Goal: Information Seeking & Learning: Learn about a topic

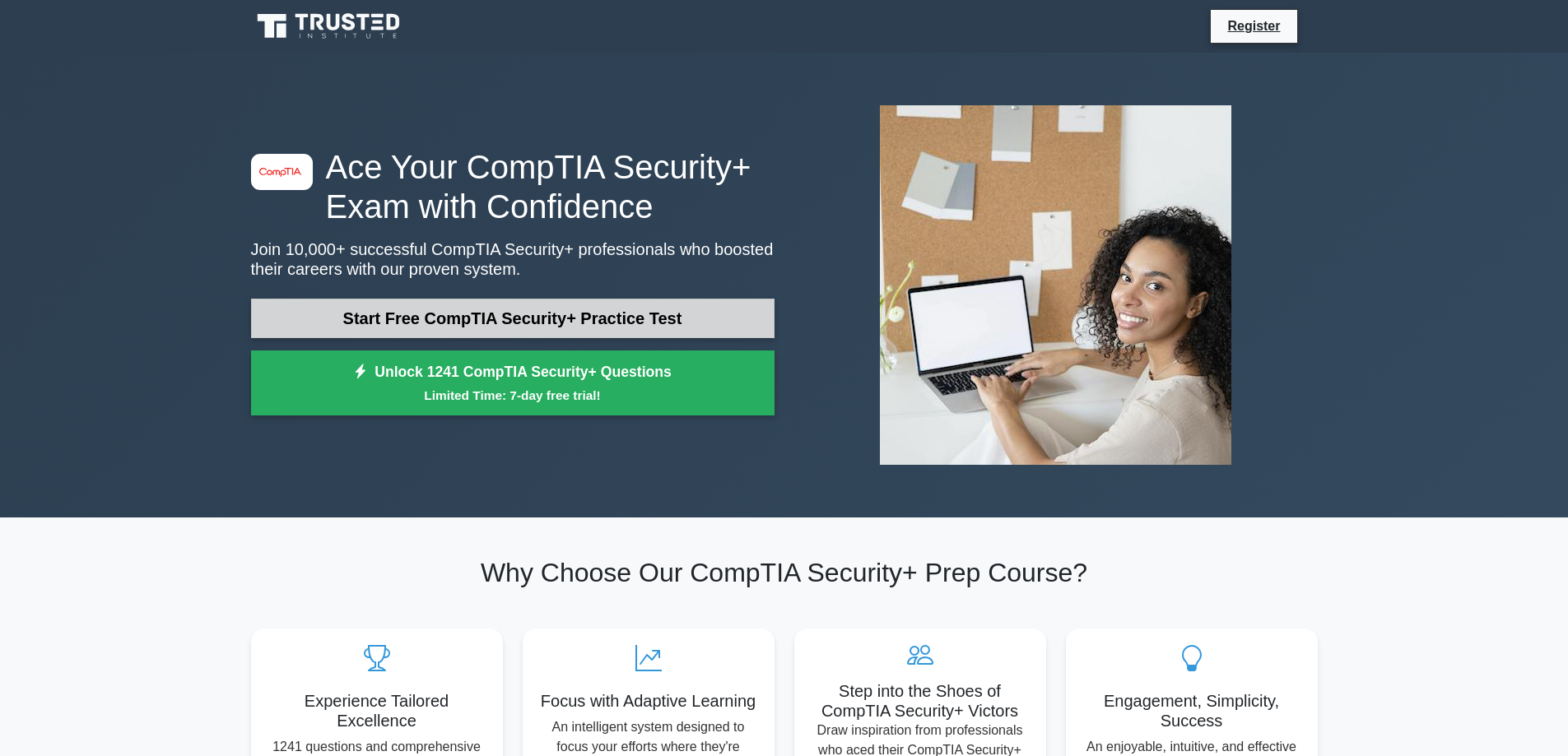
click at [437, 329] on link "Start Free CompTIA Security+ Practice Test" at bounding box center [512, 318] width 523 height 40
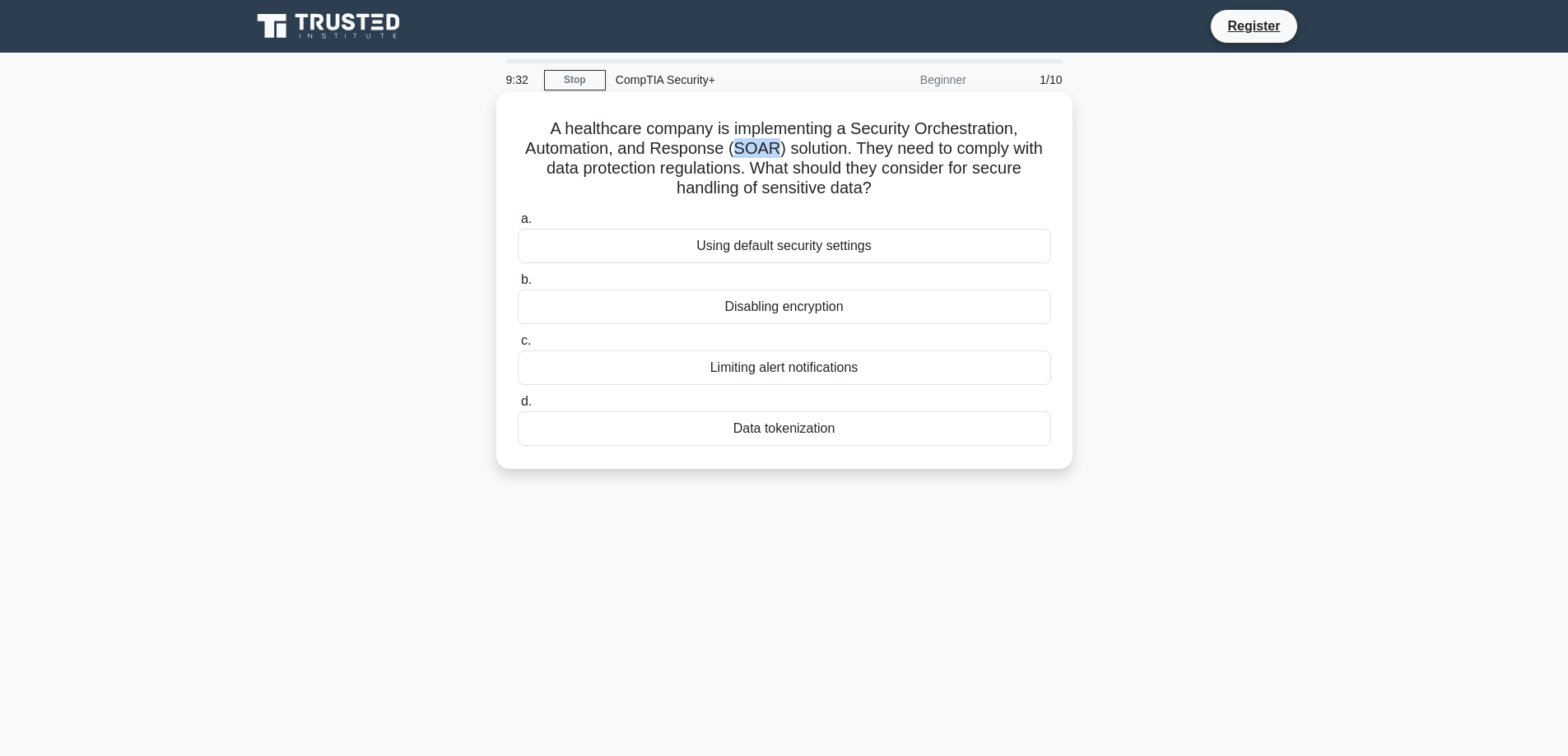
drag, startPoint x: 774, startPoint y: 147, endPoint x: 733, endPoint y: 143, distance: 41.2
click at [733, 143] on h5 "A healthcare company is implementing a Security Orchestration, Automation, and …" at bounding box center [784, 158] width 537 height 80
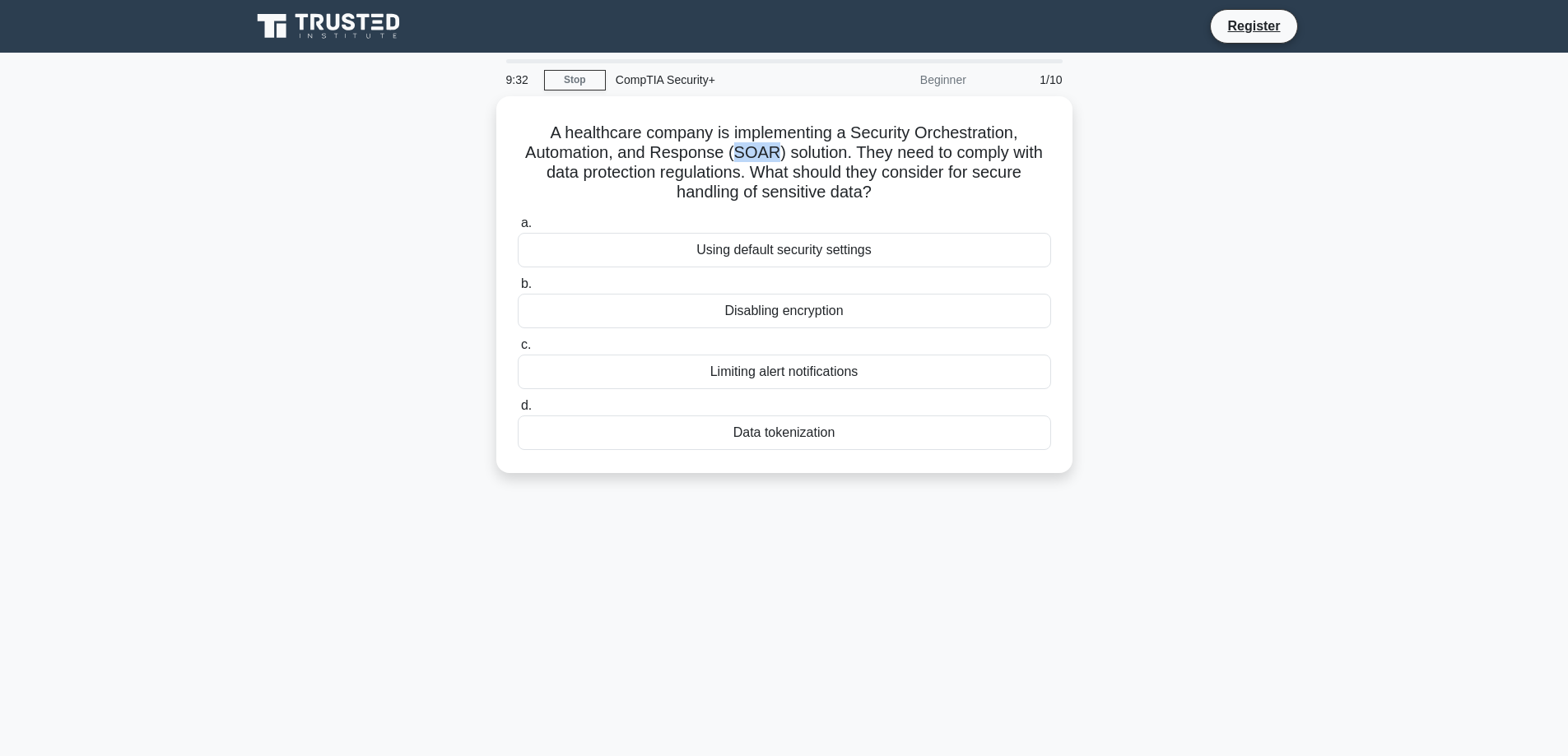
copy h5 "SOAR"
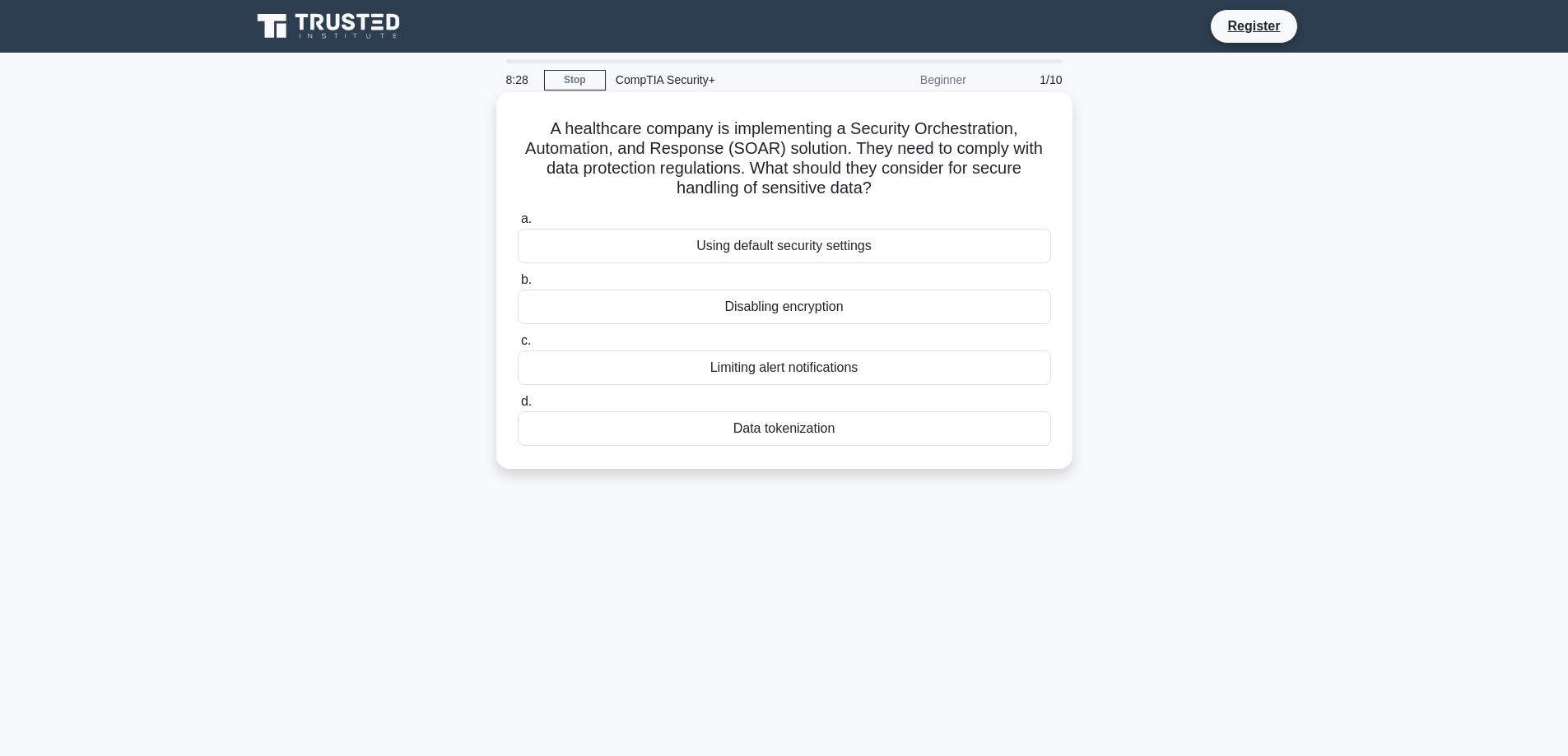
click at [808, 372] on div "Limiting alert notifications" at bounding box center [784, 368] width 534 height 35
click at [517, 347] on input "c. Limiting alert notifications" at bounding box center [517, 341] width 0 height 11
click at [836, 249] on div "Role-based access control (RBAC)" at bounding box center [784, 246] width 534 height 35
click at [517, 225] on input "a. Role-based access control (RBAC)" at bounding box center [517, 219] width 0 height 11
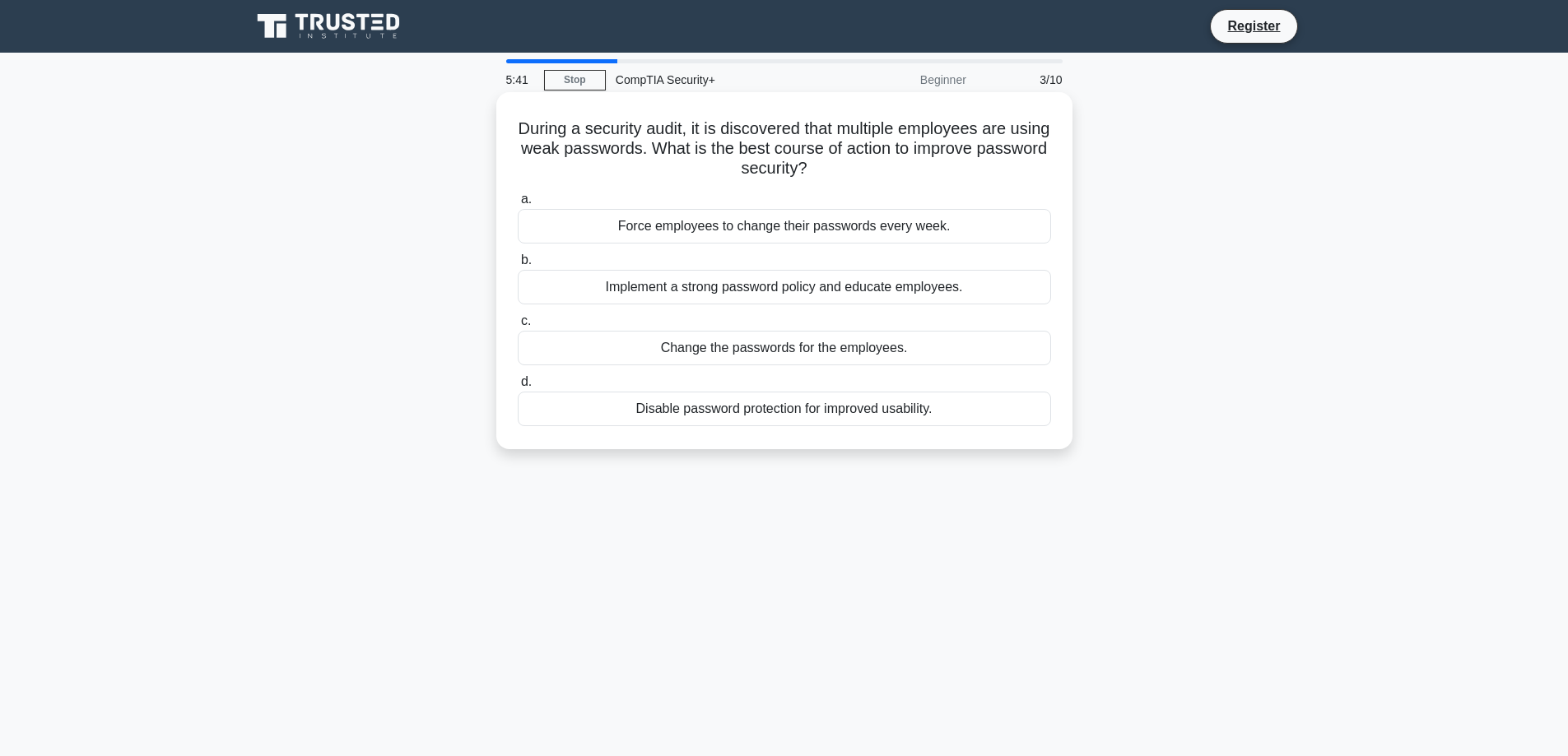
click at [783, 294] on div "Implement a strong password policy and educate employees." at bounding box center [784, 287] width 534 height 35
click at [517, 265] on input "b. Implement a strong password policy and educate employees." at bounding box center [517, 259] width 0 height 11
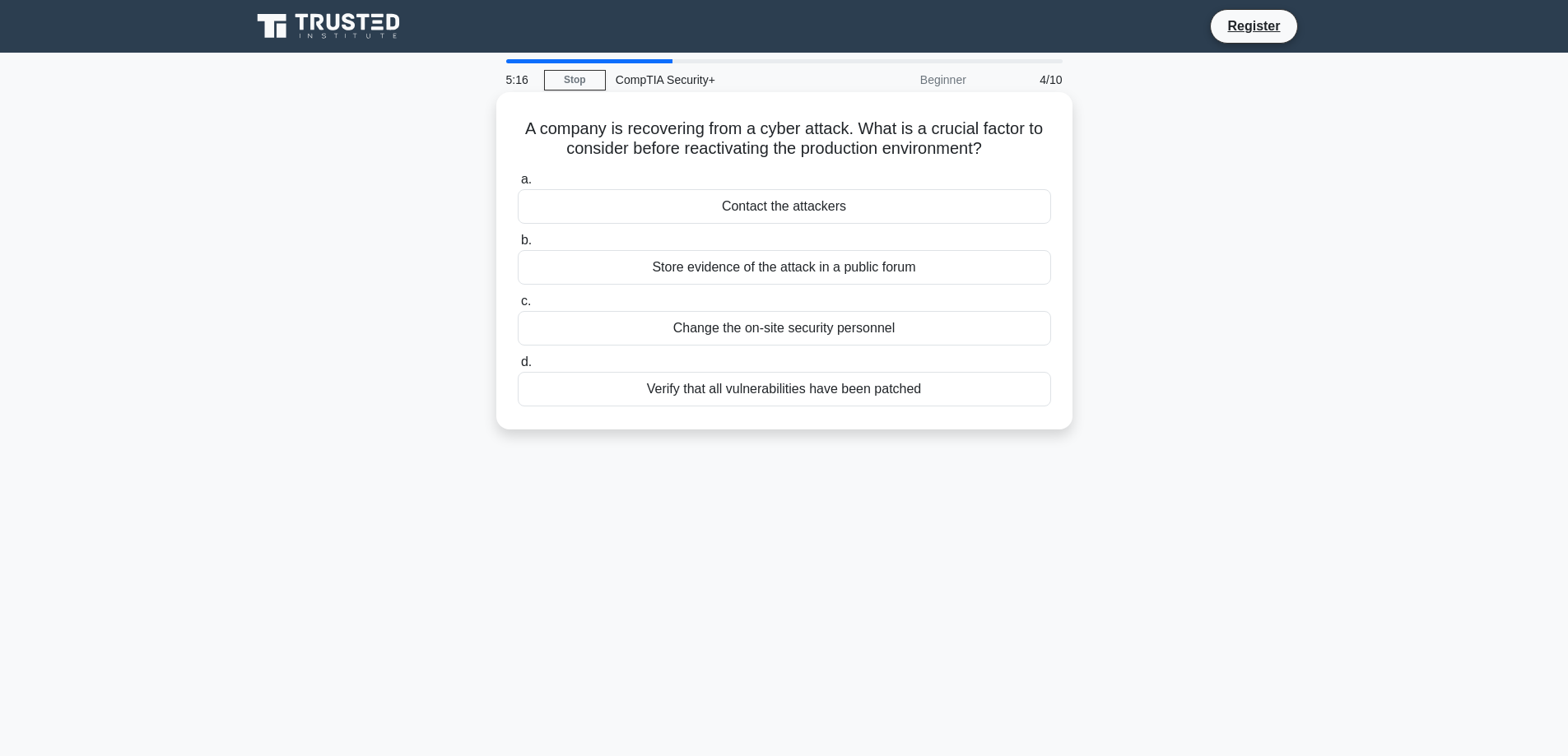
click at [729, 385] on div "Verify that all vulnerabilities have been patched" at bounding box center [784, 389] width 534 height 35
click at [517, 368] on input "d. Verify that all vulnerabilities have been patched" at bounding box center [517, 362] width 0 height 11
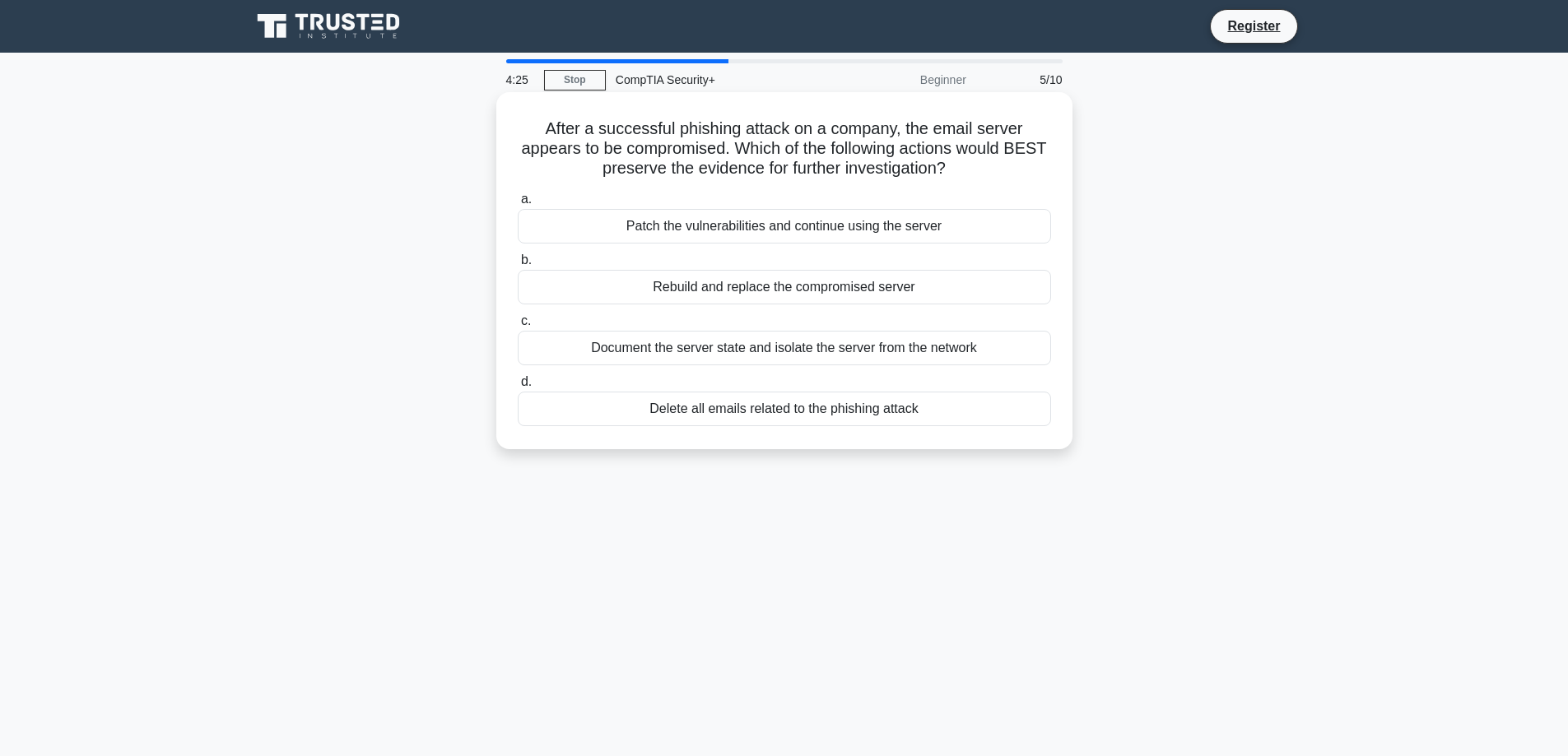
click at [818, 348] on div "Document the server state and isolate the server from the network" at bounding box center [784, 348] width 534 height 35
click at [517, 326] on input "c. Document the server state and isolate the server from the network" at bounding box center [517, 320] width 0 height 11
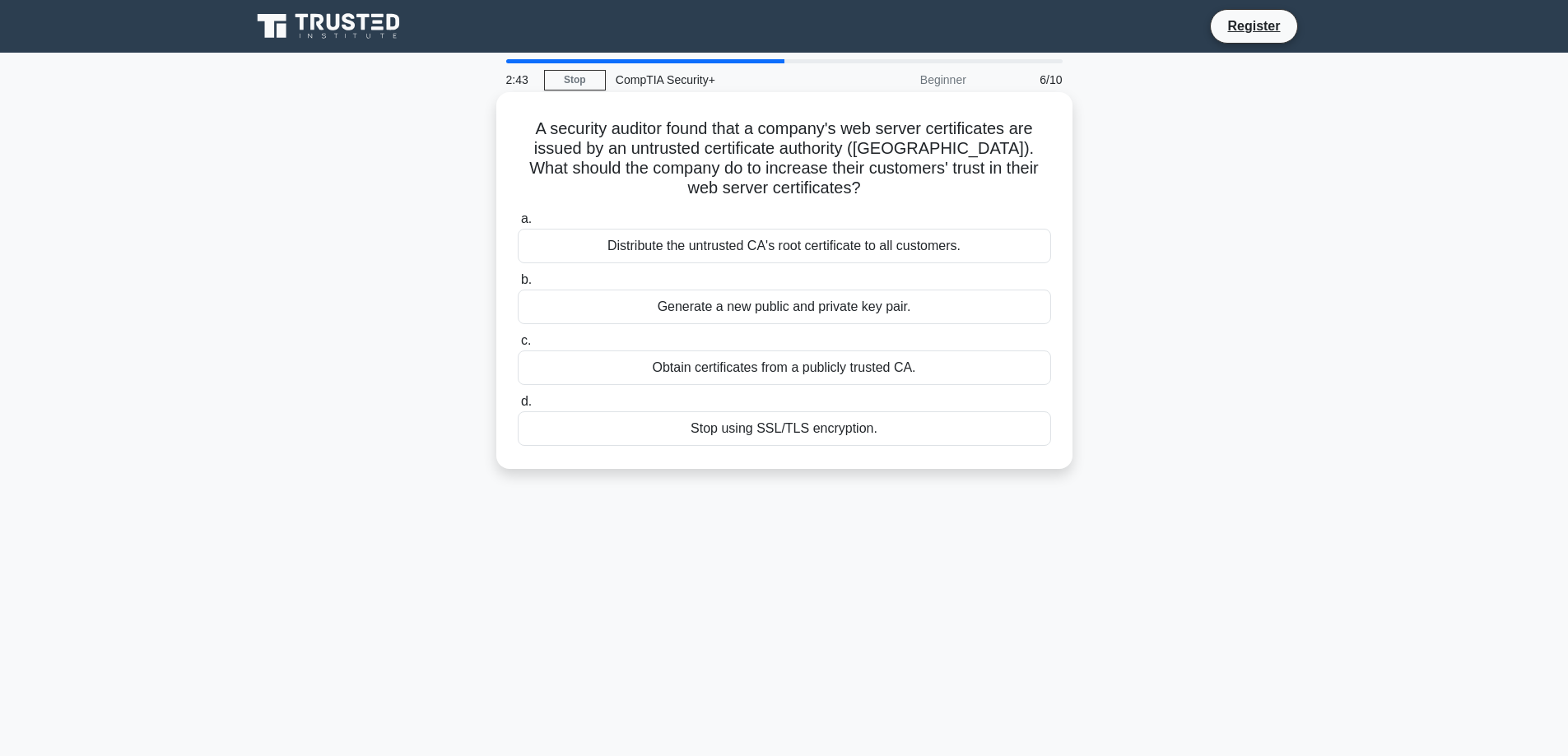
click at [809, 374] on div "Obtain certificates from a publicly trusted CA." at bounding box center [784, 368] width 534 height 35
click at [517, 347] on input "c. Obtain certificates from a publicly trusted CA." at bounding box center [517, 341] width 0 height 11
click at [876, 243] on div "Review and revise inheritance settings" at bounding box center [784, 246] width 534 height 35
click at [517, 225] on input "a. Review and revise inheritance settings" at bounding box center [517, 219] width 0 height 11
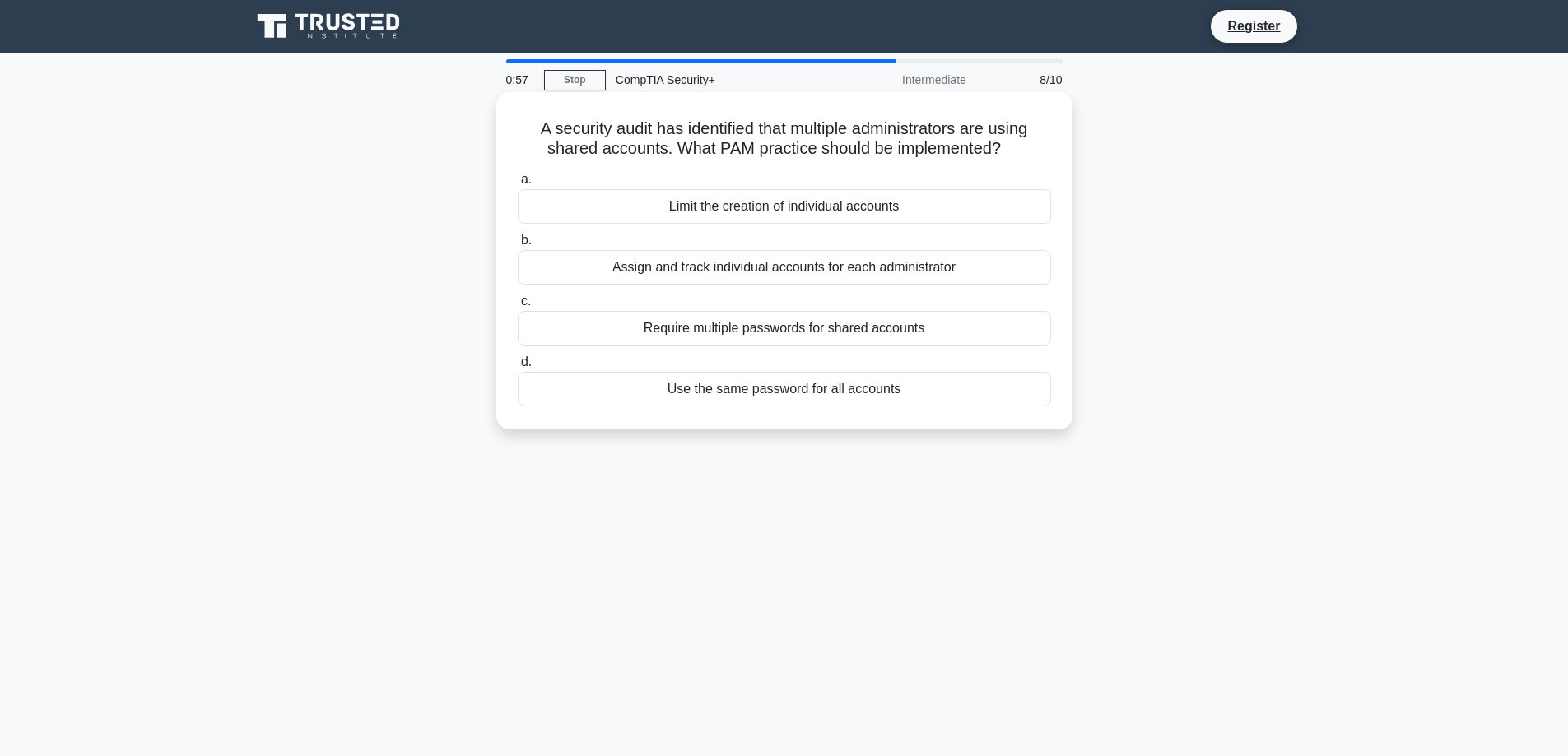
click at [917, 271] on div "Assign and track individual accounts for each administrator" at bounding box center [784, 267] width 534 height 35
click at [517, 246] on input "b. Assign and track individual accounts for each administrator" at bounding box center [517, 240] width 0 height 11
click at [806, 273] on div "Embed ransomware in a phishing email sent to targeted employees." at bounding box center [784, 267] width 534 height 35
click at [517, 246] on input "b. Embed ransomware in a phishing email sent to targeted employees." at bounding box center [517, 240] width 0 height 11
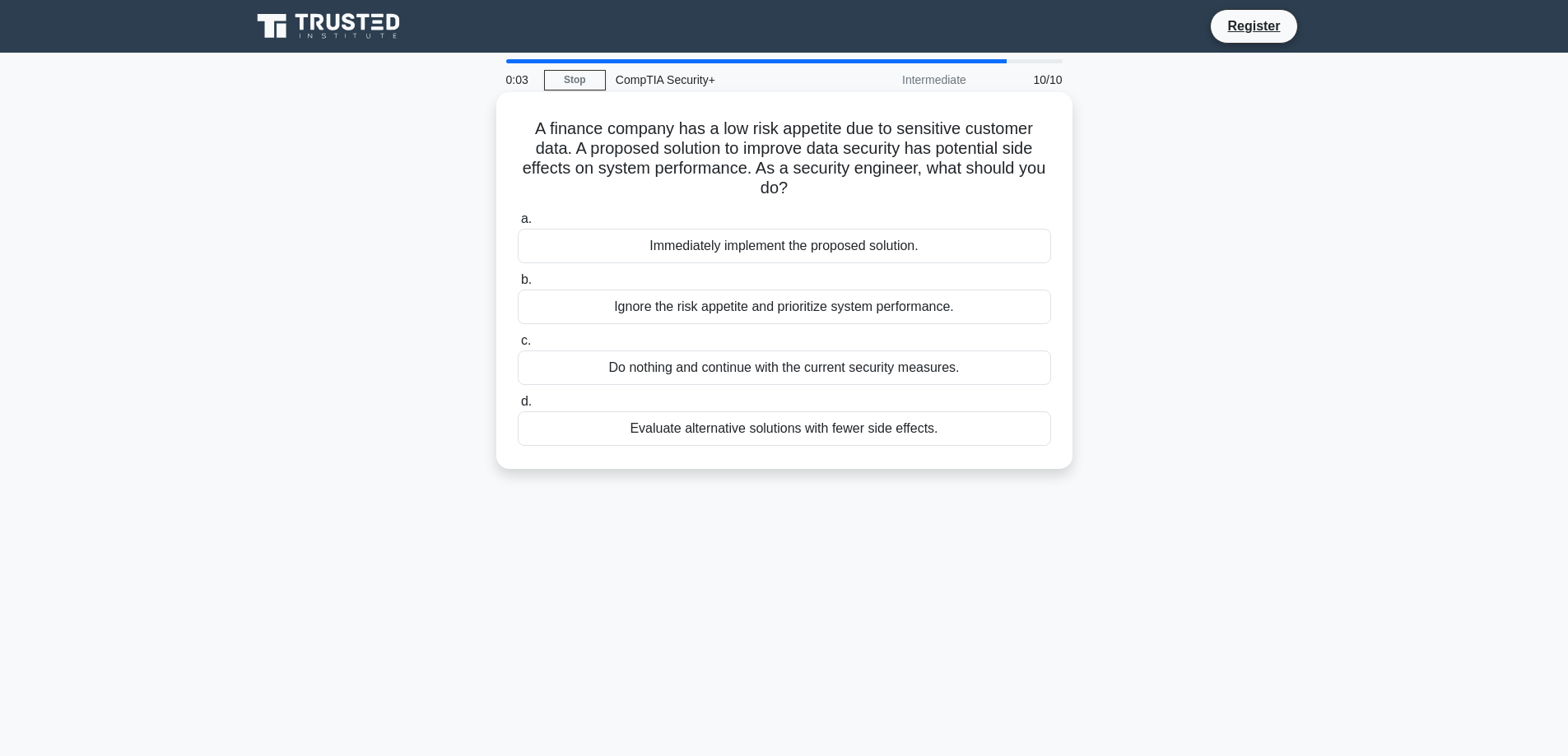
click at [795, 432] on div "Evaluate alternative solutions with fewer side effects." at bounding box center [784, 429] width 534 height 35
click at [517, 408] on input "d. Evaluate alternative solutions with fewer side effects." at bounding box center [517, 402] width 0 height 11
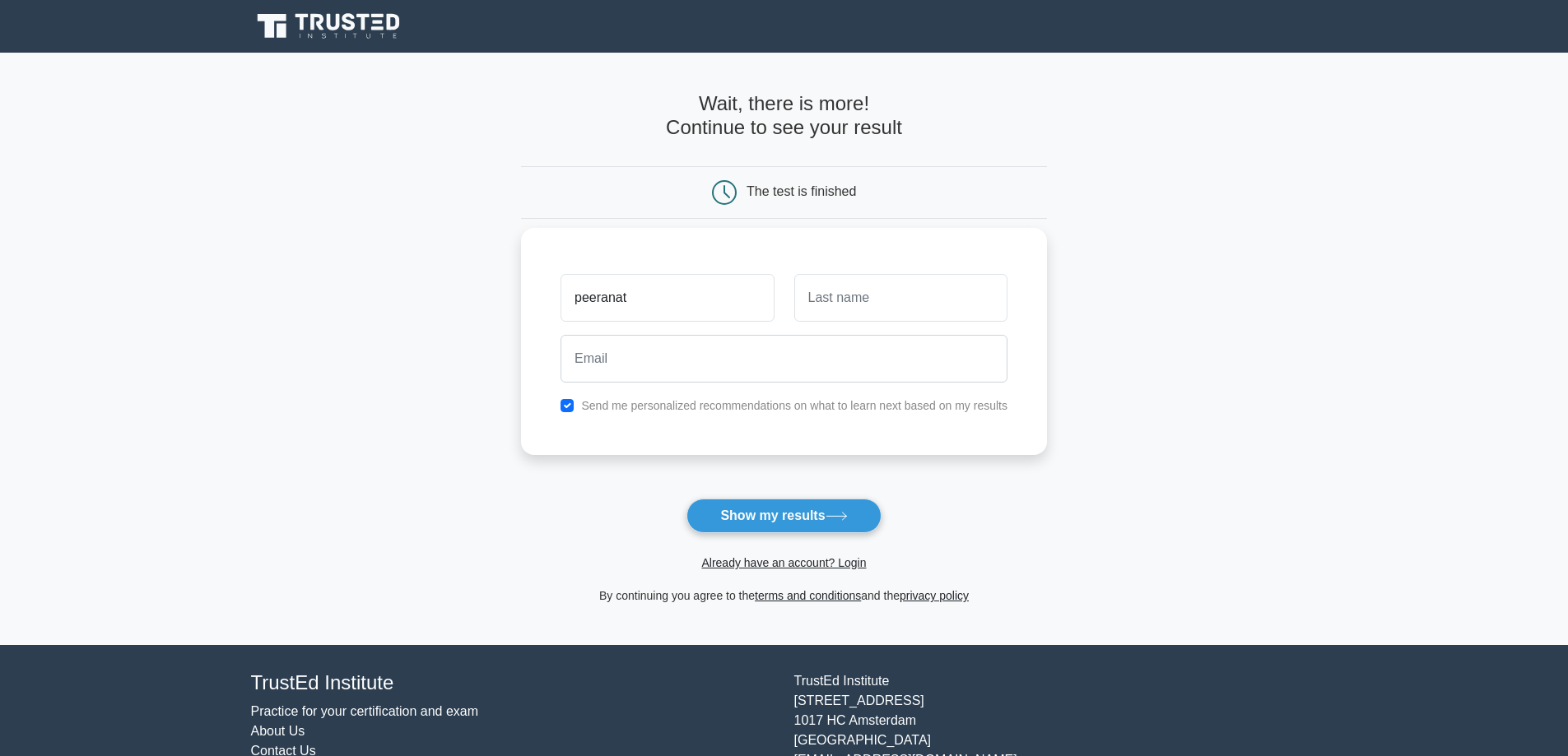
type input "peeranat"
type input "chulachan"
click at [848, 358] on input "email" at bounding box center [784, 358] width 446 height 47
click at [852, 360] on input "email" at bounding box center [784, 358] width 446 height 47
type input "m"
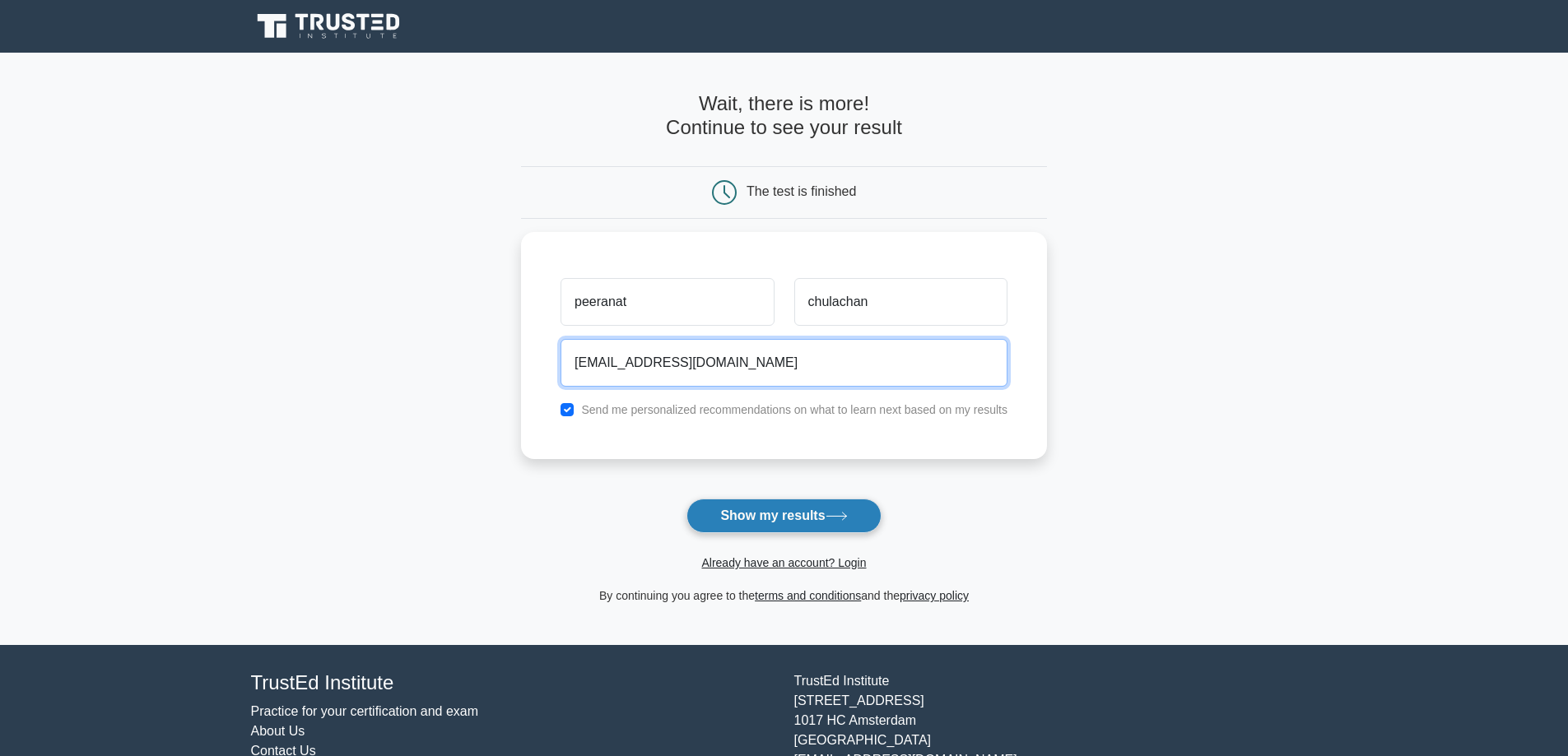
type input "relexza999@gmail.com"
click at [796, 512] on button "Show my results" at bounding box center [784, 516] width 195 height 35
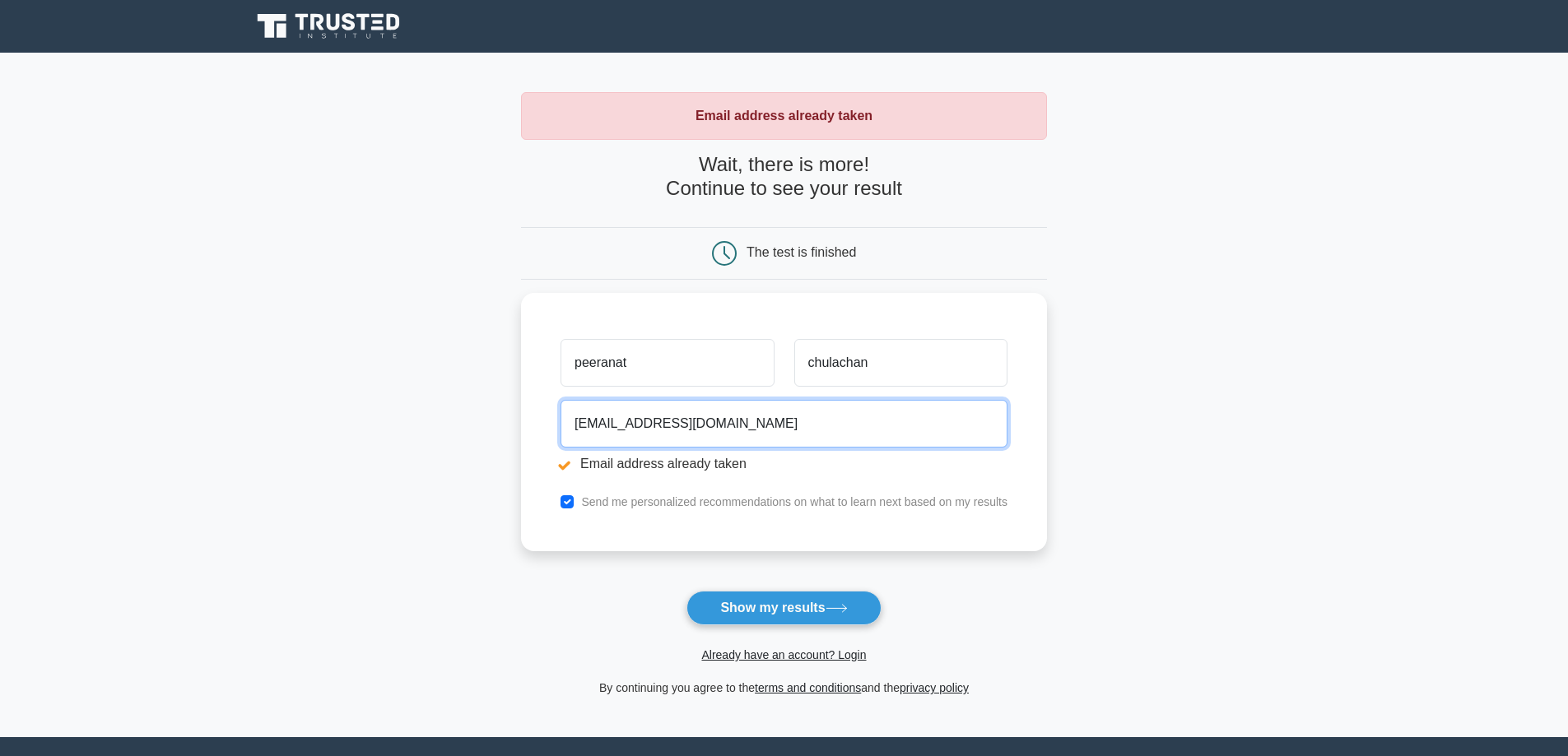
drag, startPoint x: 729, startPoint y: 420, endPoint x: 376, endPoint y: 413, distance: 353.1
click at [386, 418] on main "Email address already taken Wait, there is more! Continue to see your result Th…" at bounding box center [784, 394] width 1568 height 684
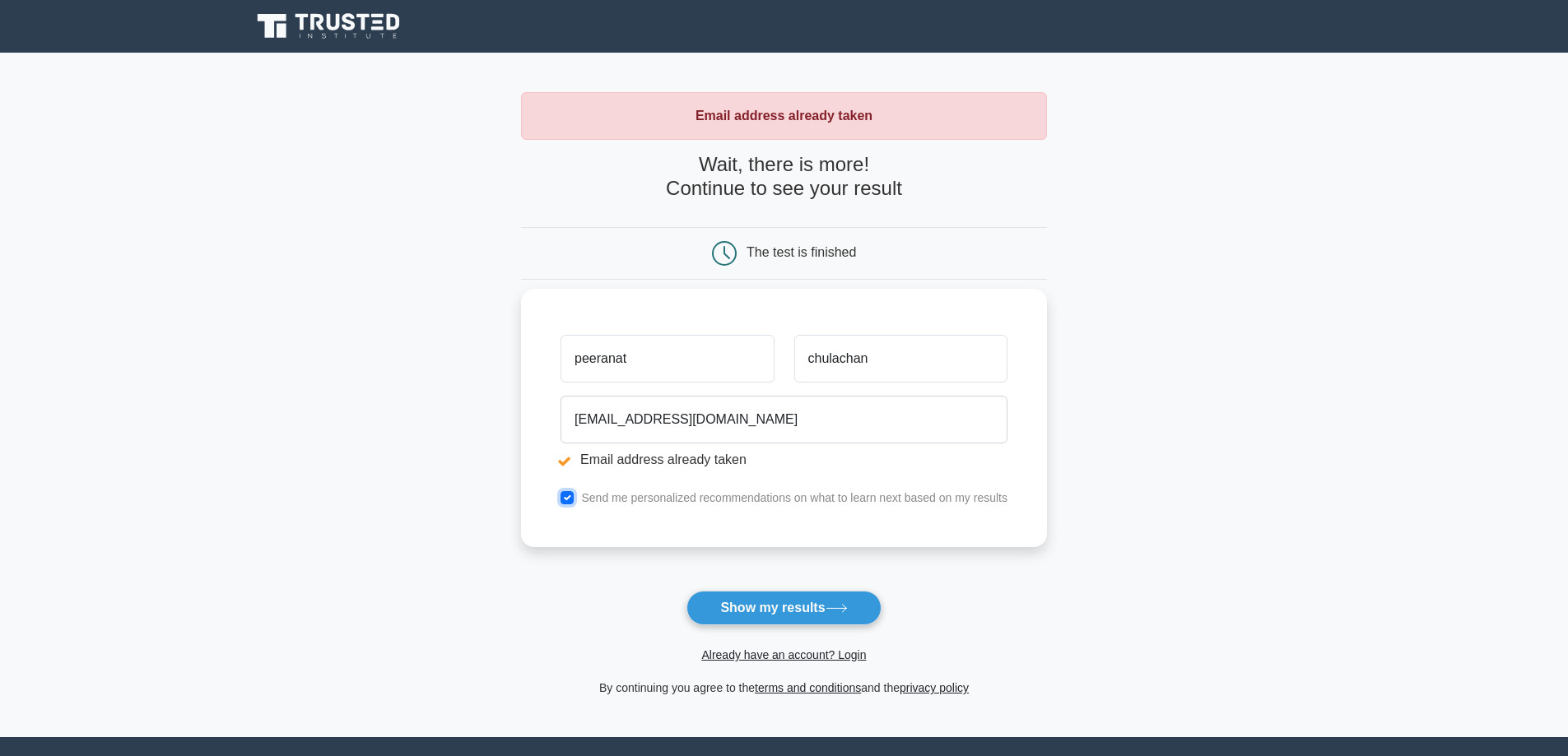
click at [566, 497] on input "checkbox" at bounding box center [568, 498] width 14 height 14
checkbox input "false"
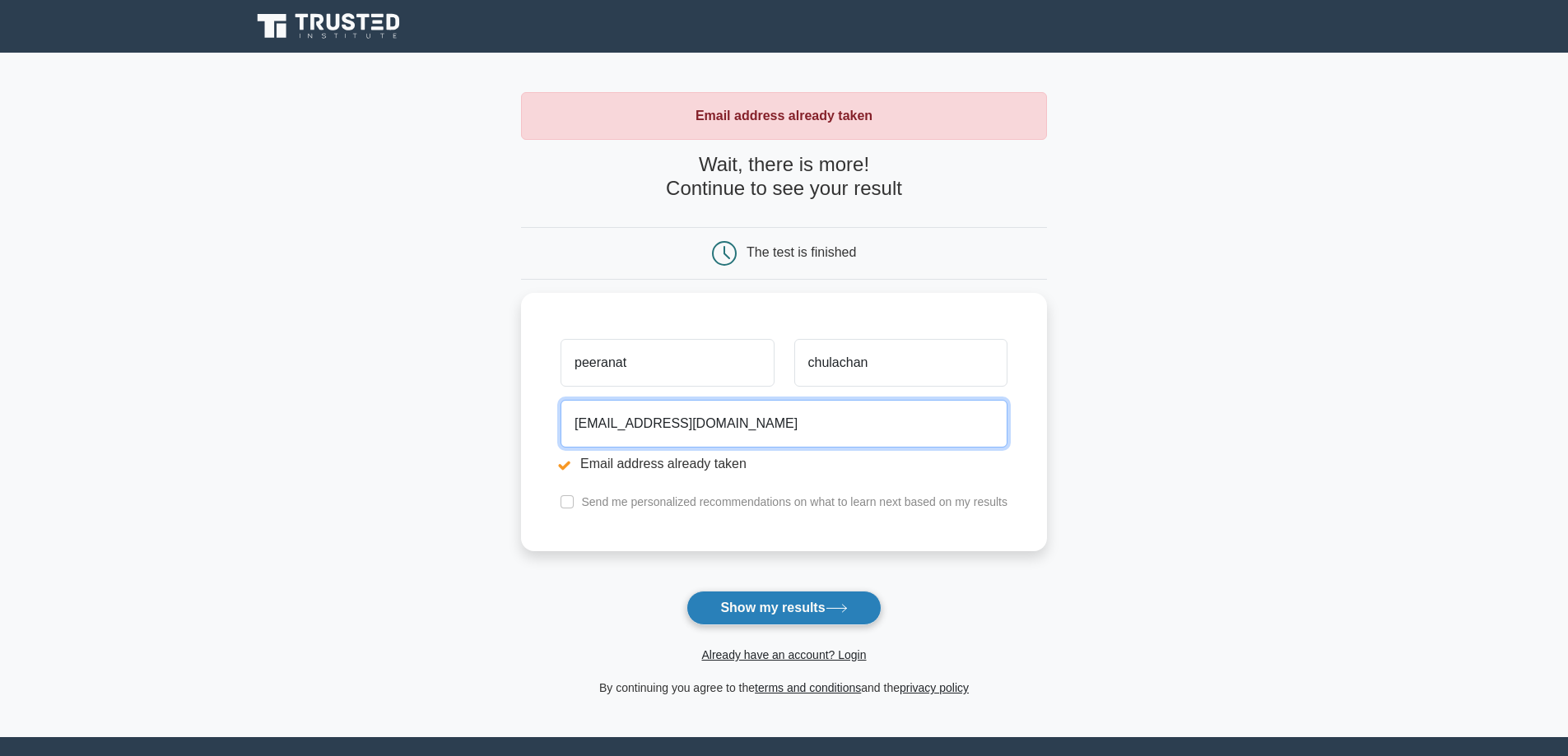
type input "peeranat.chula@gmail.com"
click at [806, 606] on button "Show my results" at bounding box center [784, 608] width 195 height 35
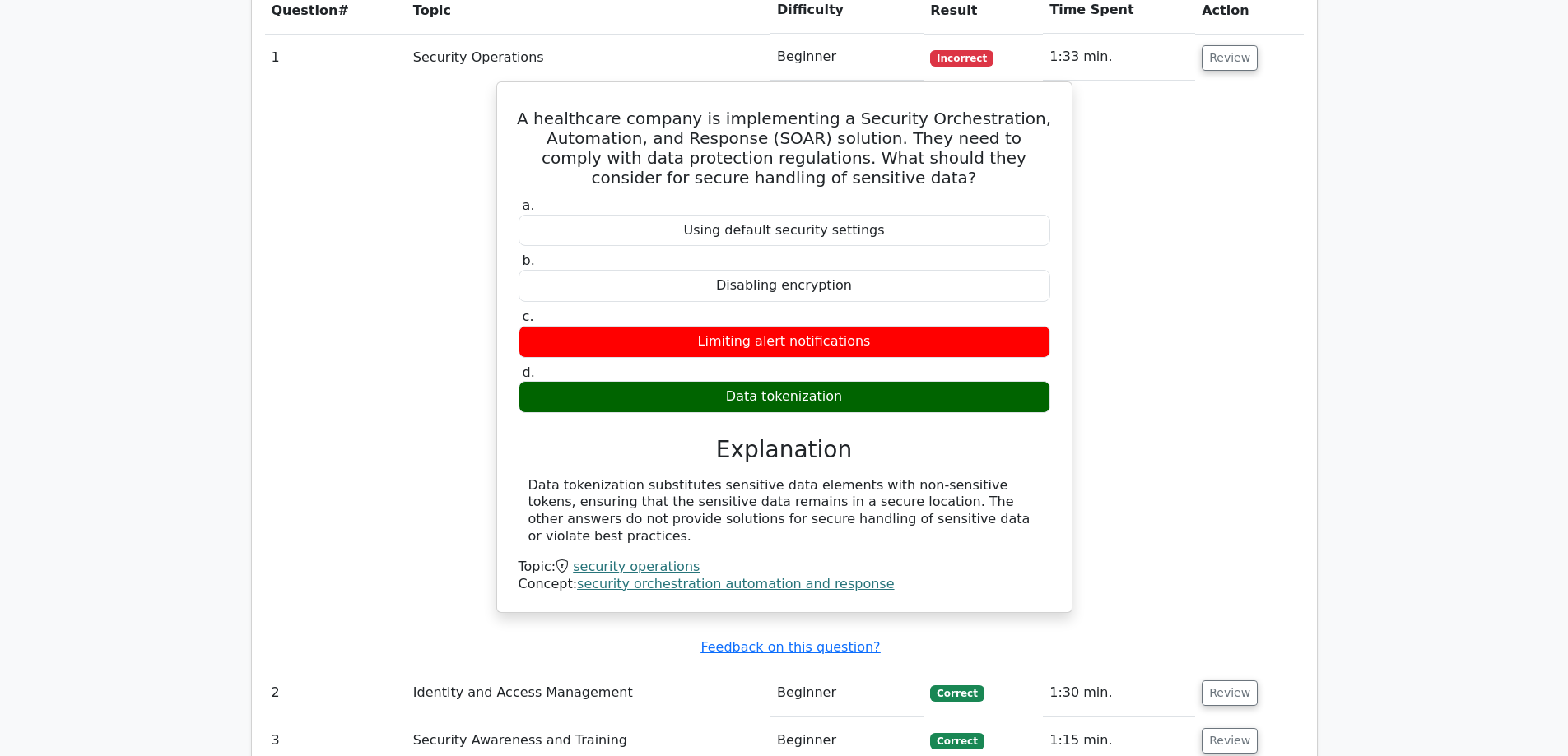
scroll to position [1688, 0]
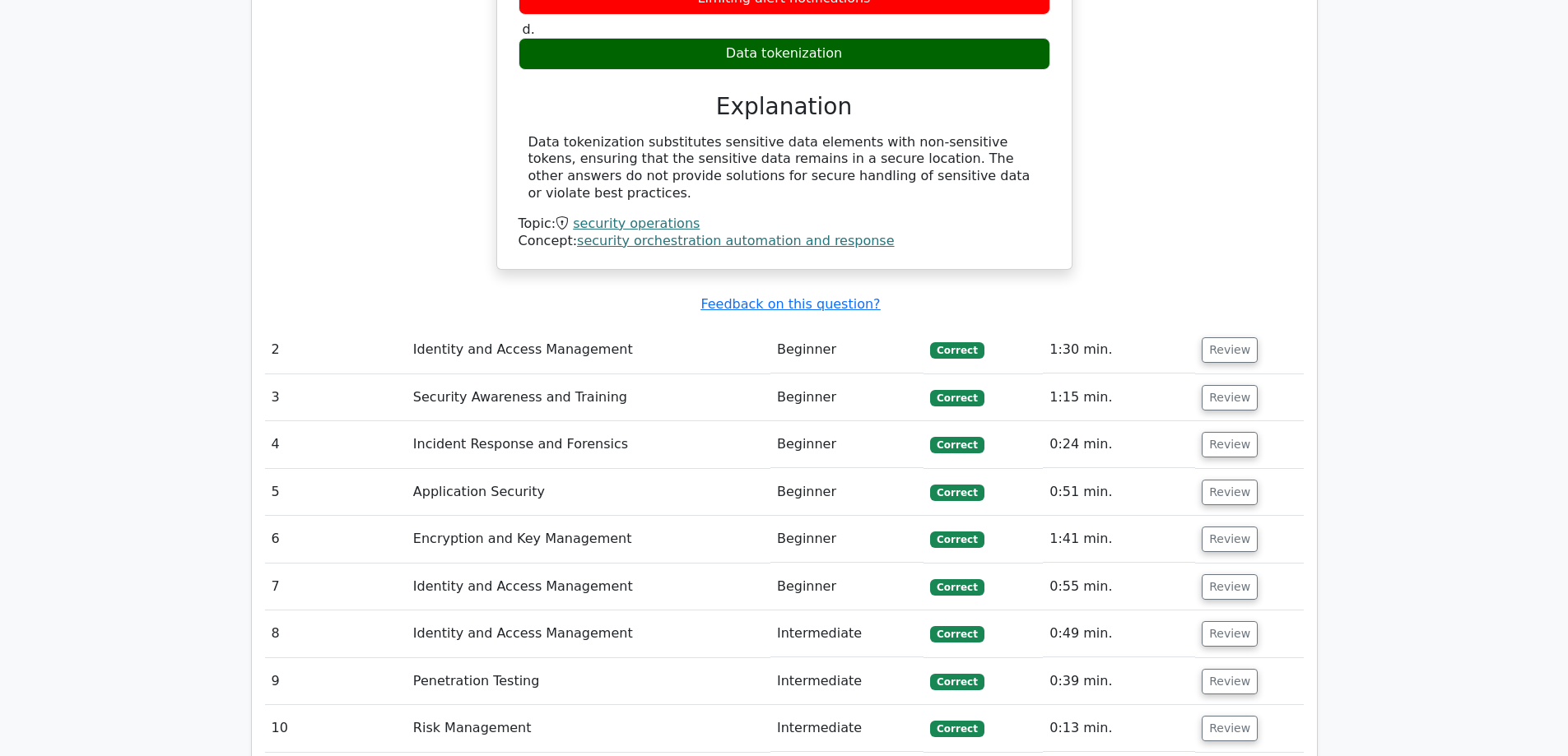
click at [503, 326] on td "Identity and Access Management" at bounding box center [589, 349] width 364 height 46
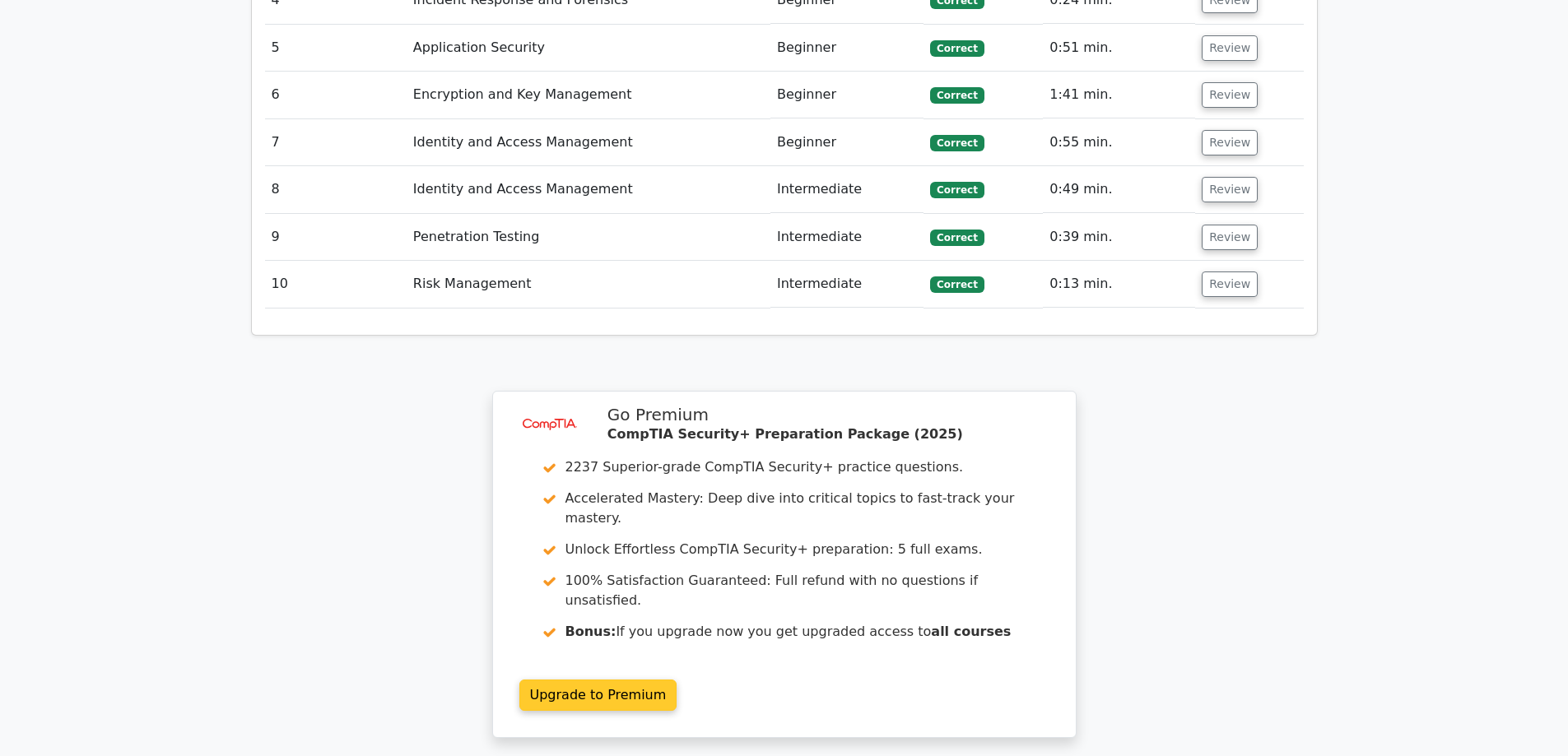
scroll to position [2363, 0]
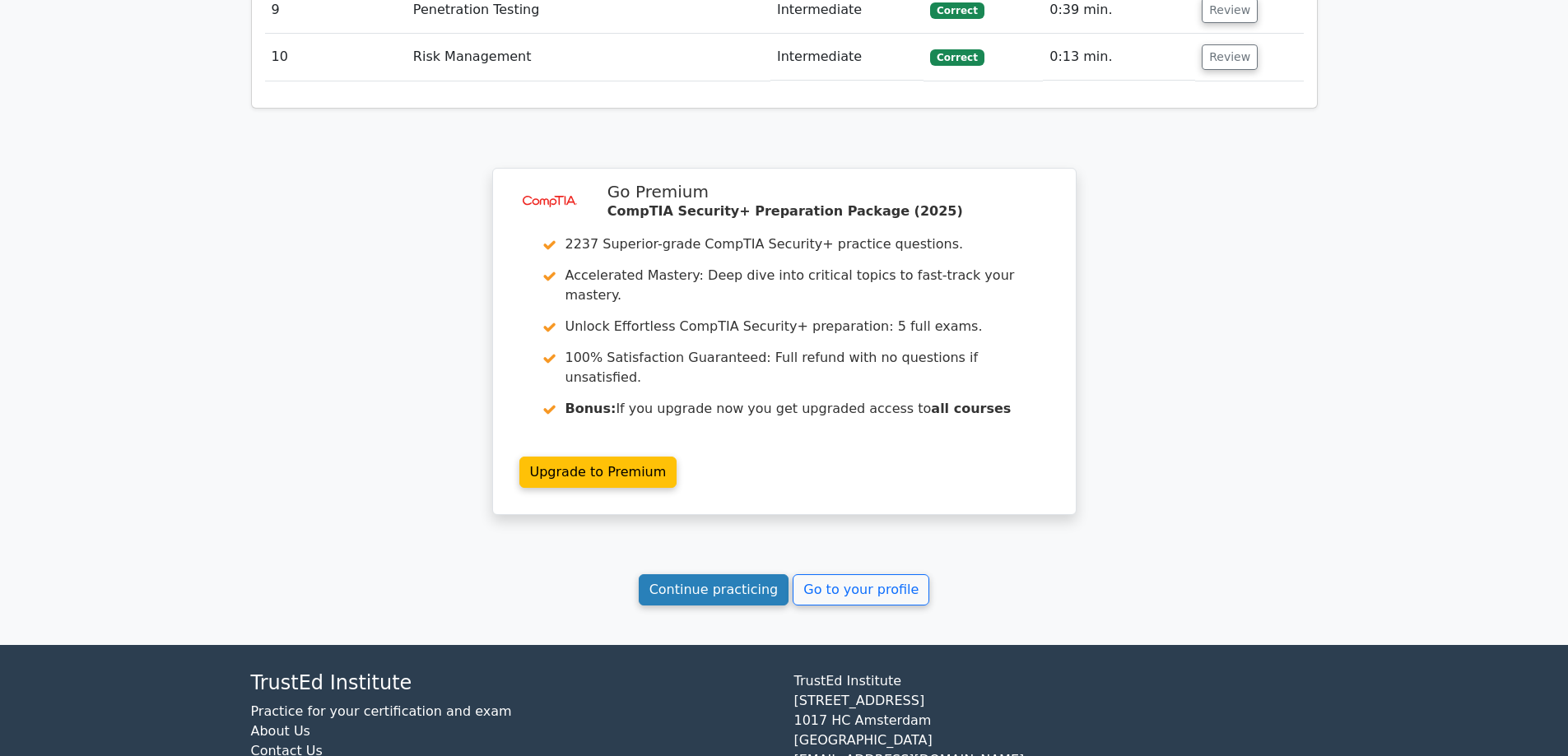
click at [753, 574] on link "Continue practicing" at bounding box center [714, 590] width 151 height 31
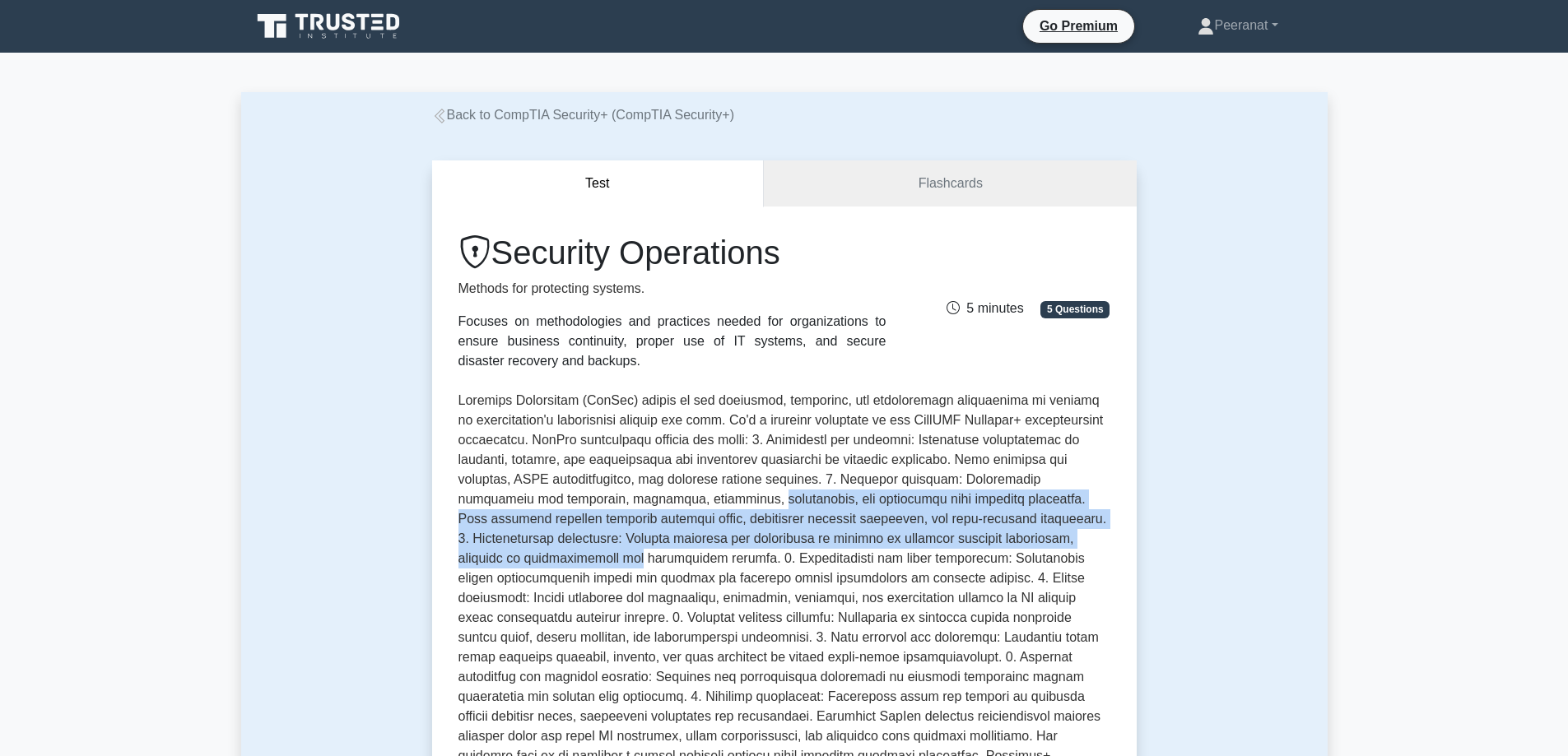
drag, startPoint x: 589, startPoint y: 498, endPoint x: 1083, endPoint y: 532, distance: 495.2
click at [1083, 532] on p at bounding box center [784, 589] width 652 height 395
click at [1023, 511] on p at bounding box center [784, 589] width 652 height 395
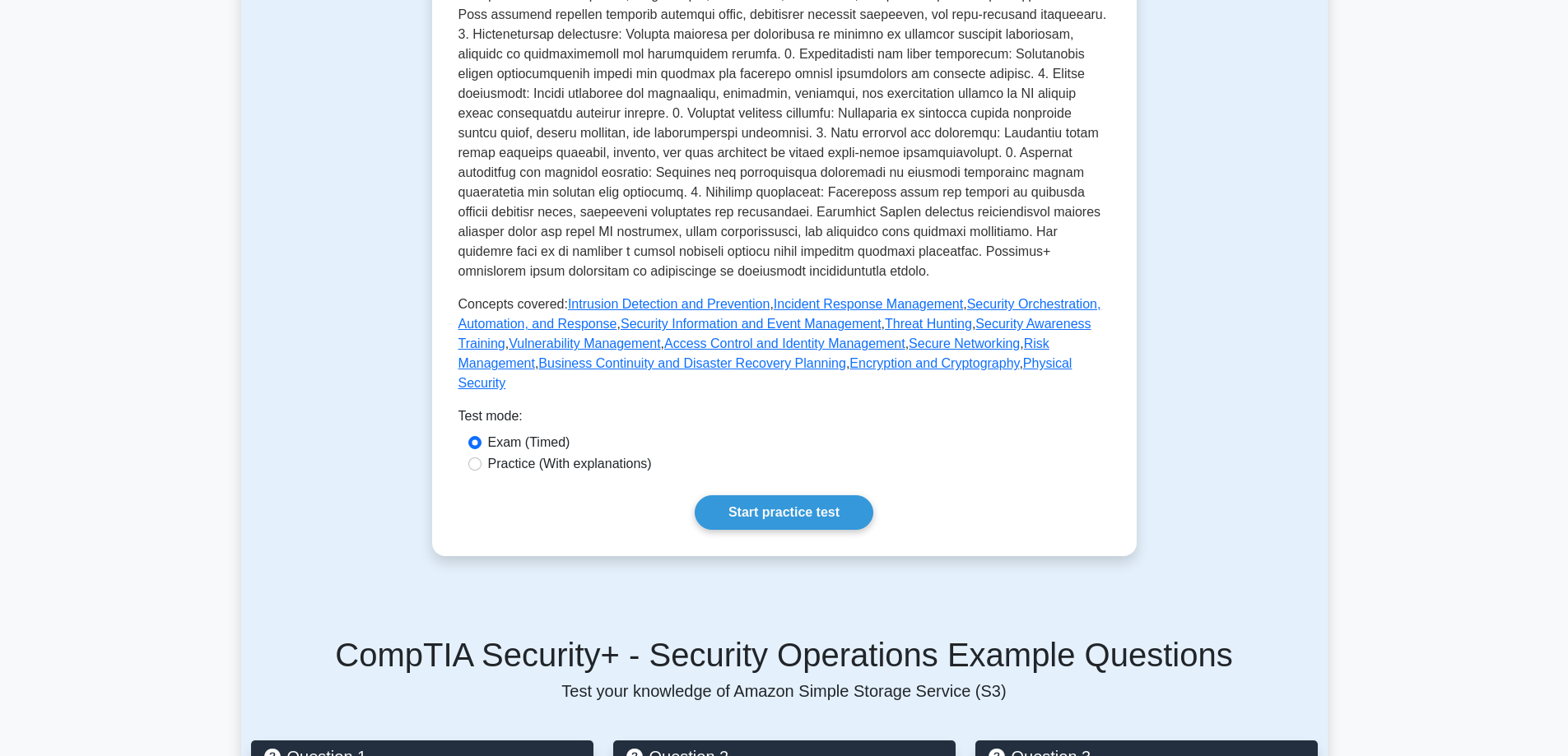
scroll to position [576, 0]
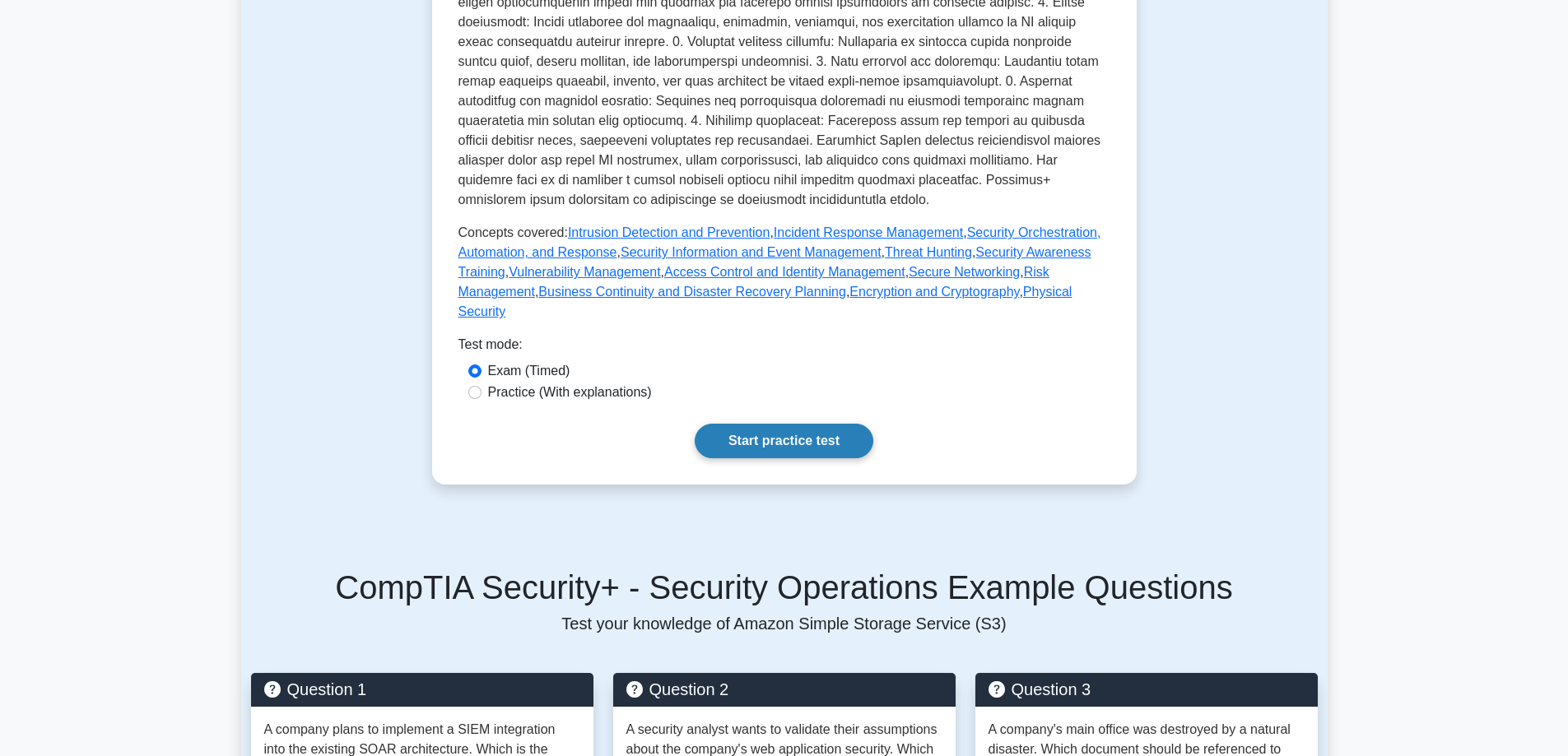
click at [802, 424] on link "Start practice test" at bounding box center [784, 441] width 178 height 35
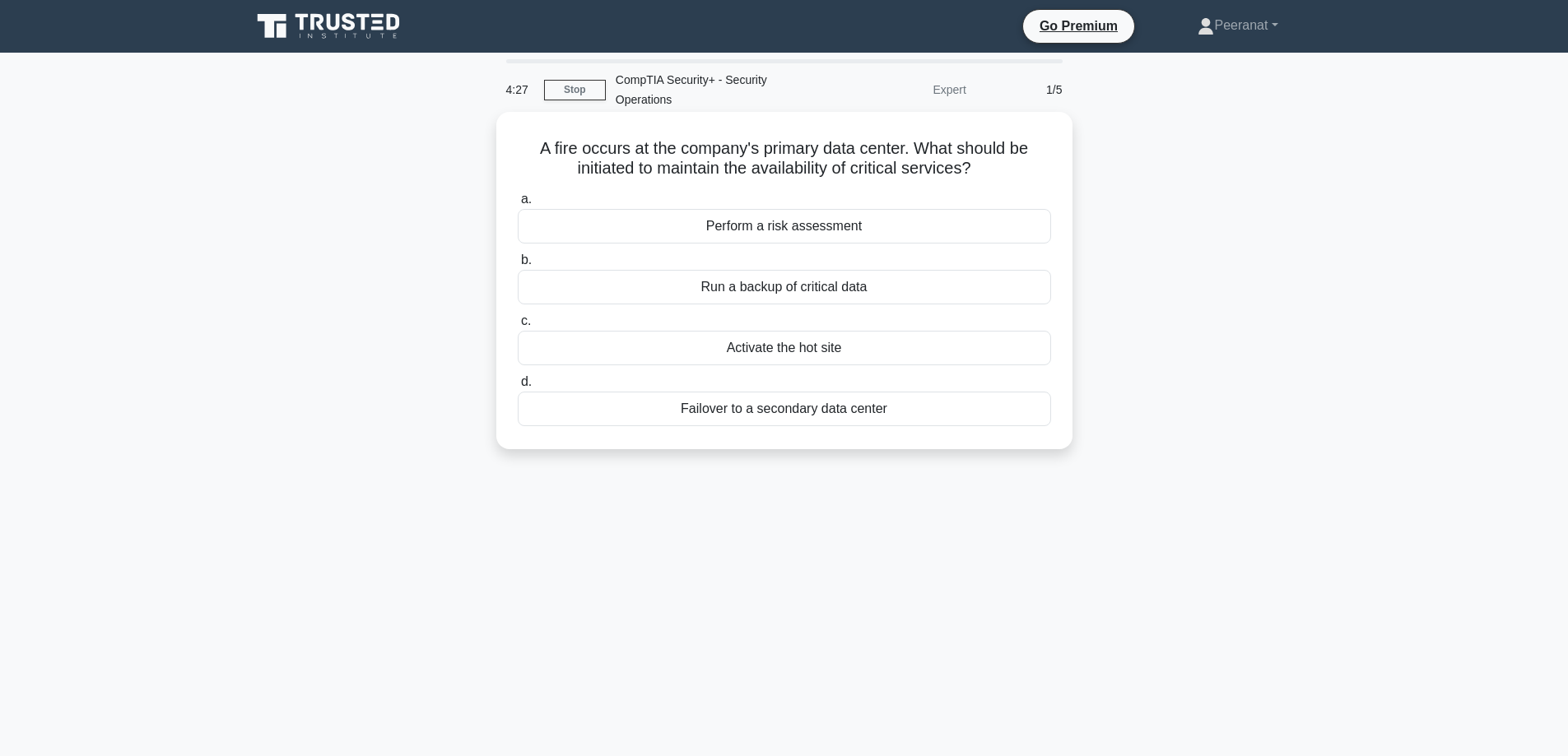
click at [806, 297] on div "Run a backup of critical data" at bounding box center [784, 287] width 534 height 35
click at [517, 265] on input "b. Run a backup of critical data" at bounding box center [517, 259] width 0 height 11
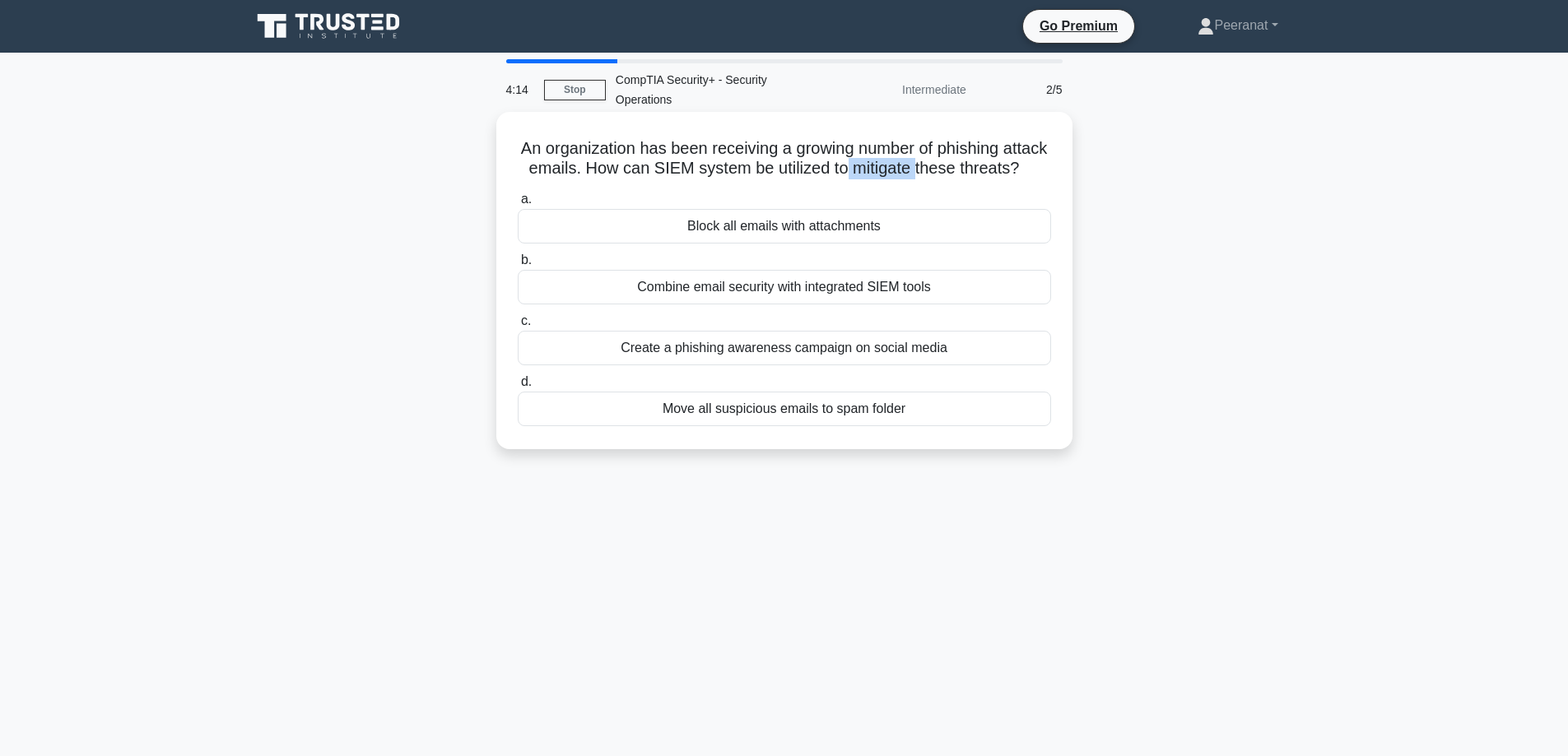
drag, startPoint x: 928, startPoint y: 178, endPoint x: 1040, endPoint y: 9, distance: 202.7
click at [984, 172] on h5 "An organization has been receiving a growing number of phishing attack emails. …" at bounding box center [784, 159] width 537 height 41
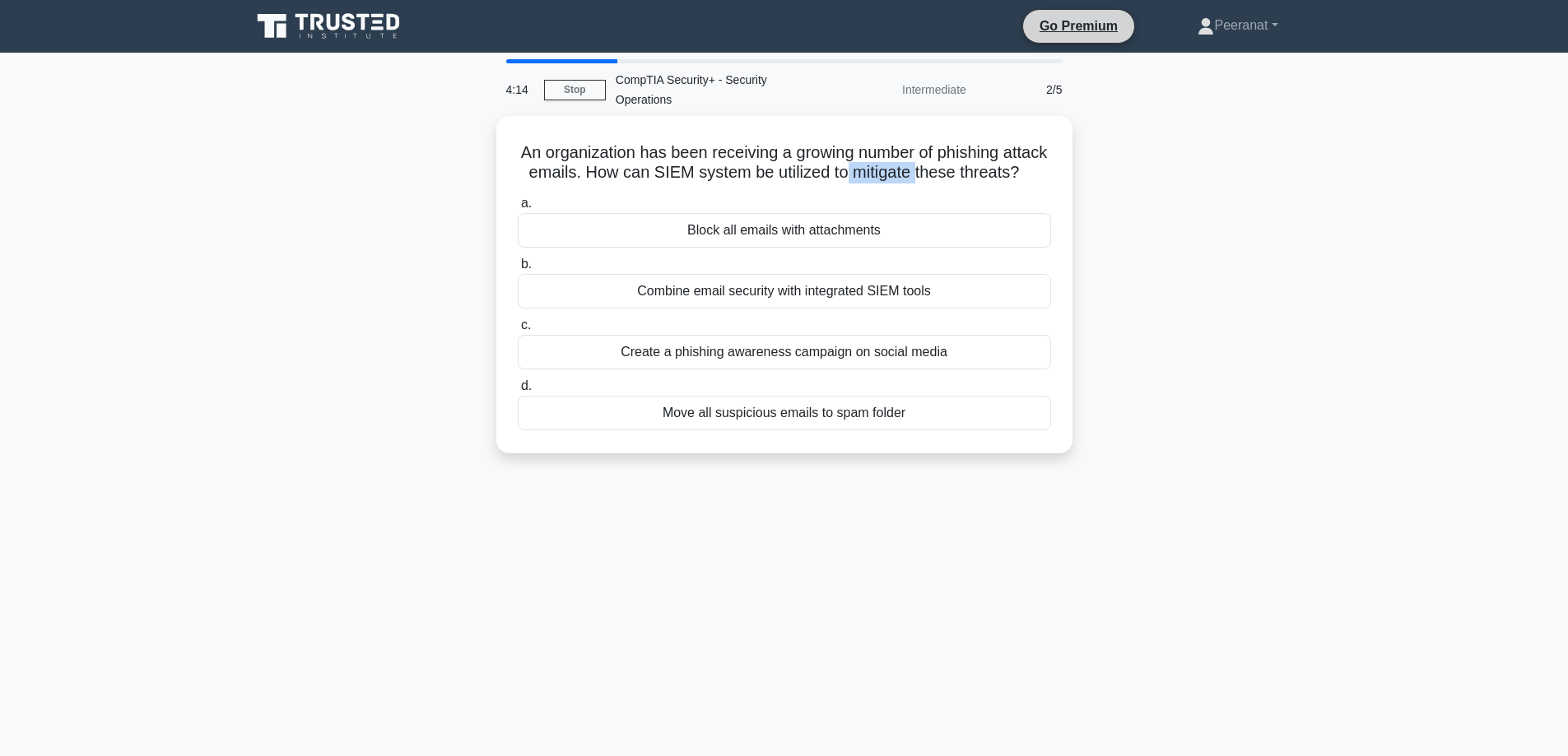
copy h5 "mitigate"
click at [1169, 176] on div "An organization has been receiving a growing number of phishing attack emails. …" at bounding box center [784, 294] width 1087 height 357
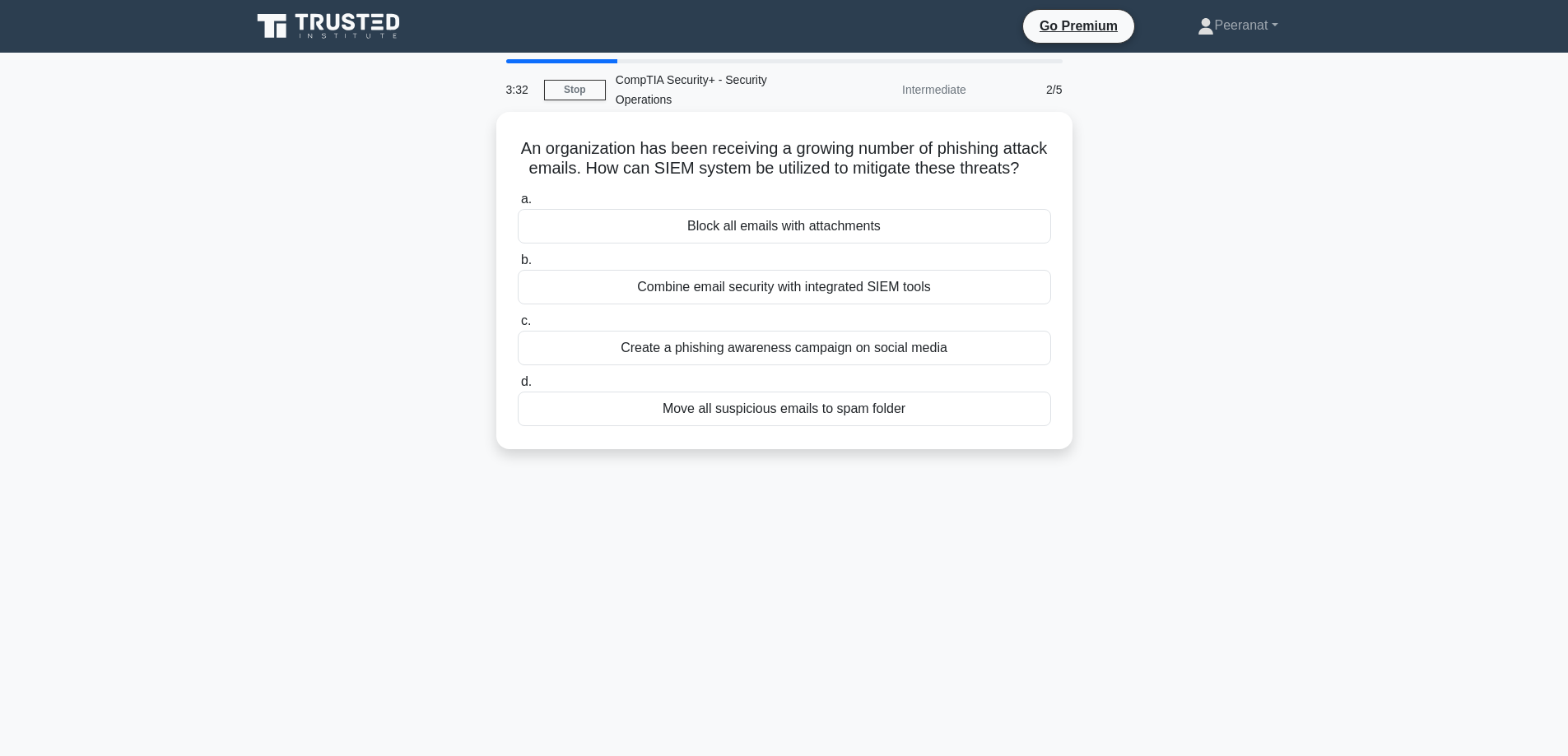
click at [939, 304] on div "Combine email security with integrated SIEM tools" at bounding box center [784, 287] width 534 height 35
click at [517, 265] on input "b. Combine email security with integrated SIEM tools" at bounding box center [517, 259] width 0 height 11
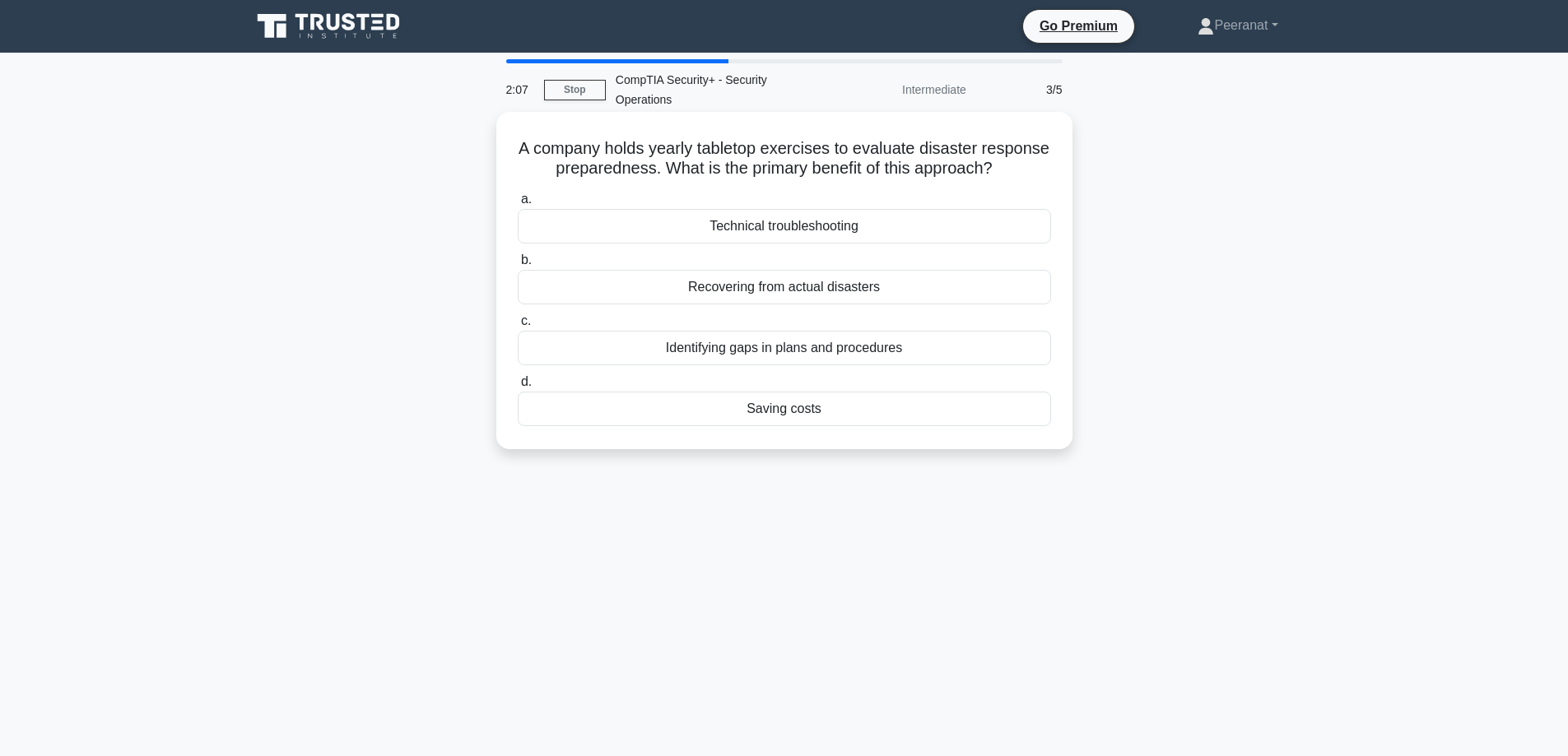
click at [791, 365] on div "Identifying gaps in plans and procedures" at bounding box center [784, 348] width 534 height 35
click at [517, 326] on input "c. Identifying gaps in plans and procedures" at bounding box center [517, 320] width 0 height 11
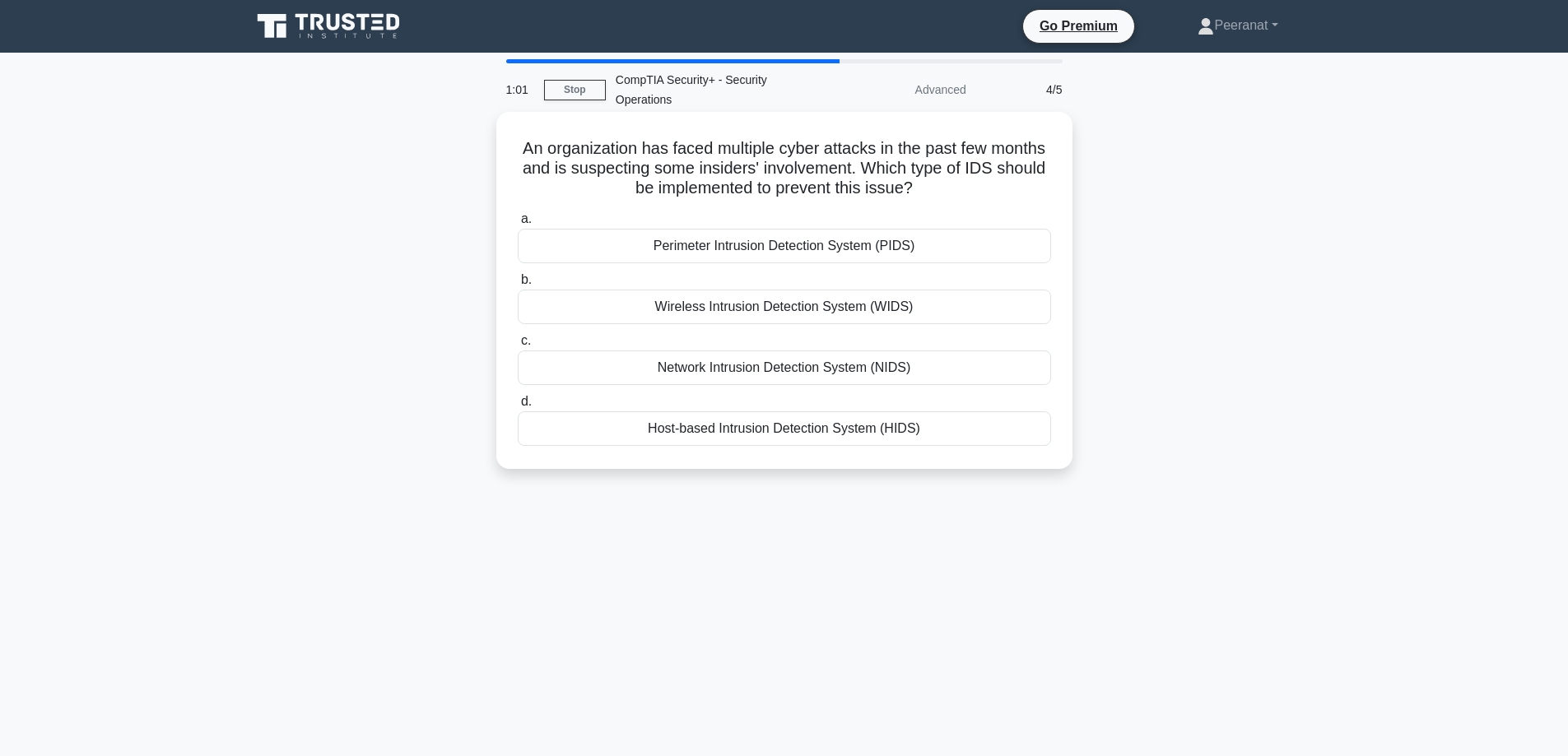
click at [900, 250] on div "Perimeter Intrusion Detection System (PIDS)" at bounding box center [784, 246] width 534 height 35
click at [517, 225] on input "a. Perimeter Intrusion Detection System (PIDS)" at bounding box center [517, 219] width 0 height 11
click at [899, 431] on div "Install security cameras throughout the building" at bounding box center [784, 429] width 534 height 35
click at [517, 408] on input "d. Install security cameras throughout the building" at bounding box center [517, 402] width 0 height 11
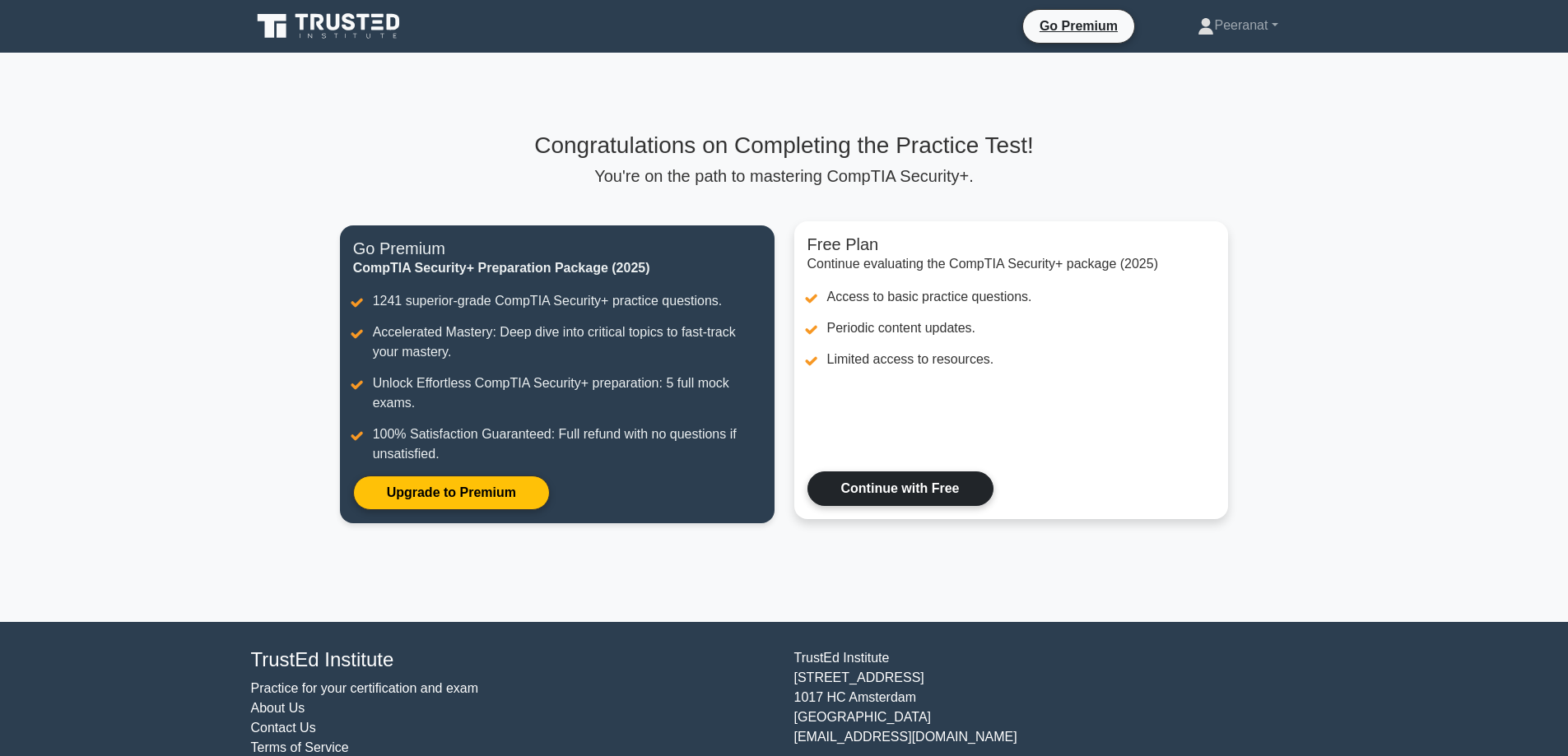
click at [875, 493] on link "Continue with Free" at bounding box center [901, 489] width 186 height 35
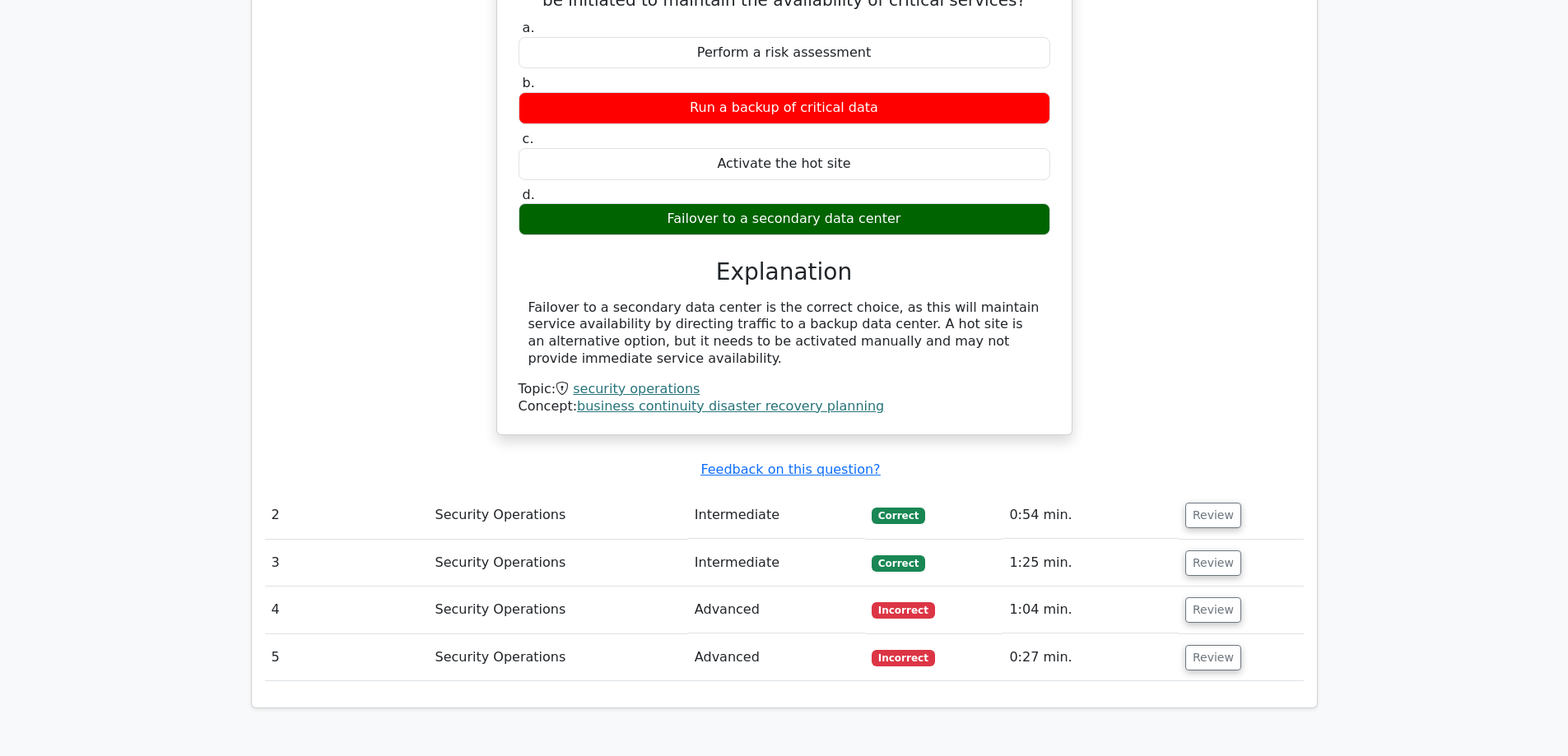
scroll to position [1316, 0]
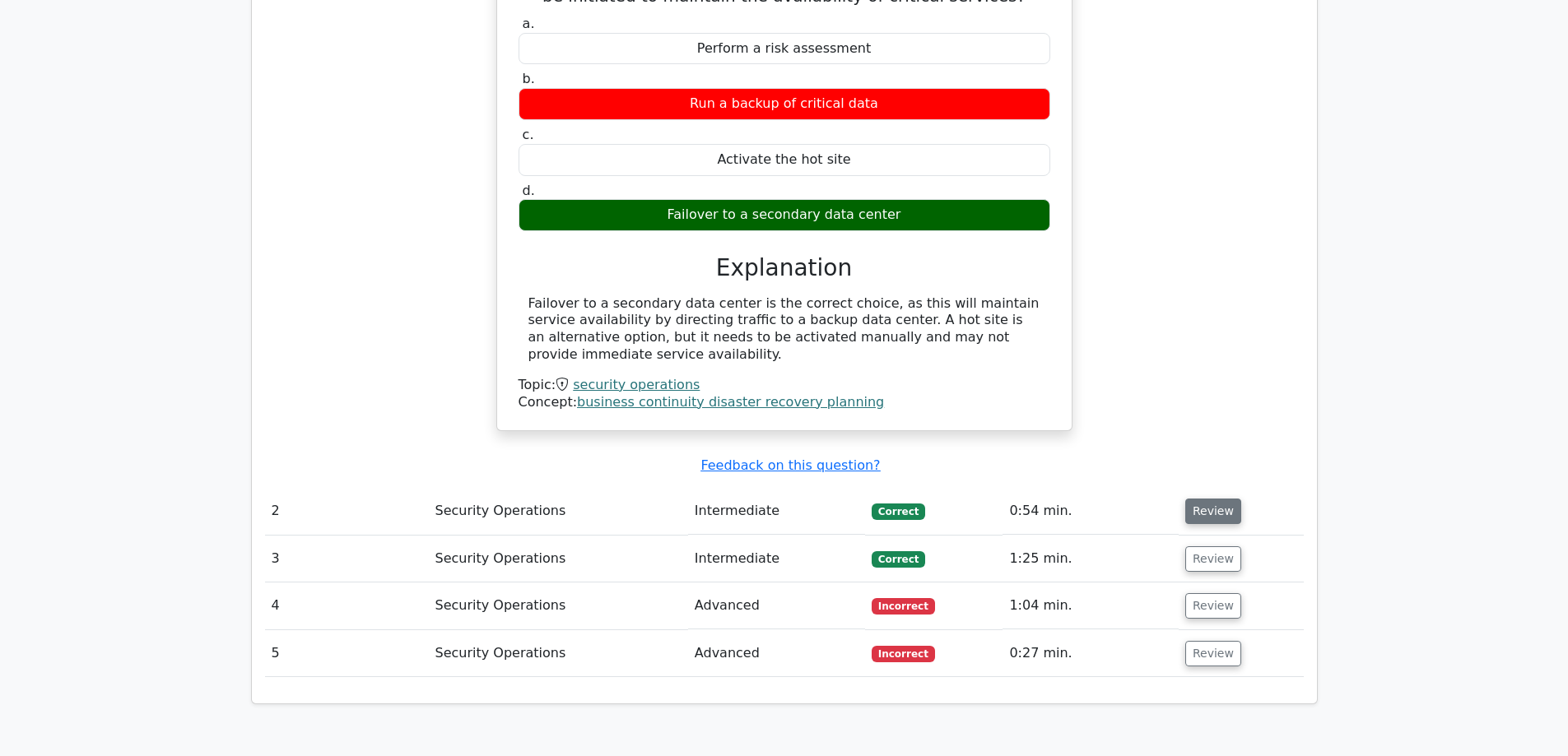
click at [1192, 499] on button "Review" at bounding box center [1214, 511] width 56 height 25
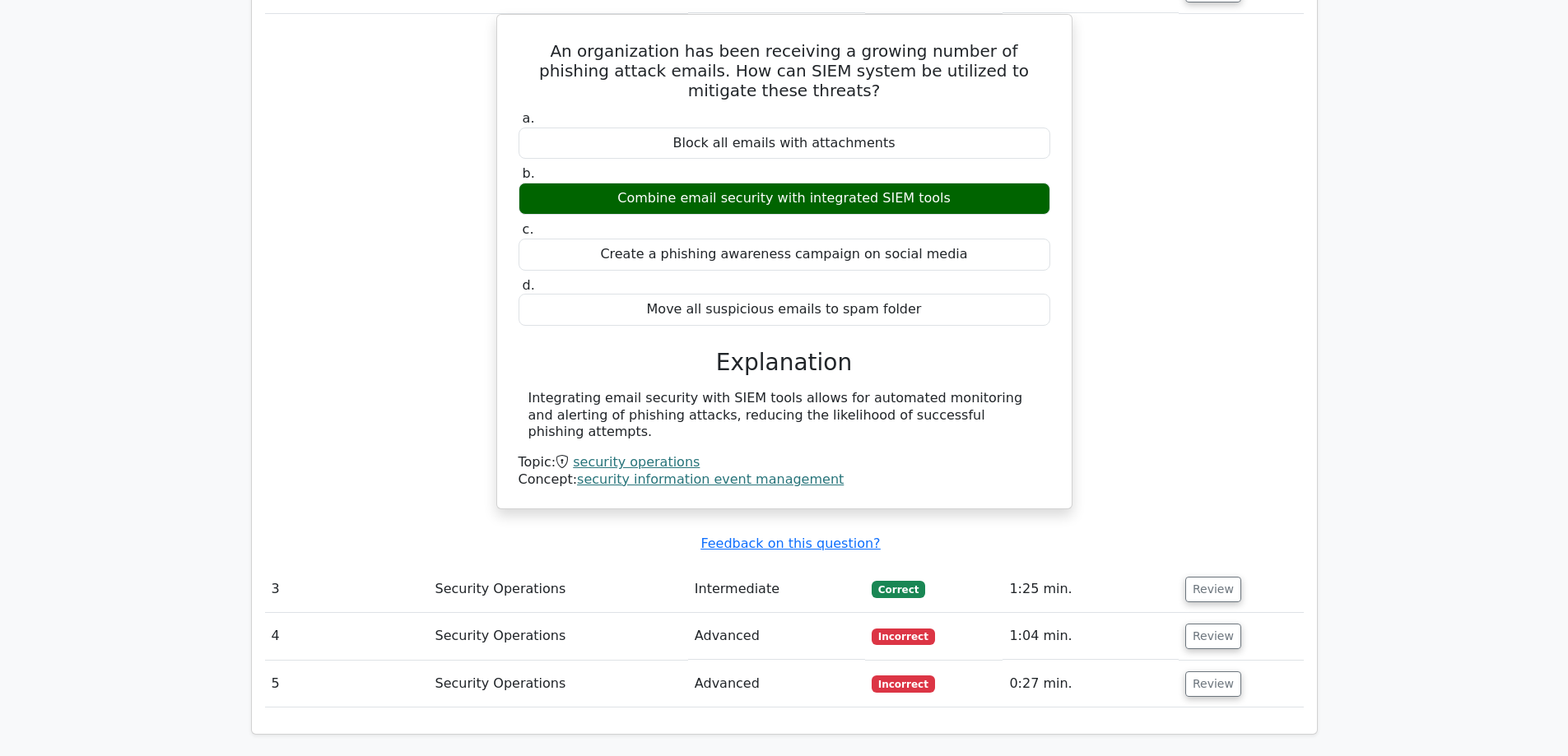
scroll to position [1891, 0]
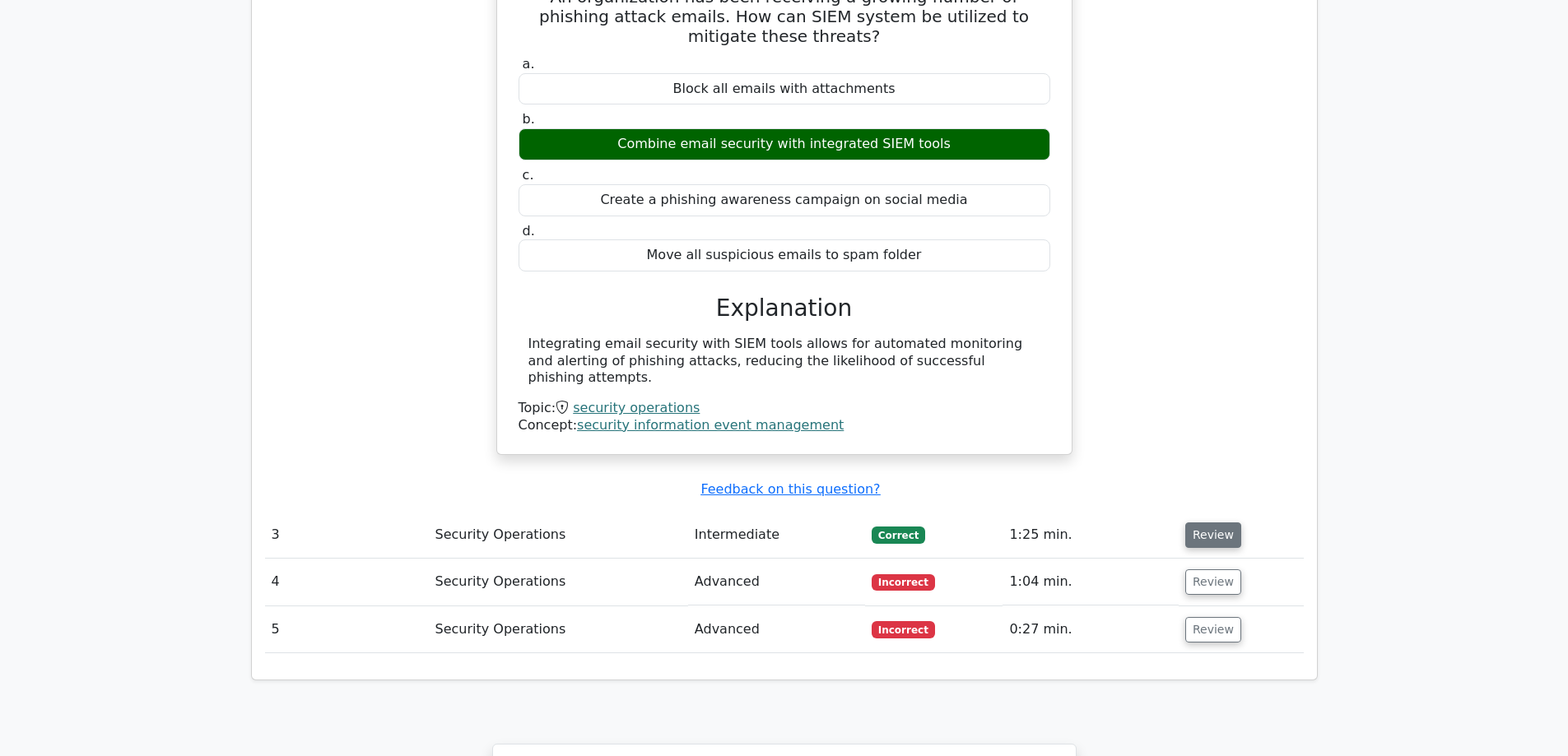
click at [1197, 523] on button "Review" at bounding box center [1214, 535] width 56 height 25
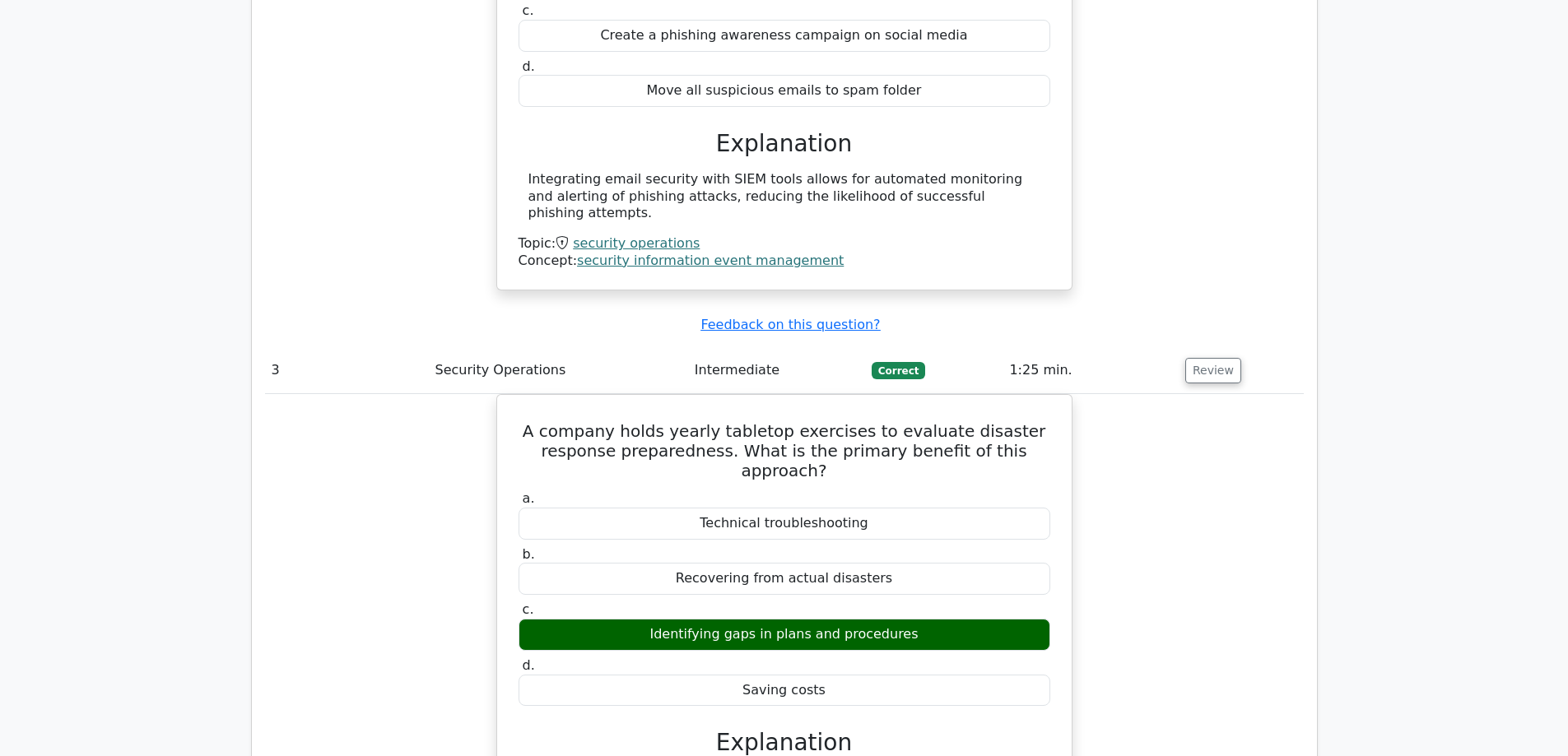
scroll to position [2550, 0]
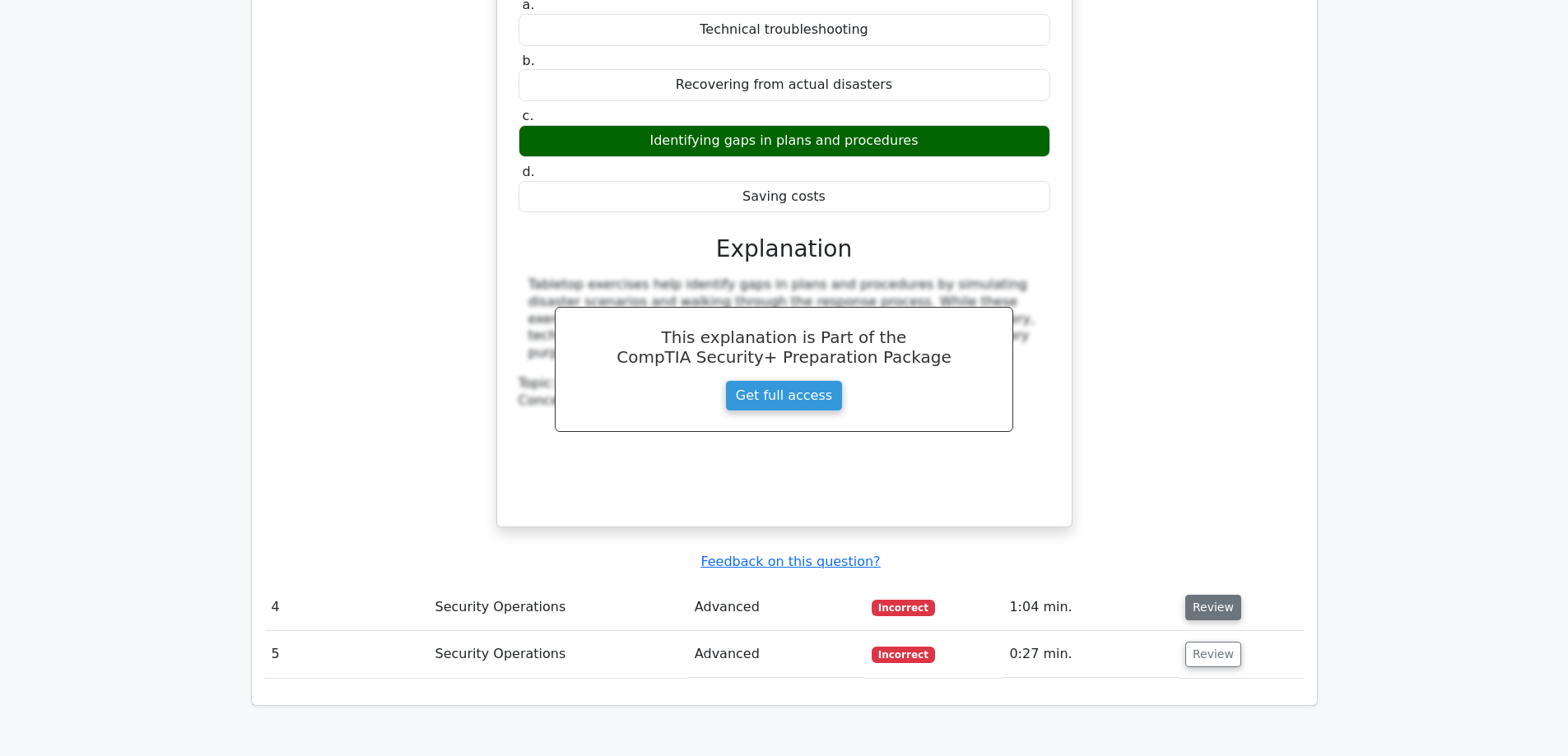
click at [1204, 594] on button "Review" at bounding box center [1214, 607] width 56 height 25
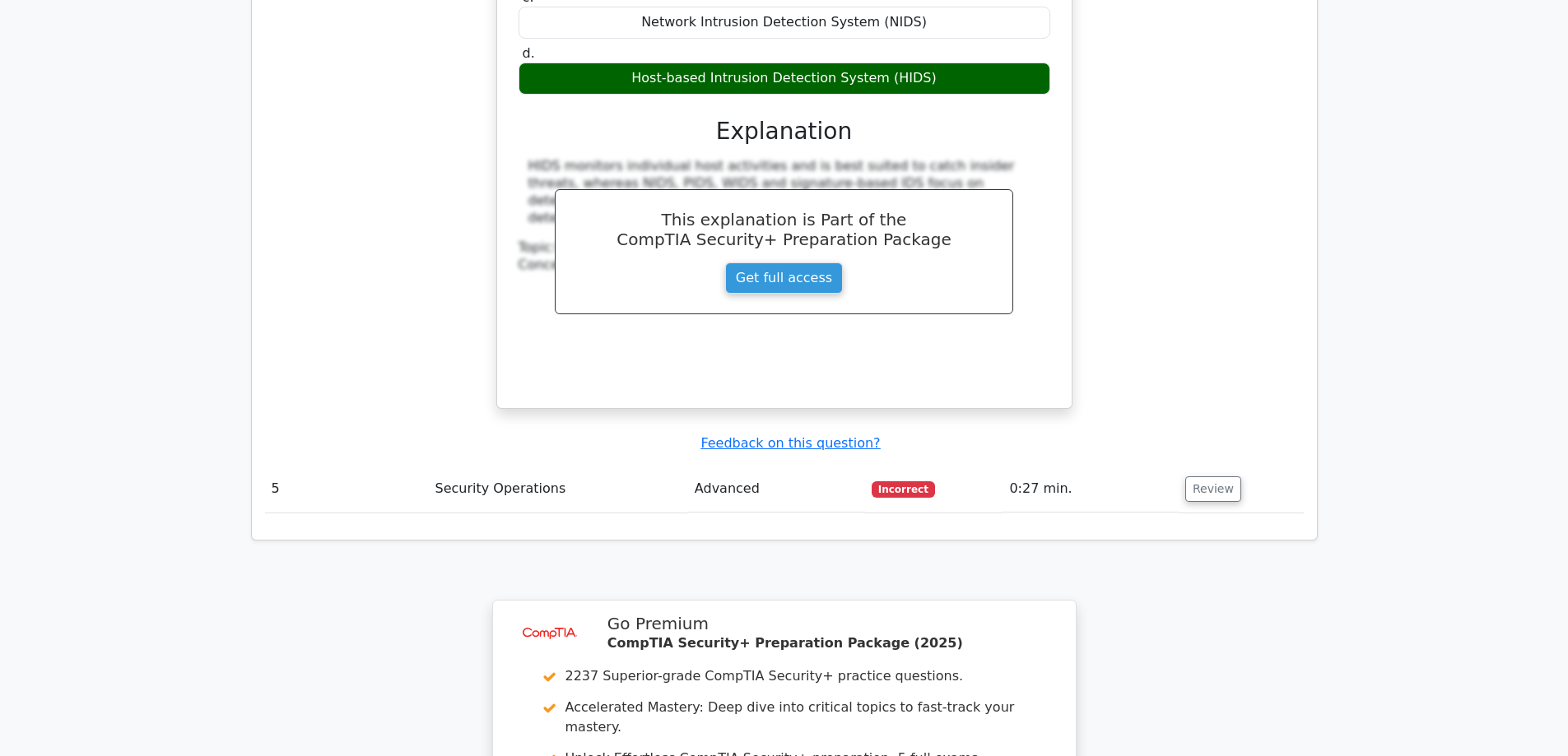
scroll to position [3455, 0]
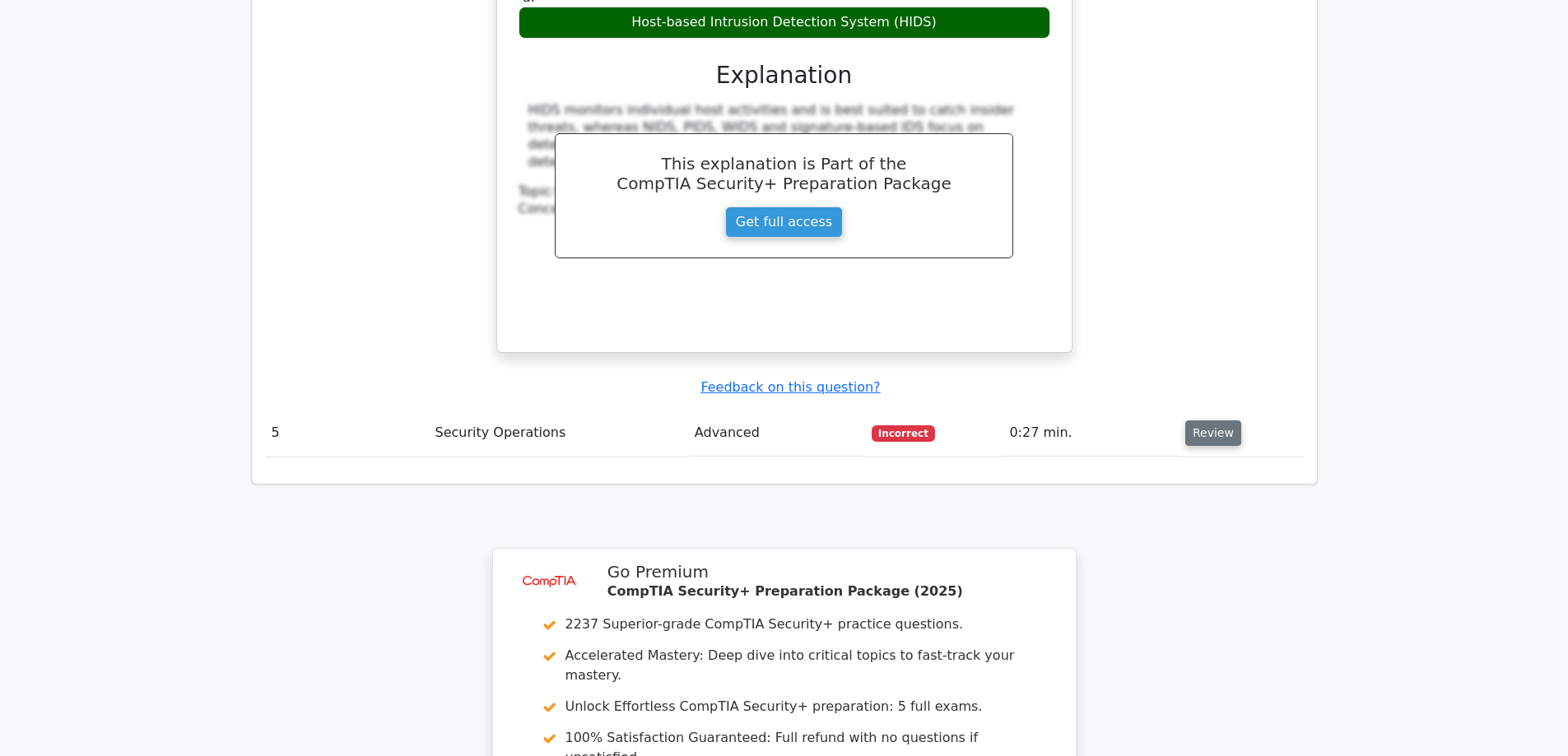
click at [1215, 420] on button "Review" at bounding box center [1214, 433] width 56 height 25
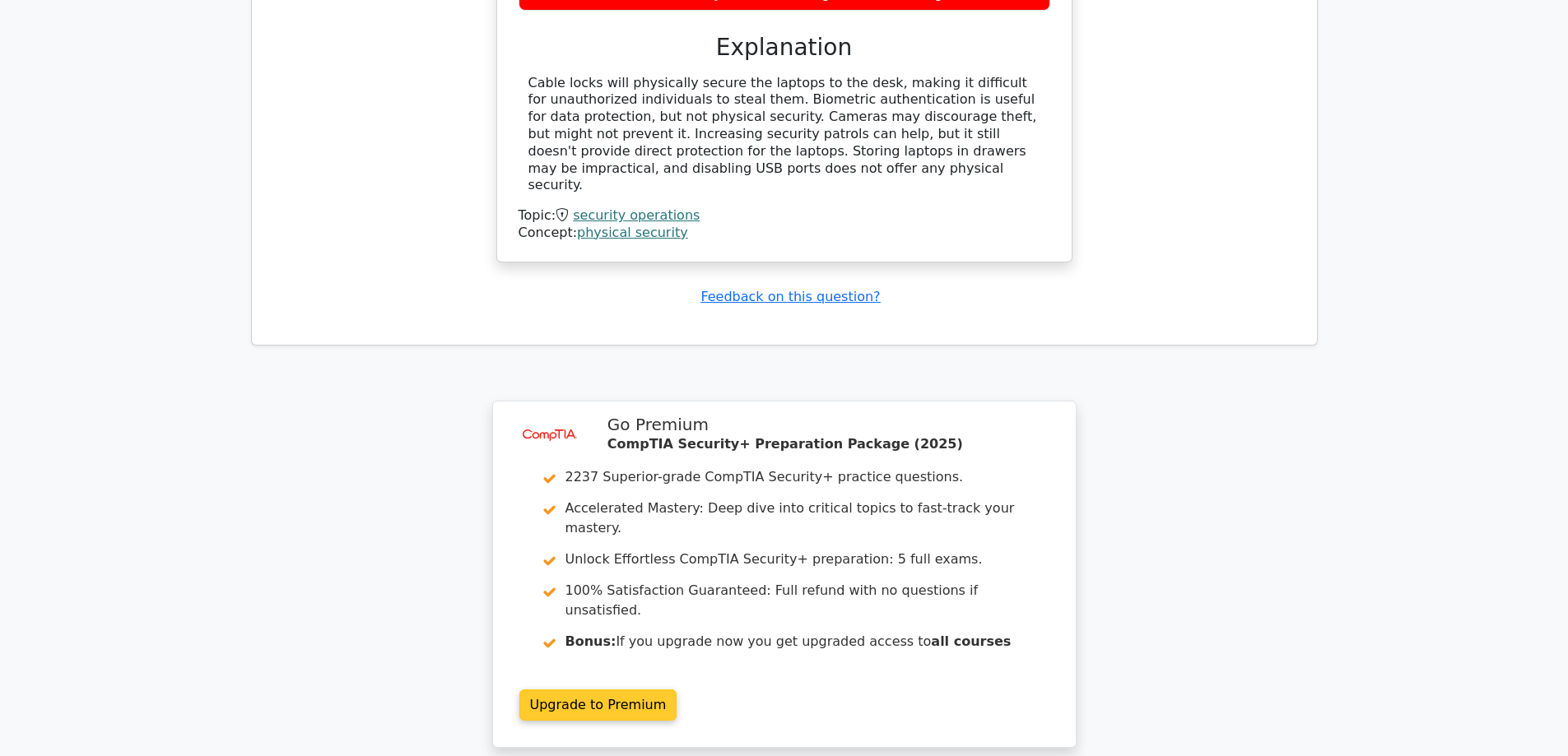
scroll to position [4418, 0]
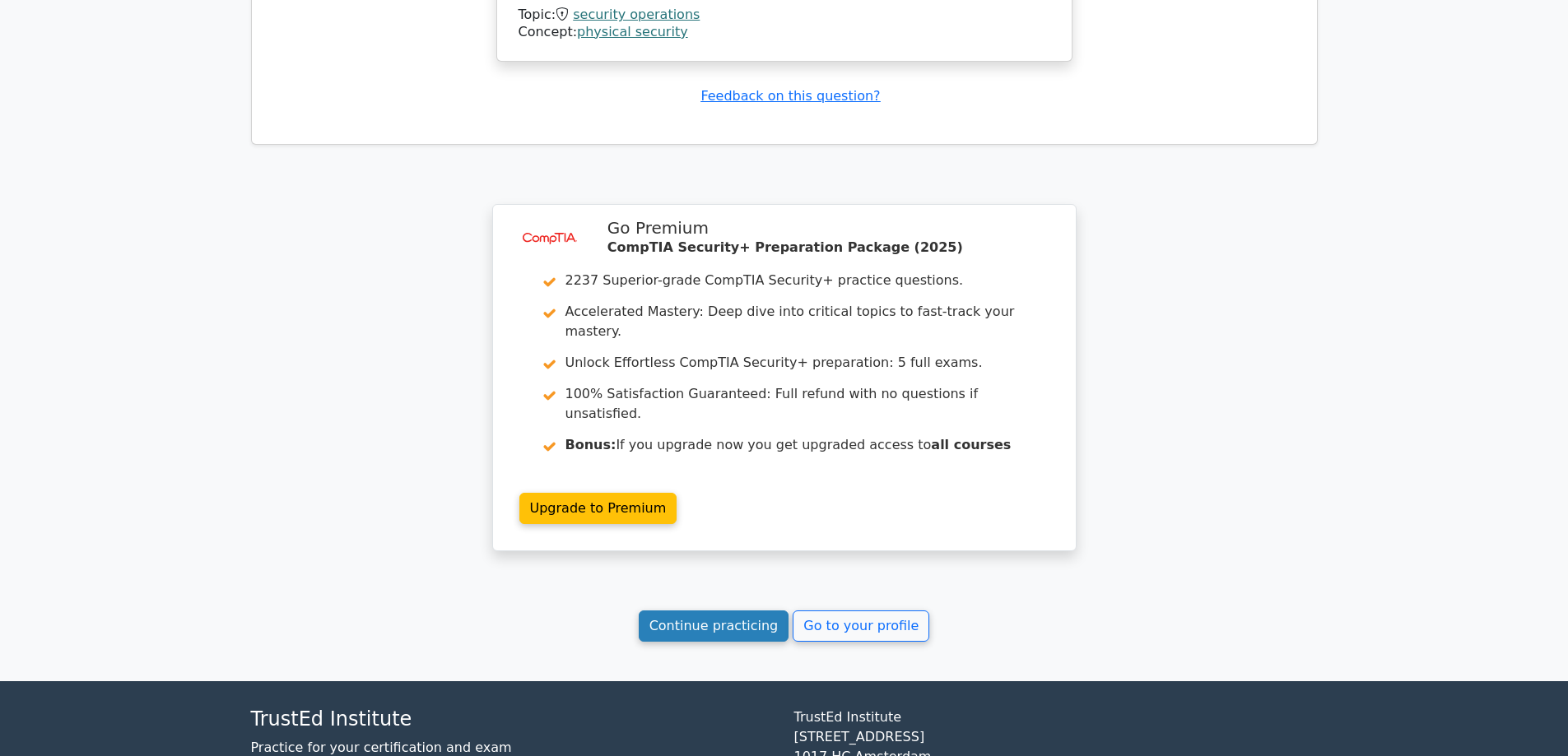
click at [754, 611] on link "Continue practicing" at bounding box center [714, 626] width 151 height 31
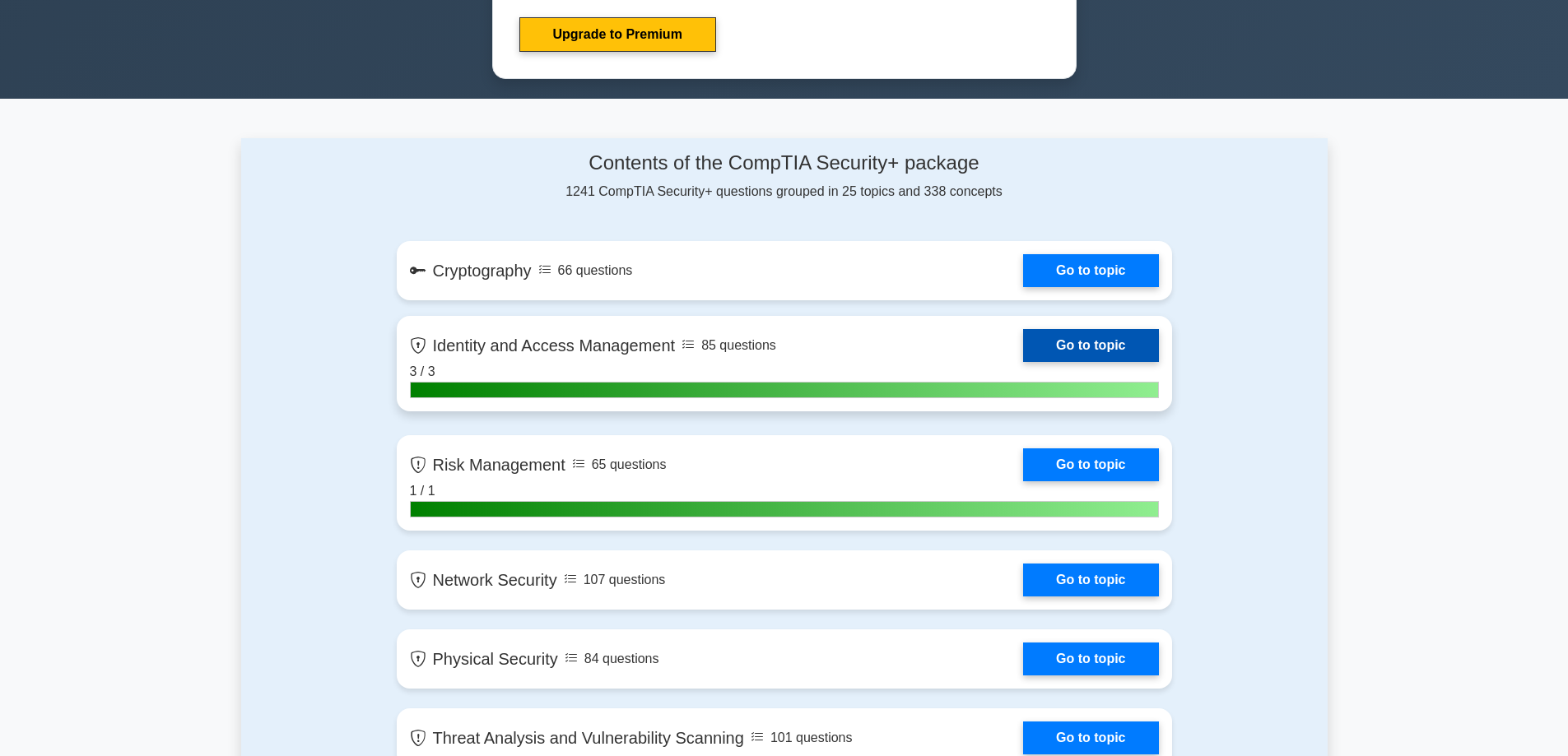
scroll to position [905, 0]
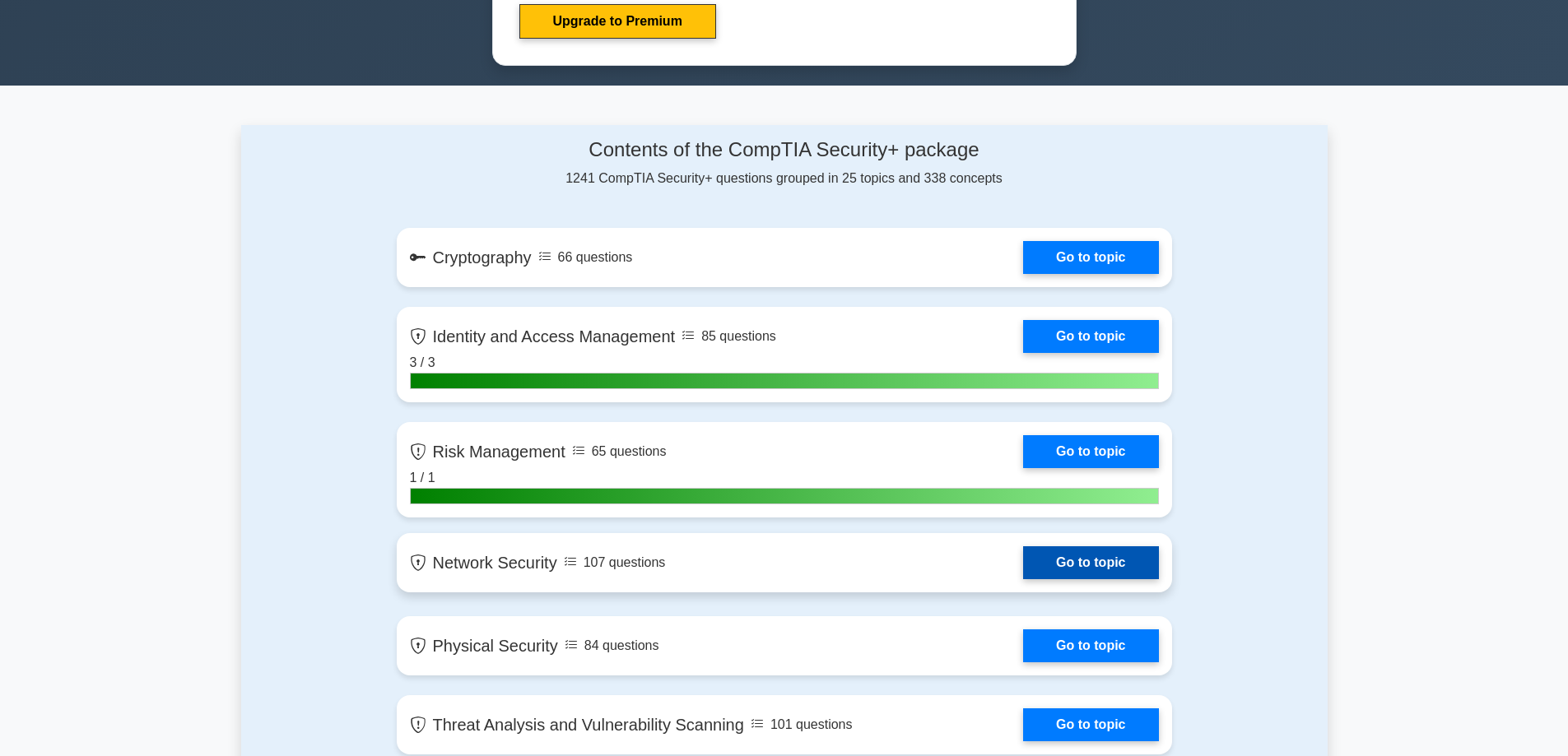
click at [1023, 576] on link "Go to topic" at bounding box center [1090, 562] width 135 height 33
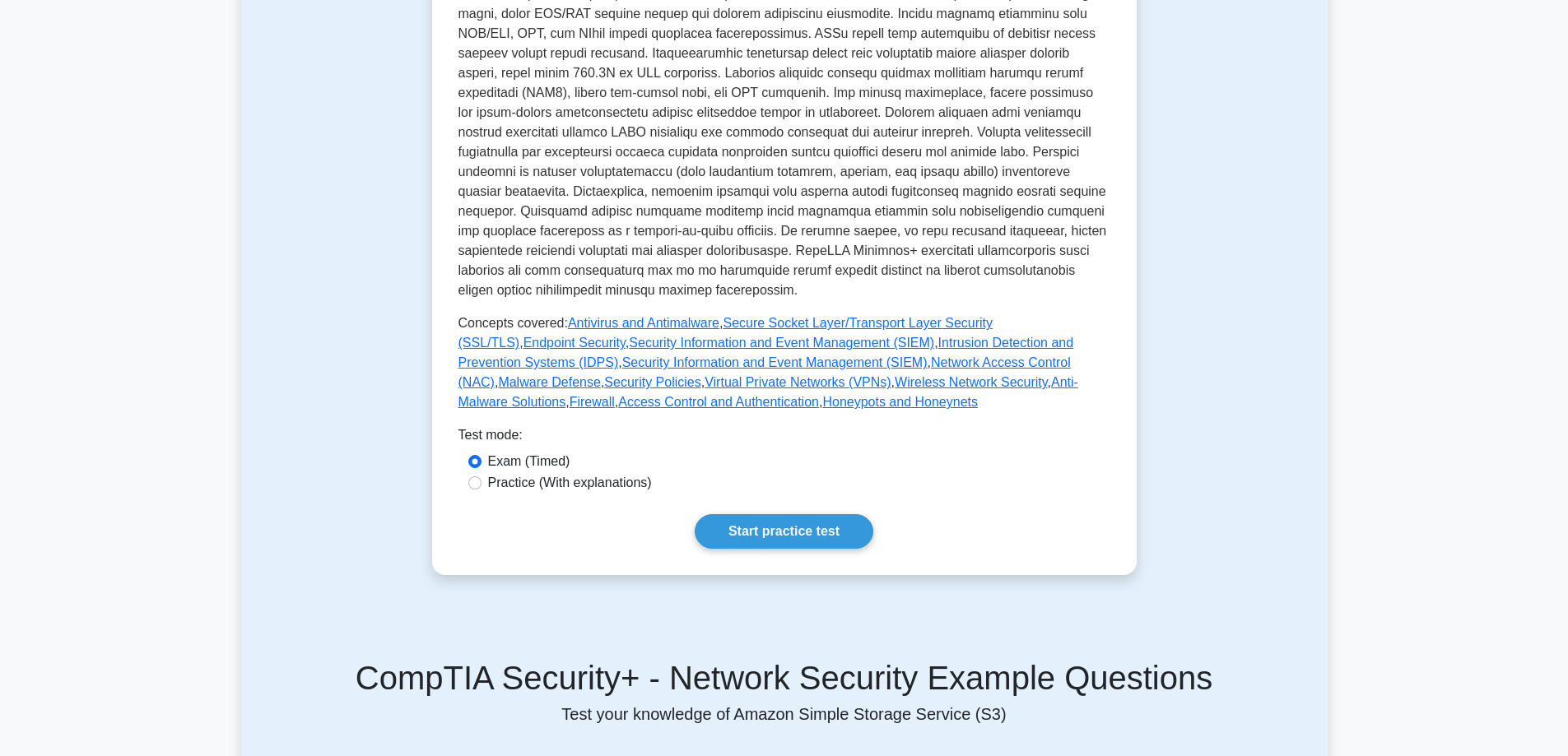
scroll to position [494, 0]
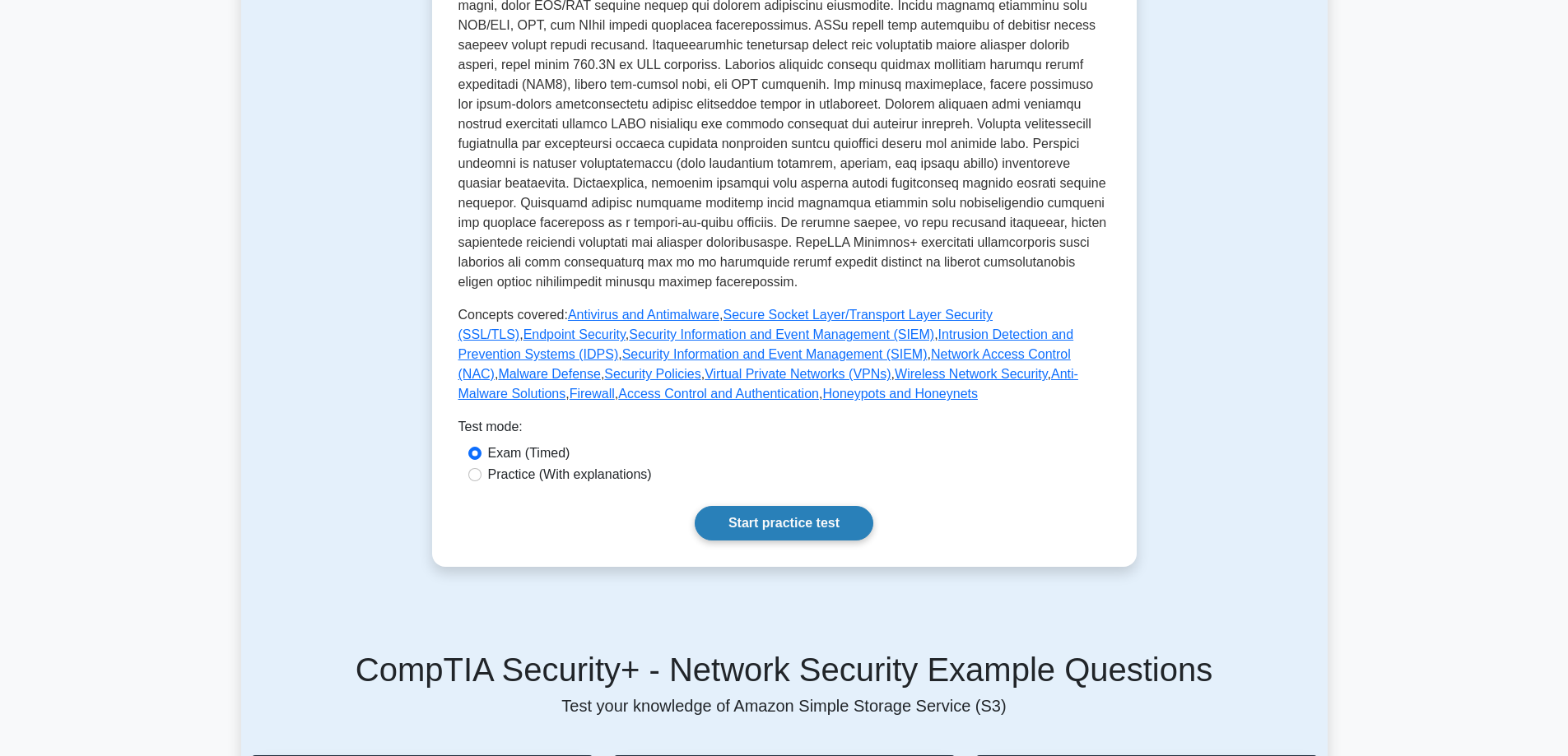
click at [794, 533] on link "Start practice test" at bounding box center [784, 524] width 178 height 35
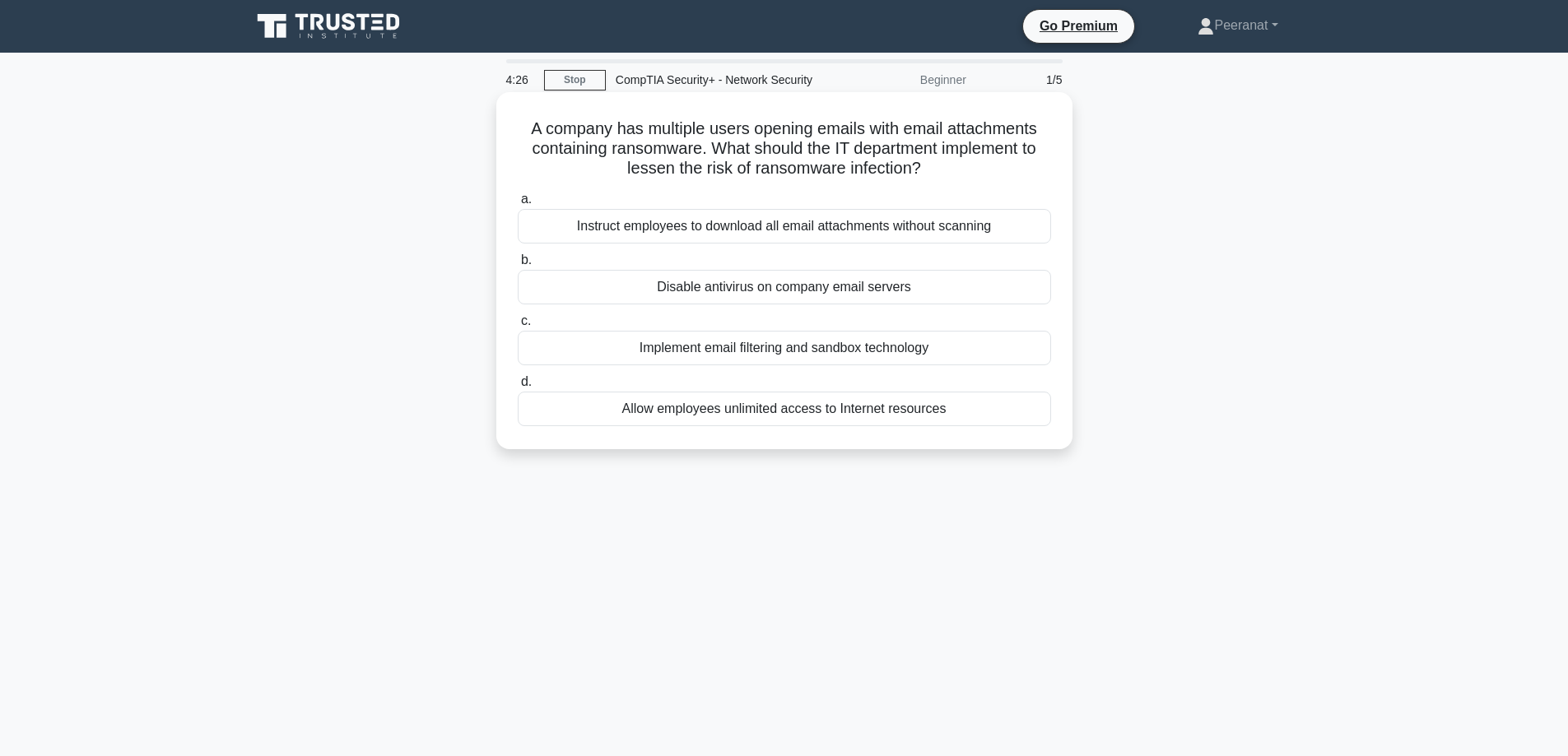
click at [780, 351] on div "Implement email filtering and sandbox technology" at bounding box center [784, 348] width 534 height 35
click at [517, 326] on input "c. Implement email filtering and sandbox technology" at bounding box center [517, 320] width 0 height 11
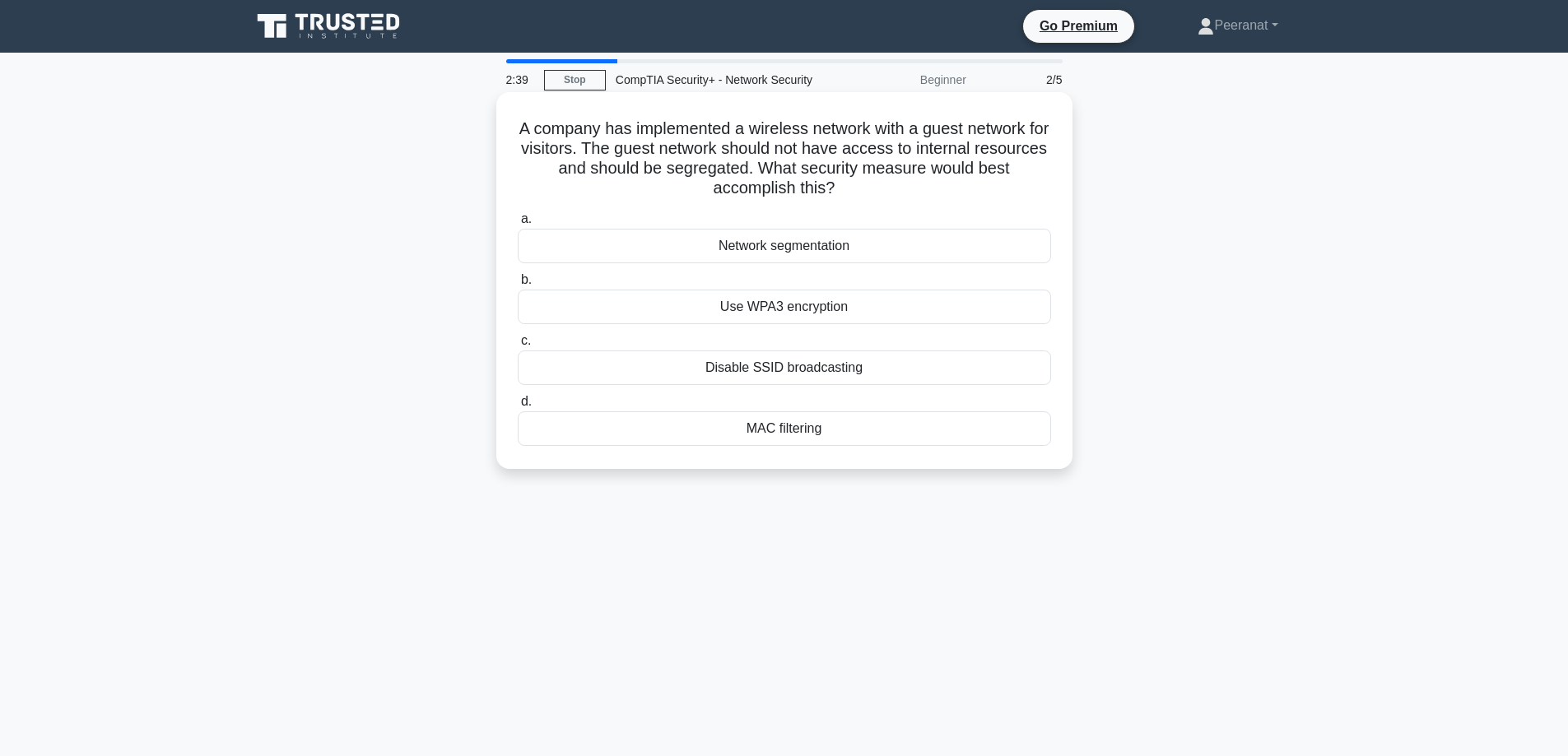
click at [806, 311] on div "Use WPA3 encryption" at bounding box center [784, 307] width 534 height 35
click at [517, 286] on input "b. Use WPA3 encryption" at bounding box center [517, 280] width 0 height 11
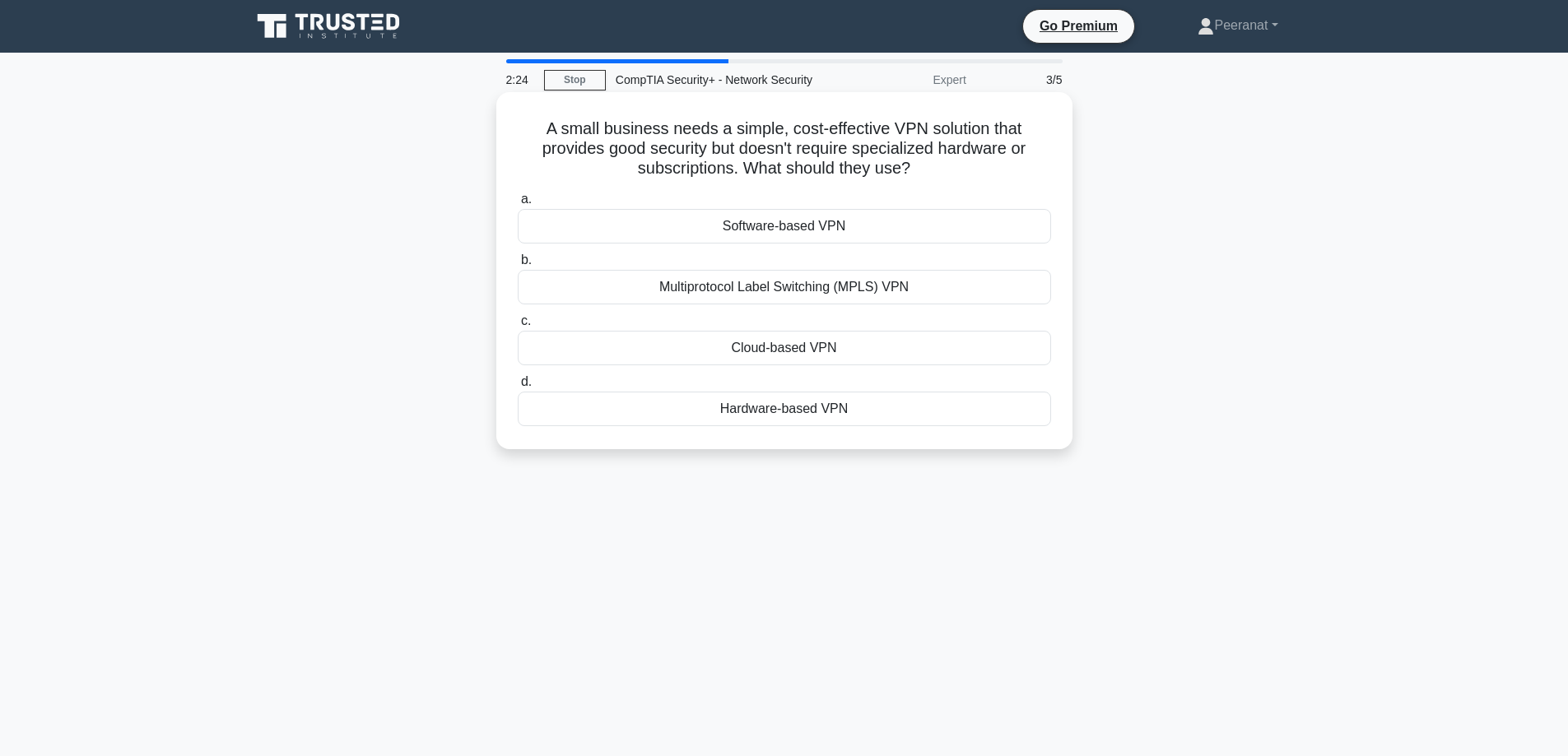
click at [808, 349] on div "Cloud-based VPN" at bounding box center [784, 348] width 534 height 35
click at [517, 326] on input "c. Cloud-based VPN" at bounding box center [517, 320] width 0 height 11
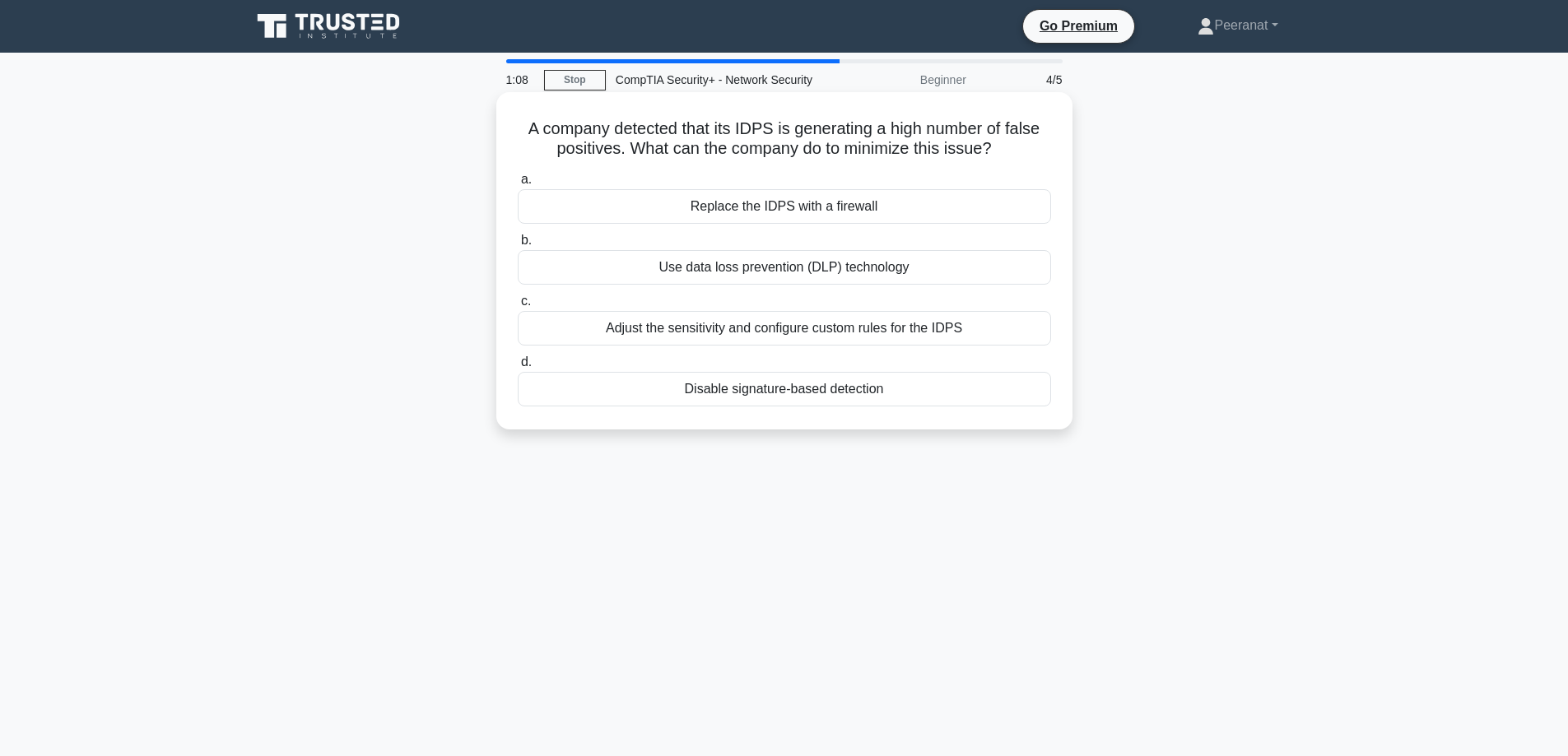
click at [887, 331] on div "Adjust the sensitivity and configure custom rules for the IDPS" at bounding box center [784, 328] width 534 height 35
click at [517, 307] on input "c. Adjust the sensitivity and configure custom rules for the IDPS" at bounding box center [517, 301] width 0 height 11
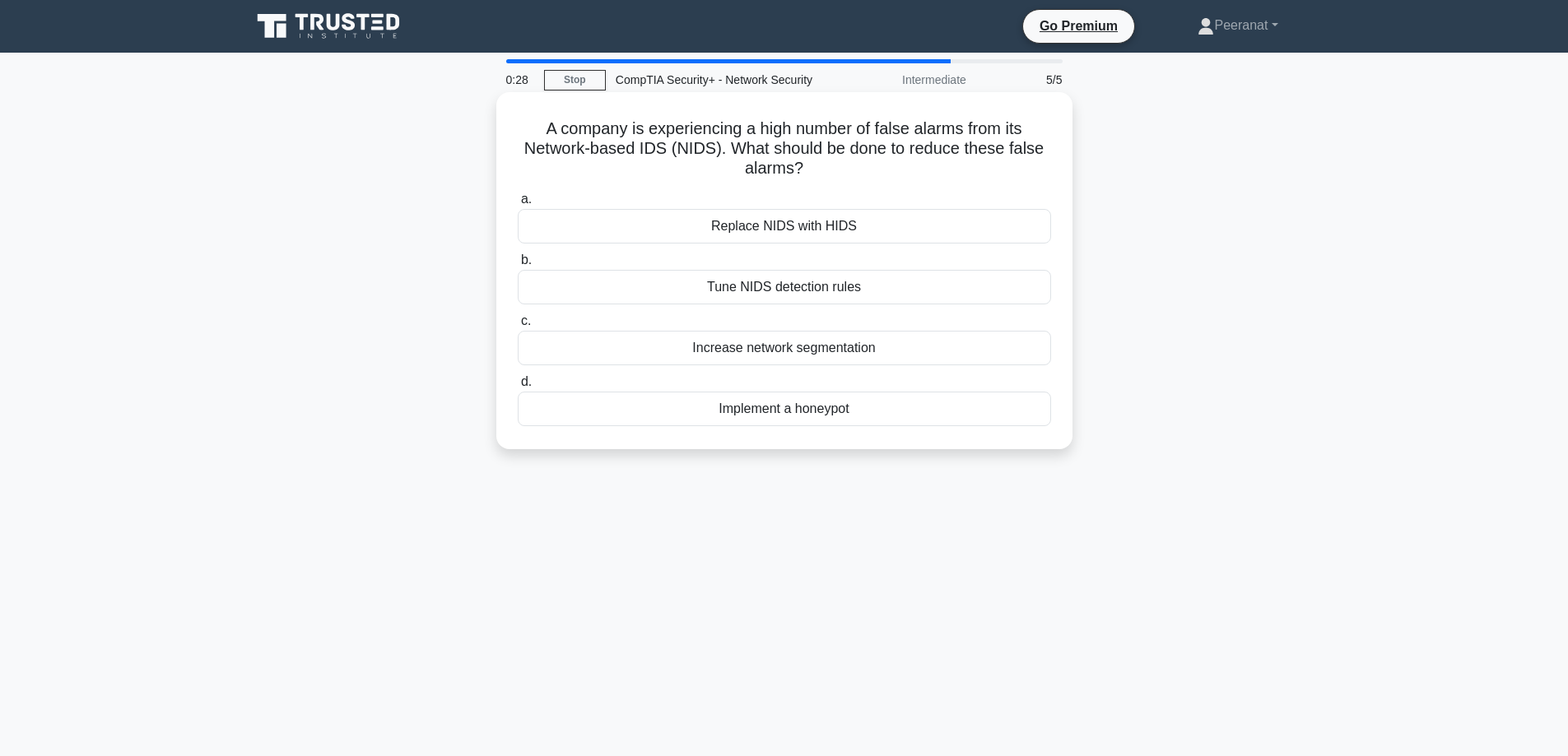
click at [870, 238] on div "Replace NIDS with HIDS" at bounding box center [784, 227] width 534 height 35
click at [517, 205] on input "a. Replace NIDS with HIDS" at bounding box center [517, 199] width 0 height 11
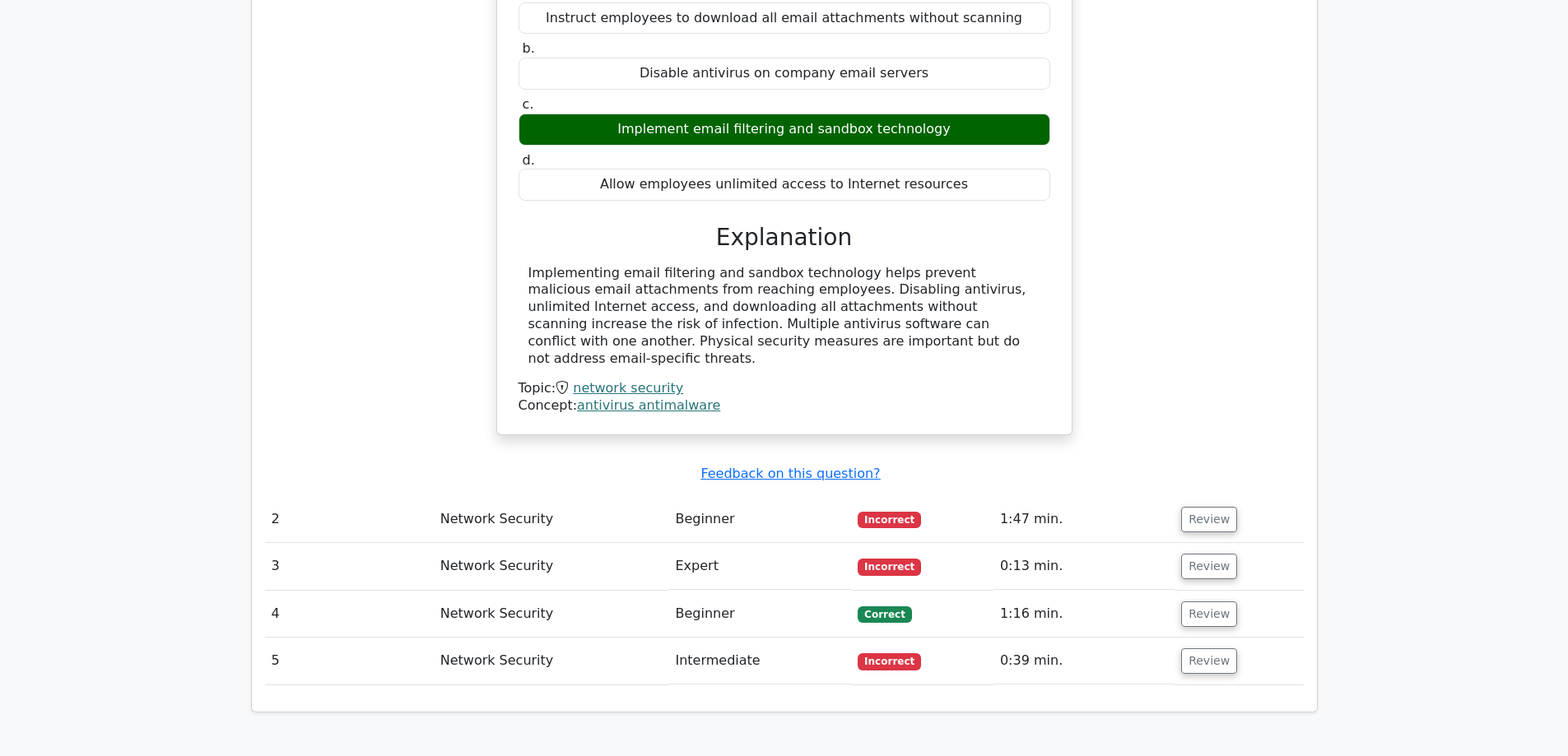
scroll to position [1563, 0]
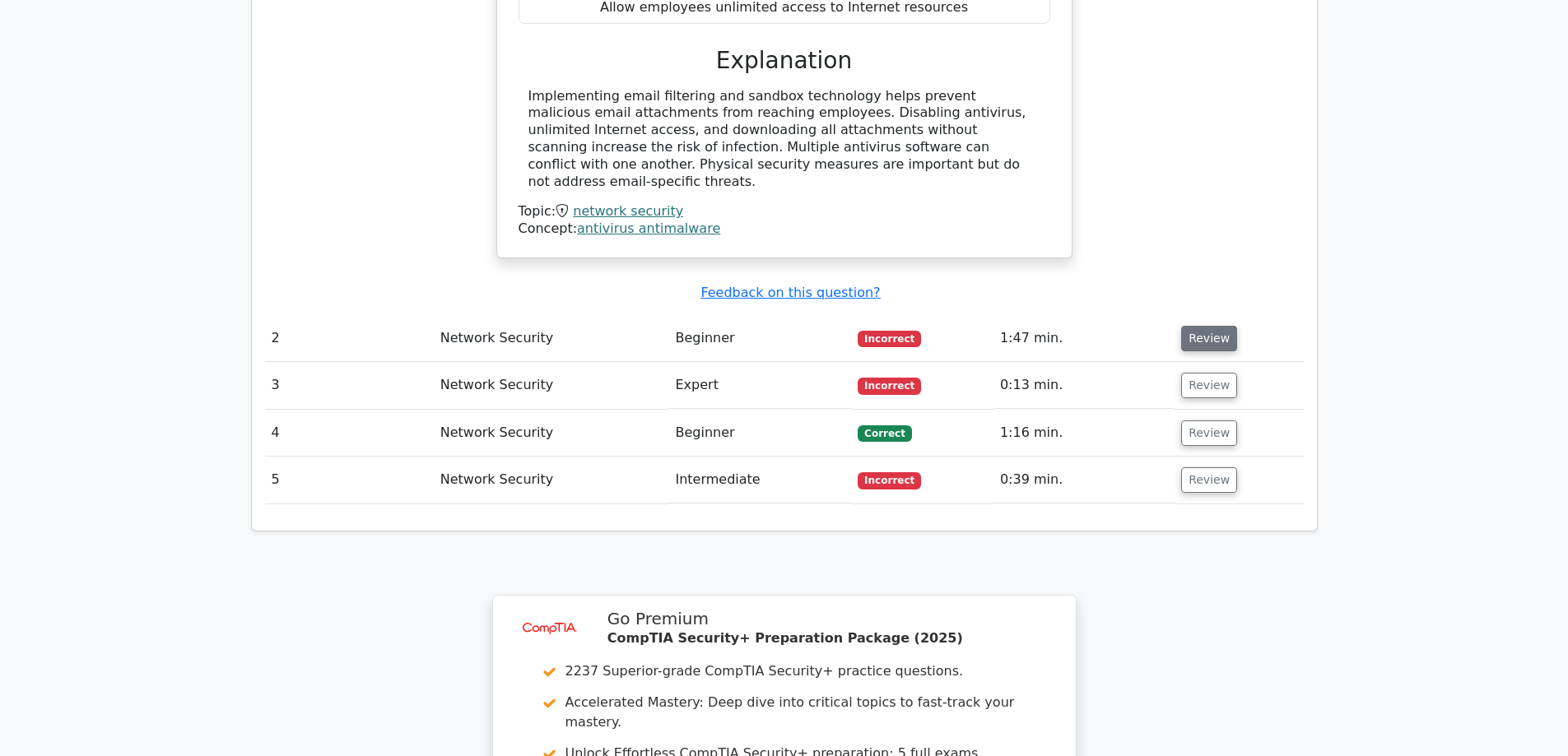
click at [1200, 325] on button "Review" at bounding box center [1209, 338] width 56 height 25
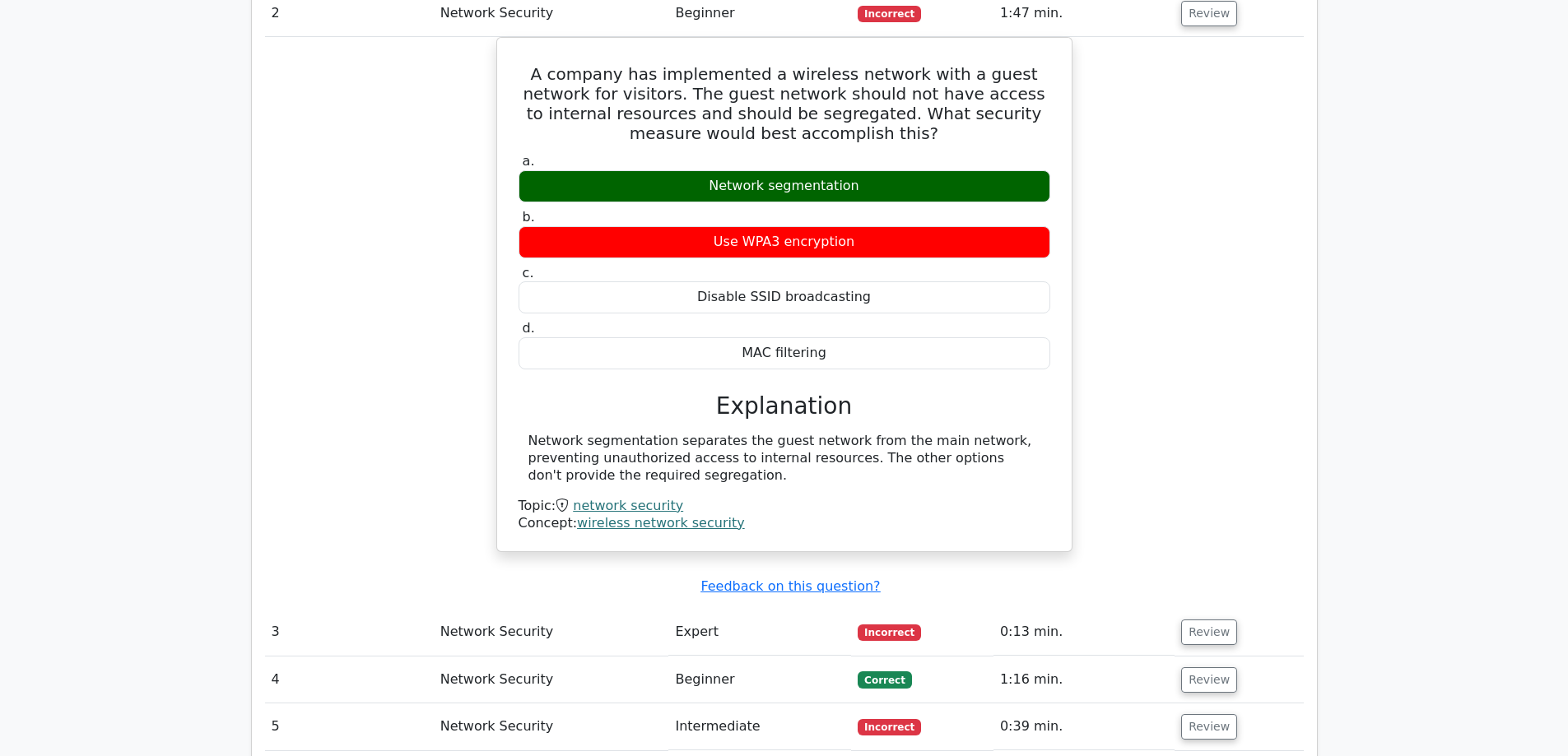
scroll to position [1891, 0]
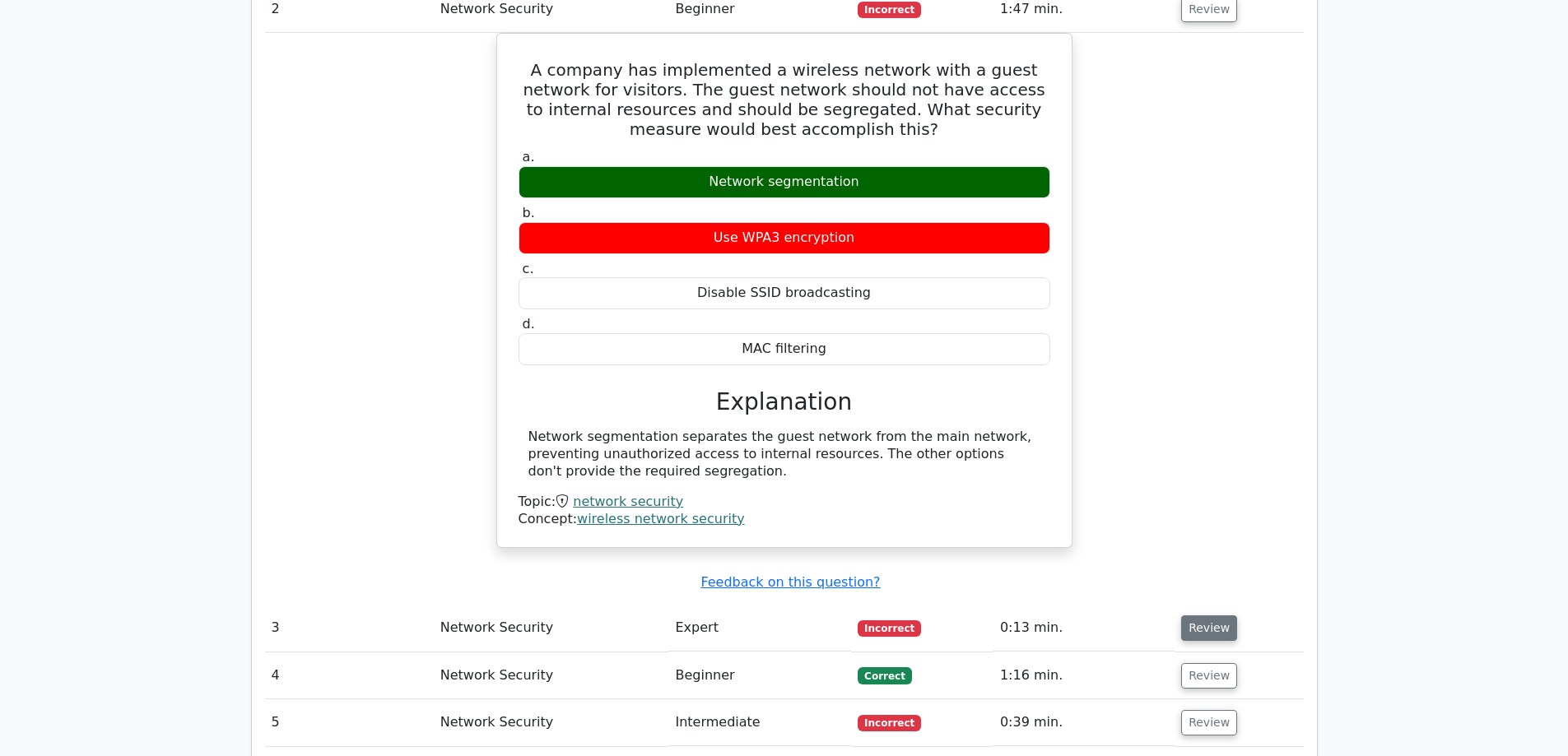
click at [1183, 616] on button "Review" at bounding box center [1209, 628] width 56 height 25
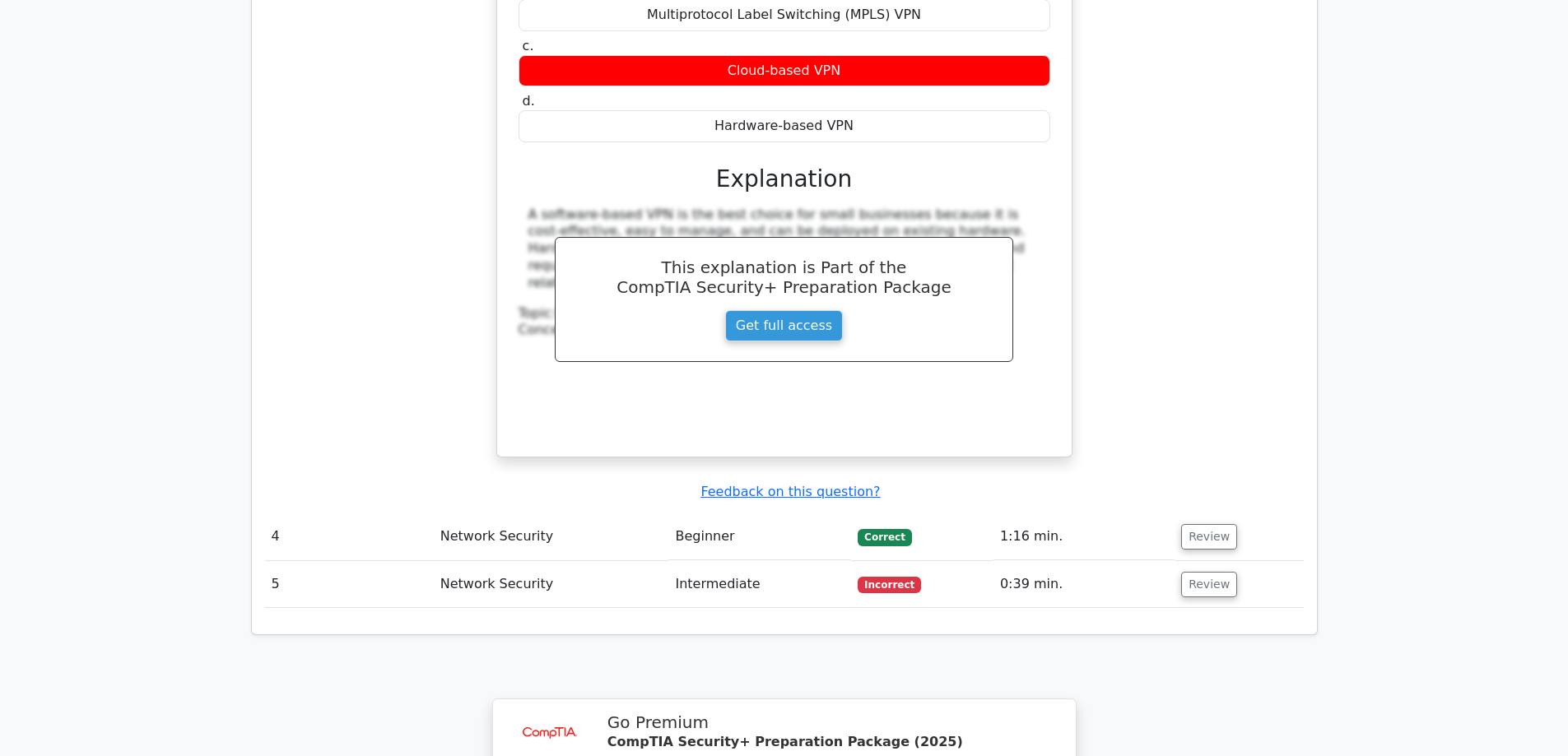
scroll to position [2714, 0]
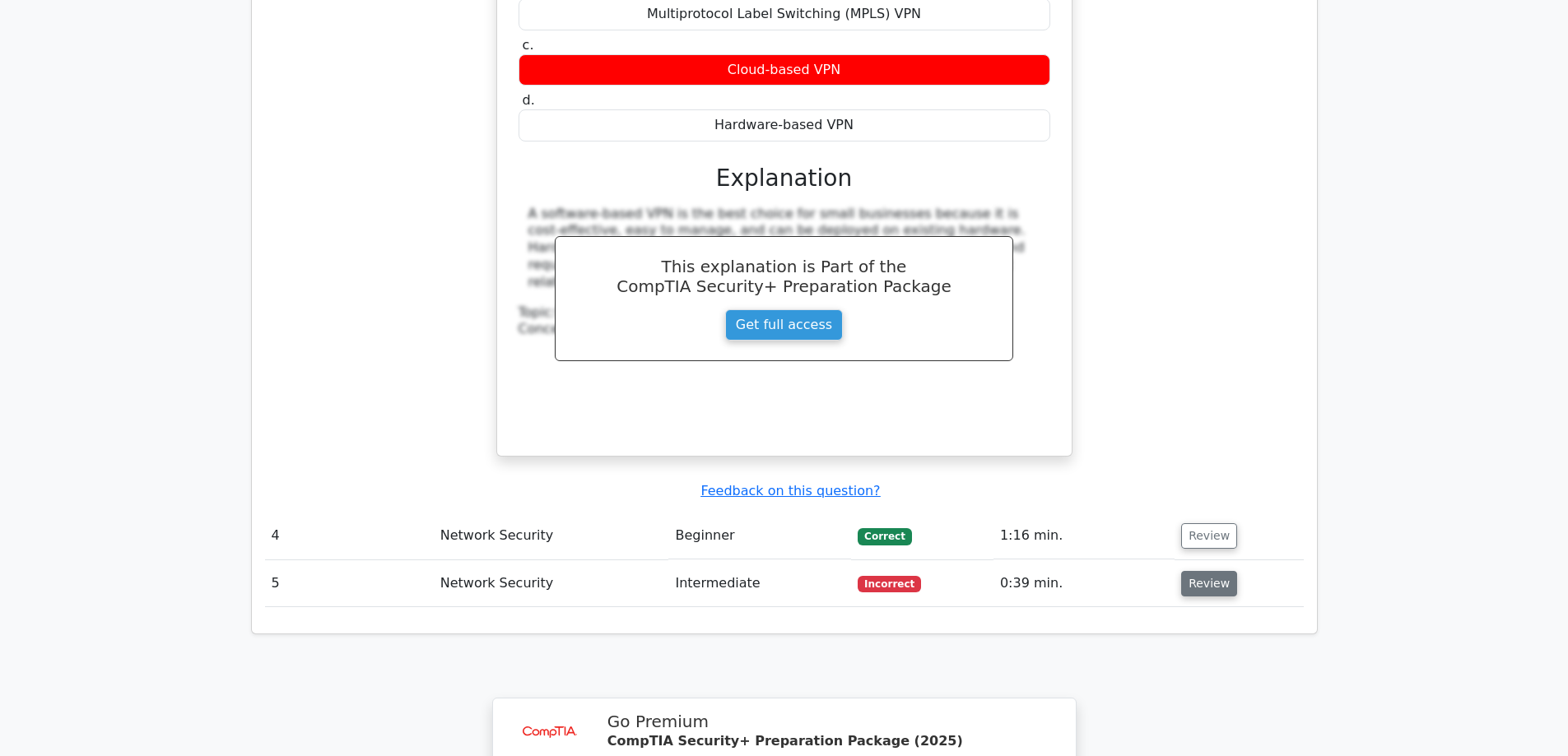
click at [1204, 571] on button "Review" at bounding box center [1209, 584] width 56 height 25
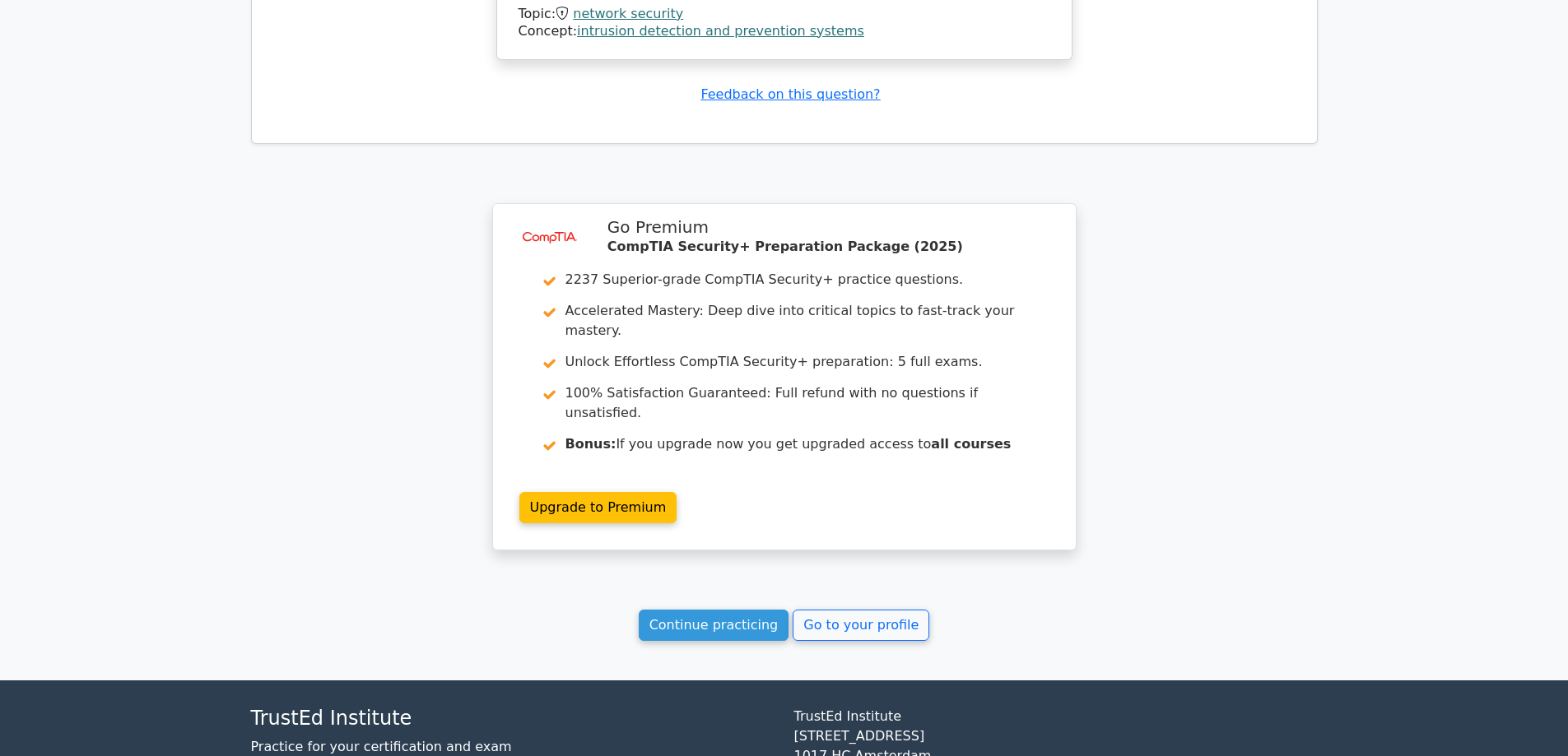
scroll to position [3776, 0]
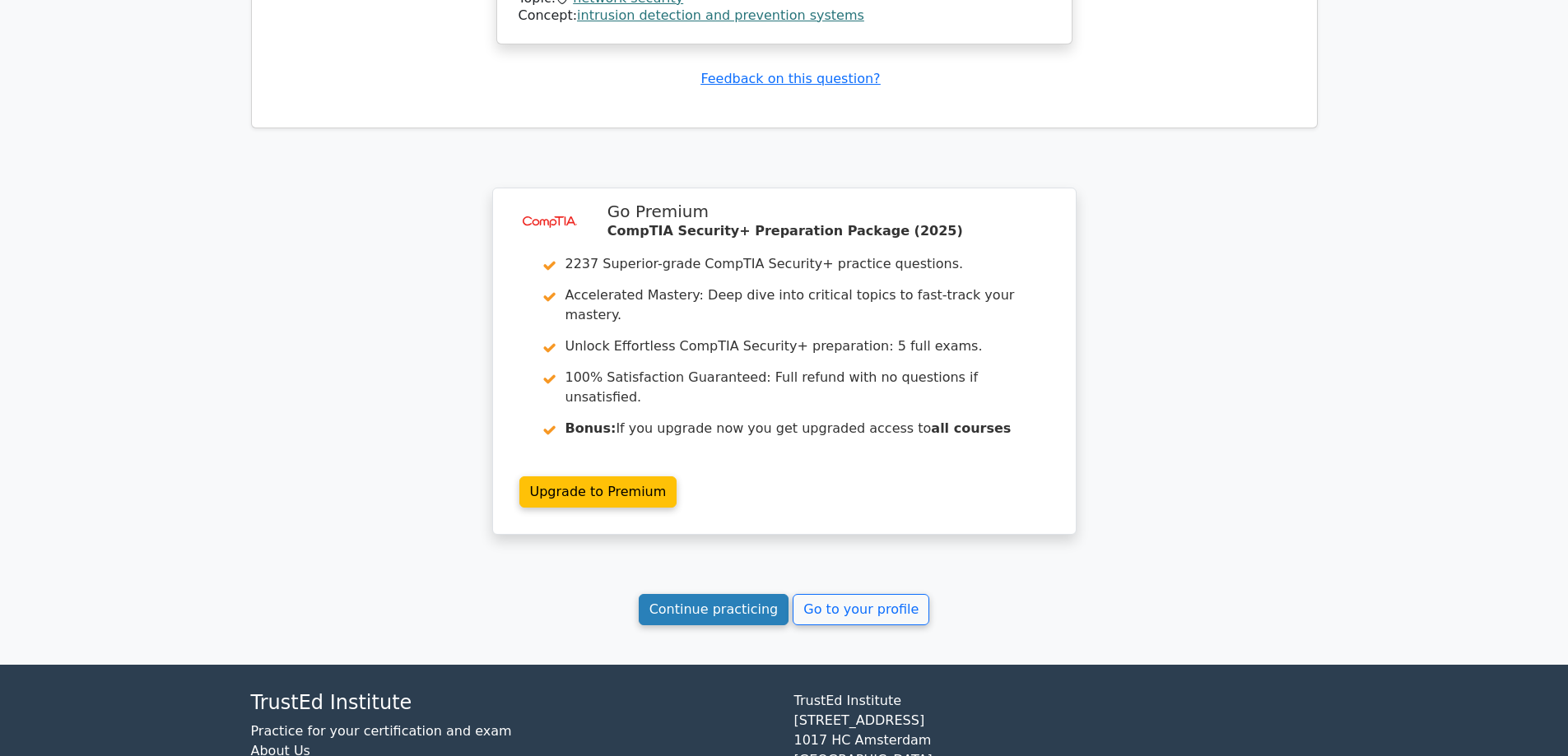
click at [707, 594] on link "Continue practicing" at bounding box center [714, 610] width 151 height 31
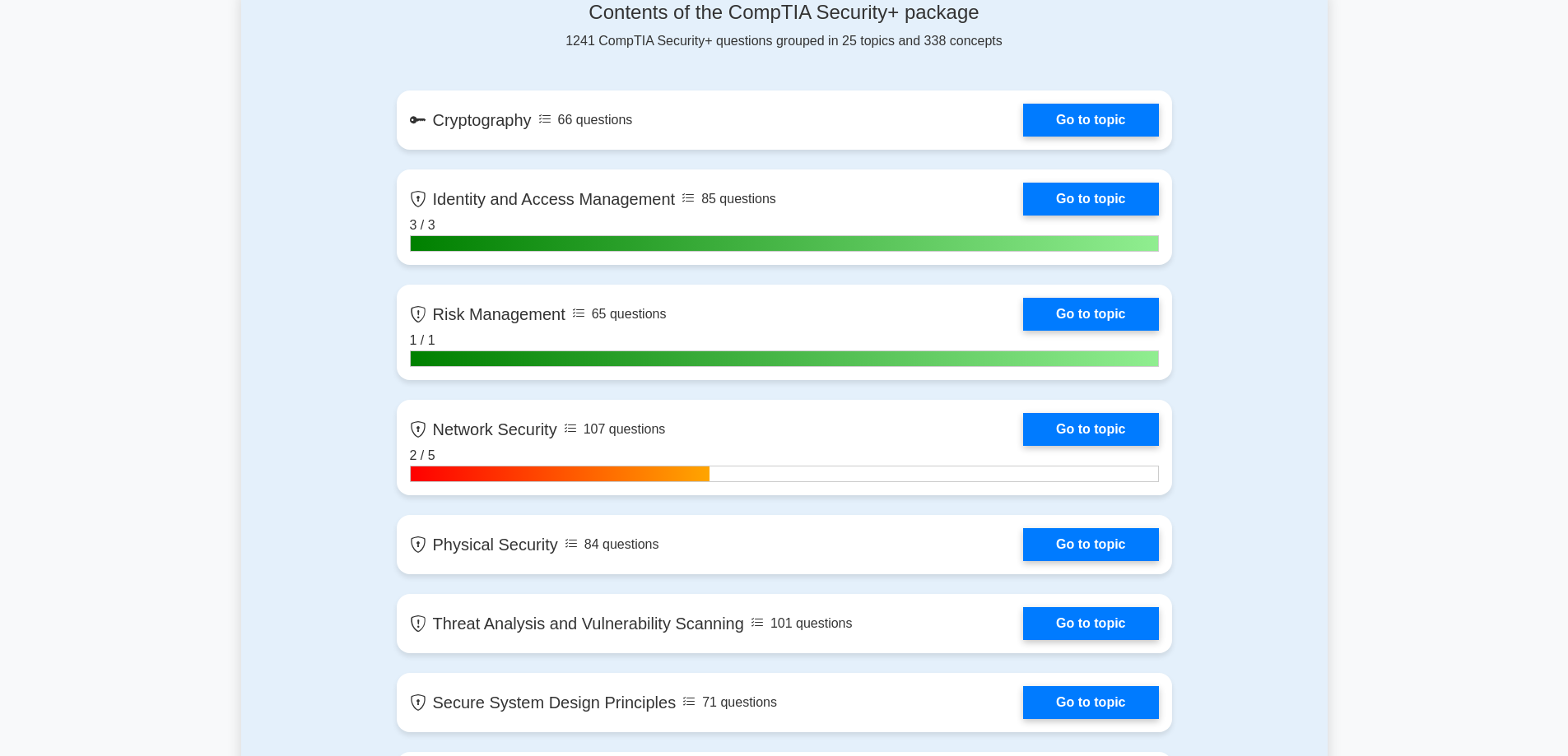
scroll to position [1152, 0]
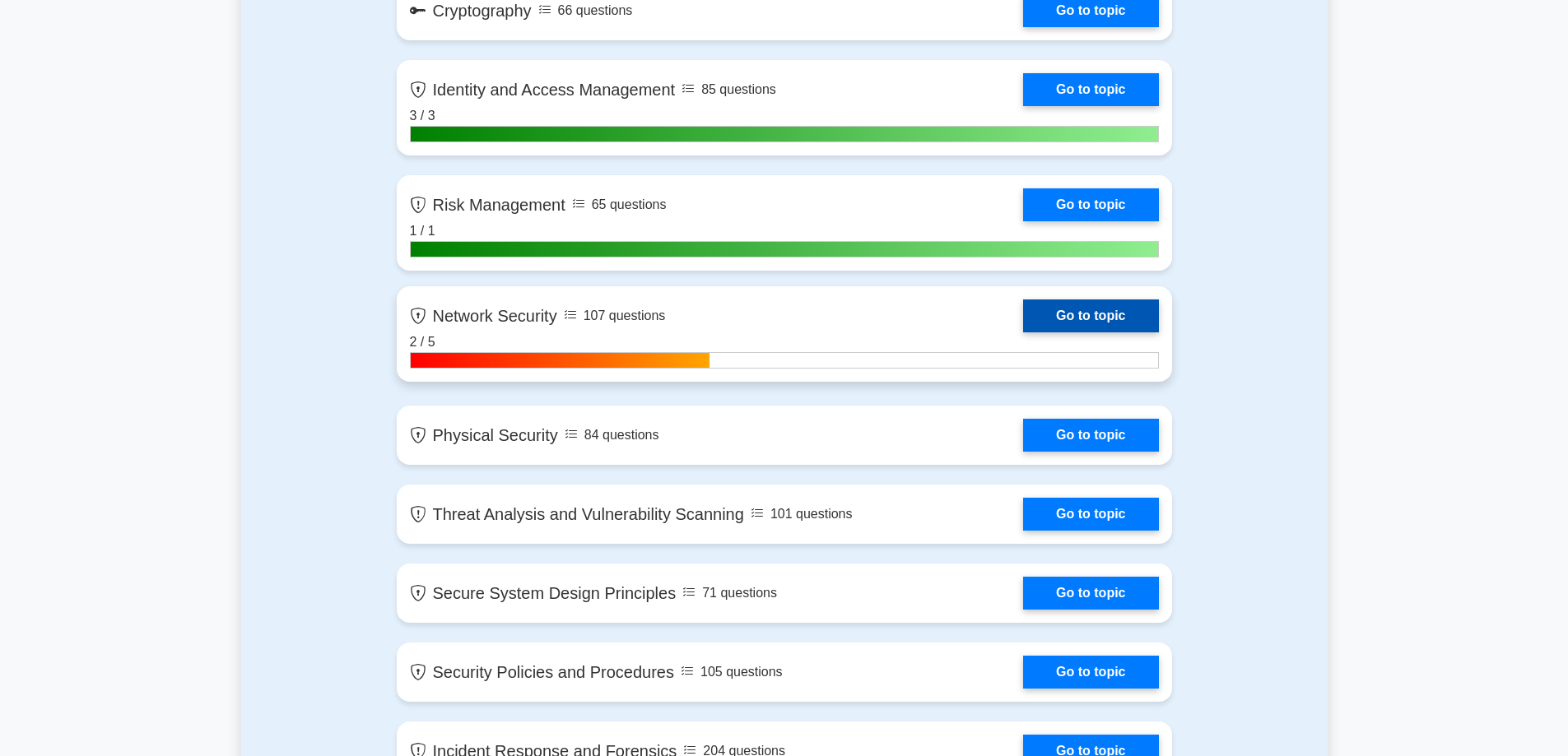
click at [1023, 324] on link "Go to topic" at bounding box center [1090, 316] width 135 height 33
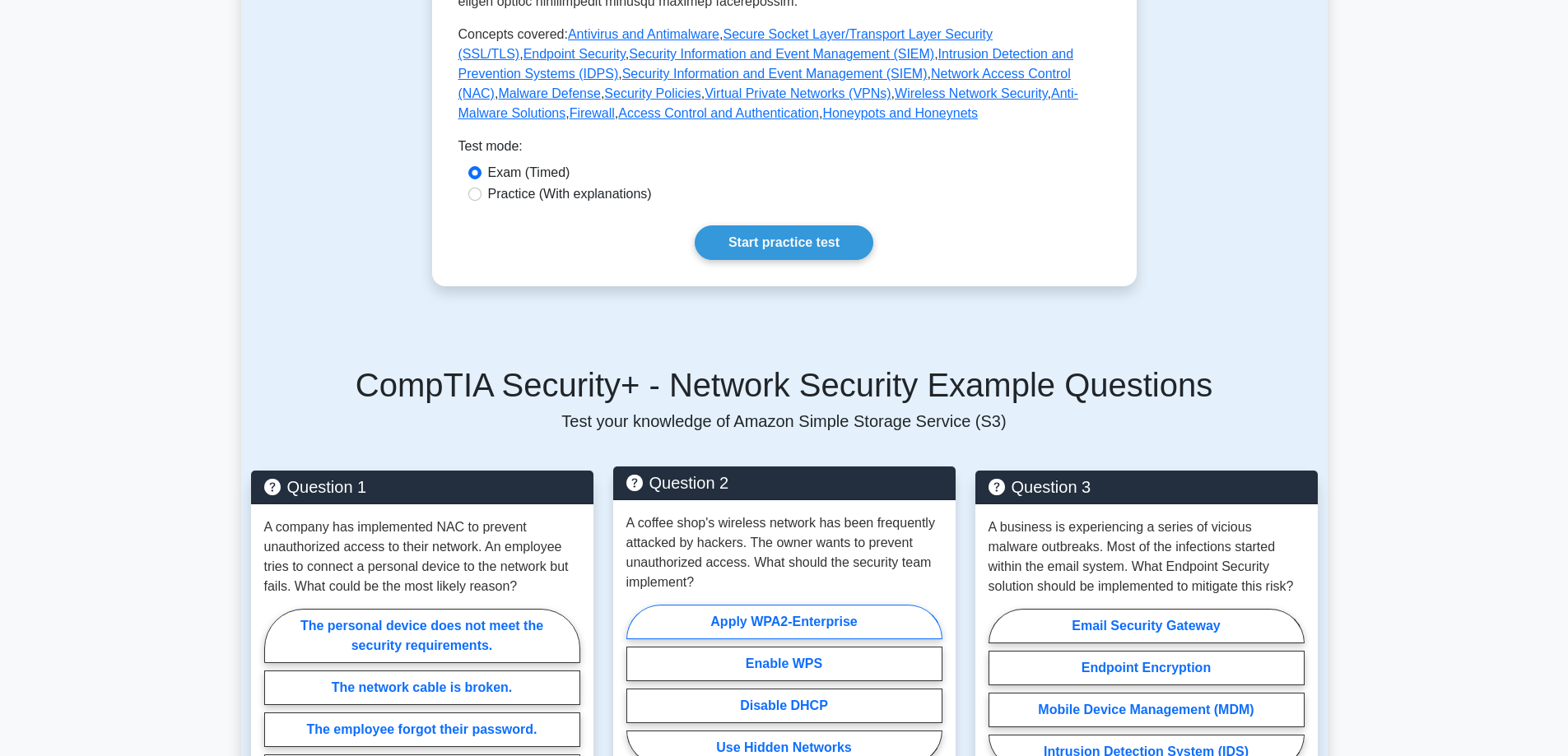
scroll to position [741, 0]
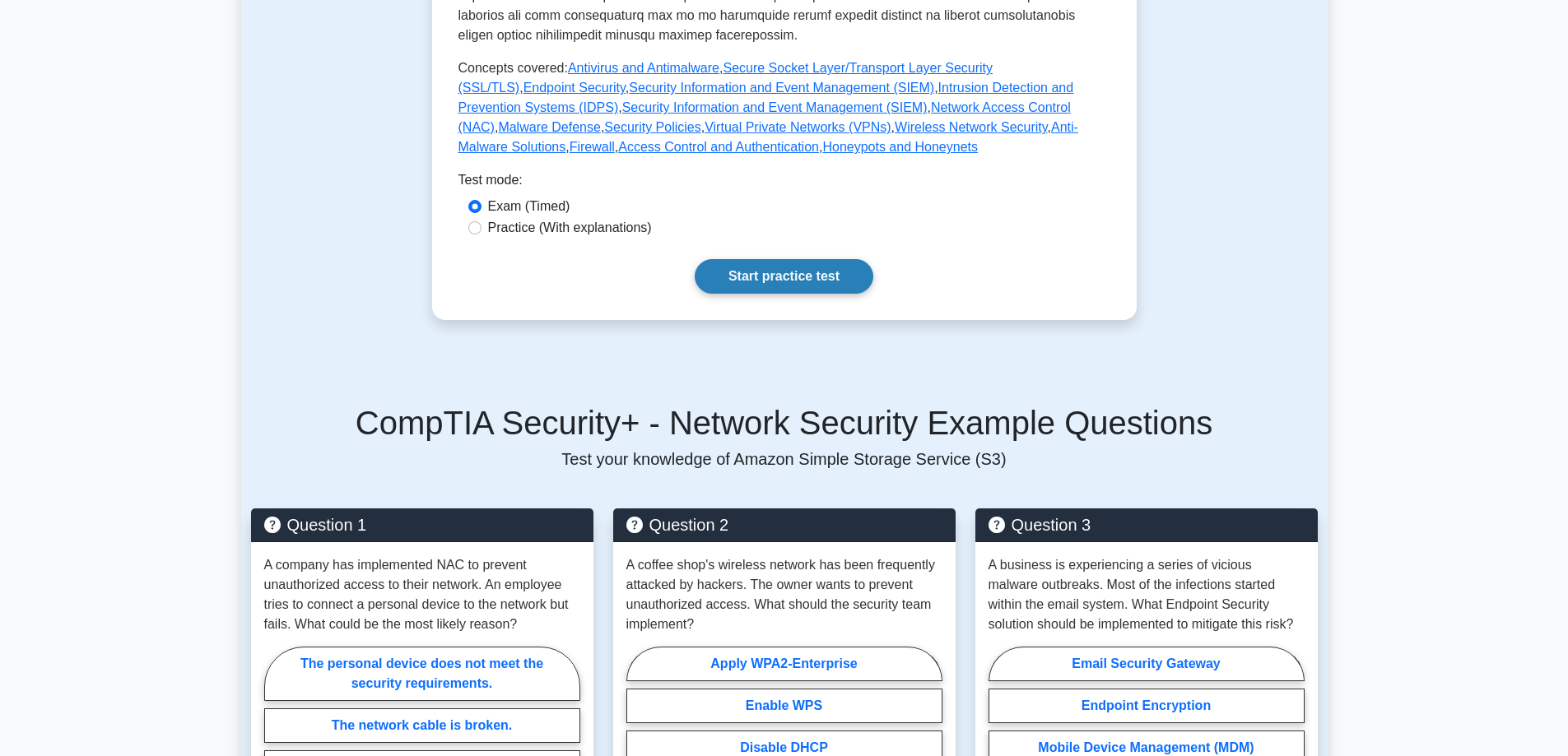
click at [736, 284] on link "Start practice test" at bounding box center [784, 277] width 178 height 35
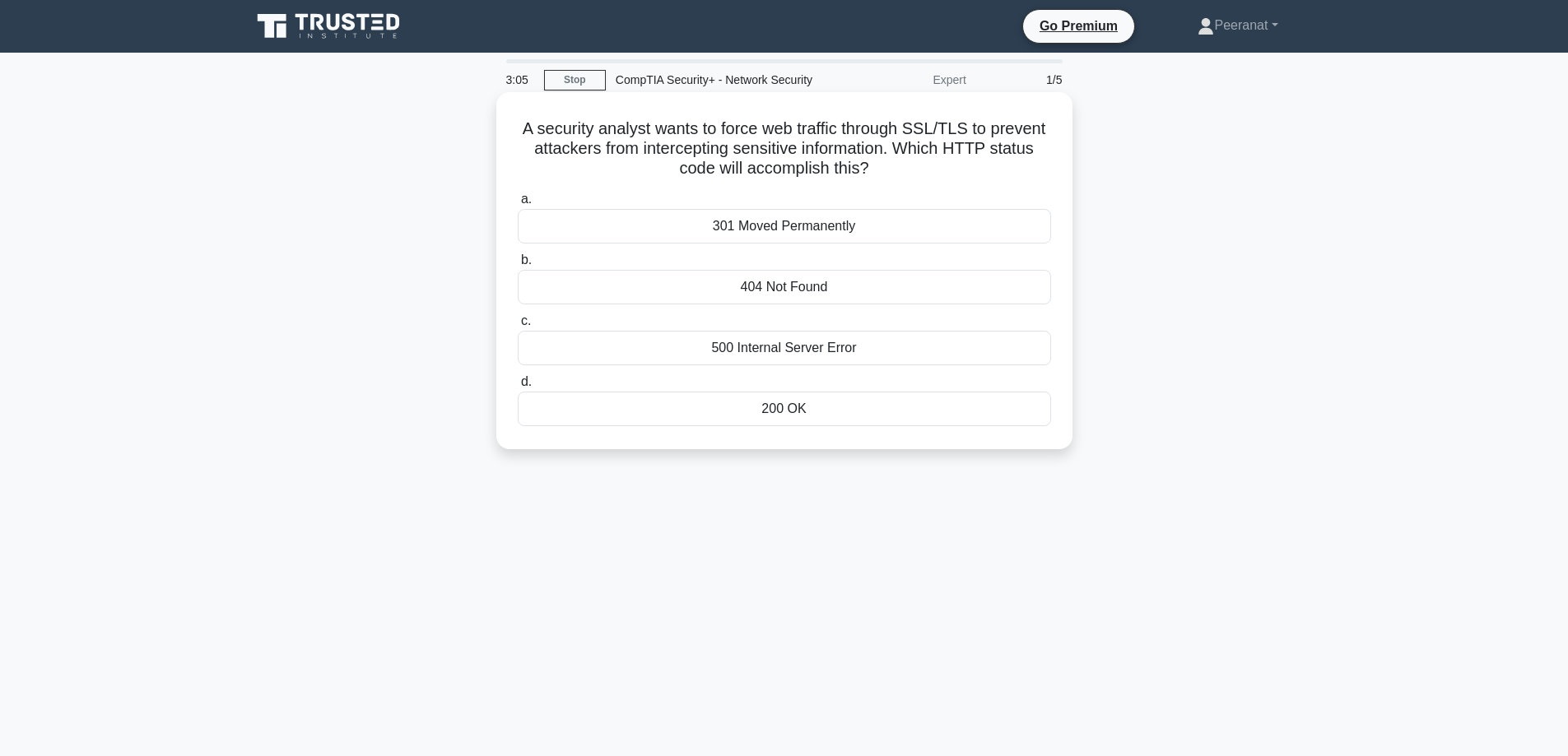
click at [879, 227] on div "301 Moved Permanently" at bounding box center [784, 227] width 534 height 35
click at [517, 205] on input "a. 301 Moved Permanently" at bounding box center [517, 199] width 0 height 11
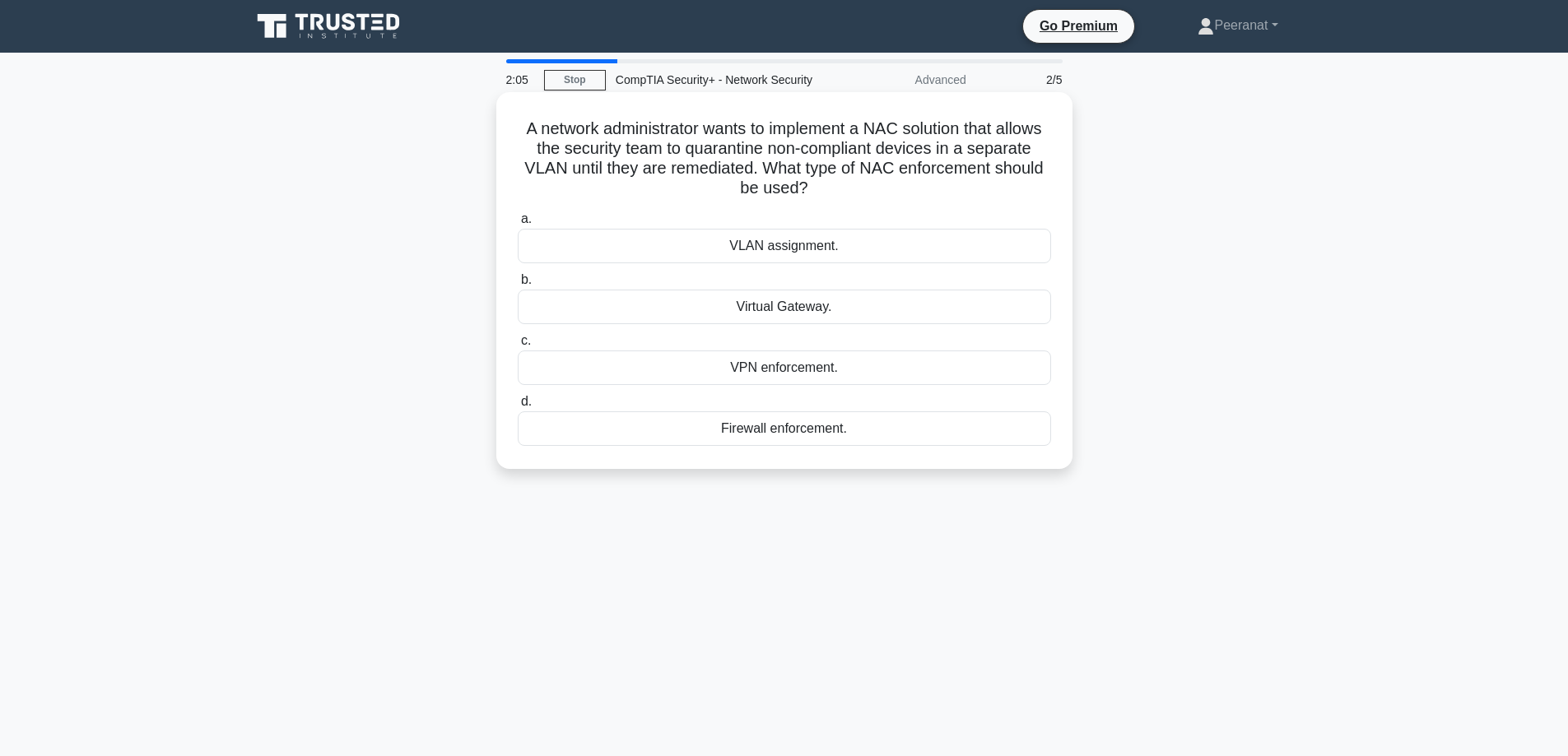
click at [849, 249] on div "VLAN assignment." at bounding box center [784, 246] width 534 height 35
click at [517, 225] on input "a. VLAN assignment." at bounding box center [517, 219] width 0 height 11
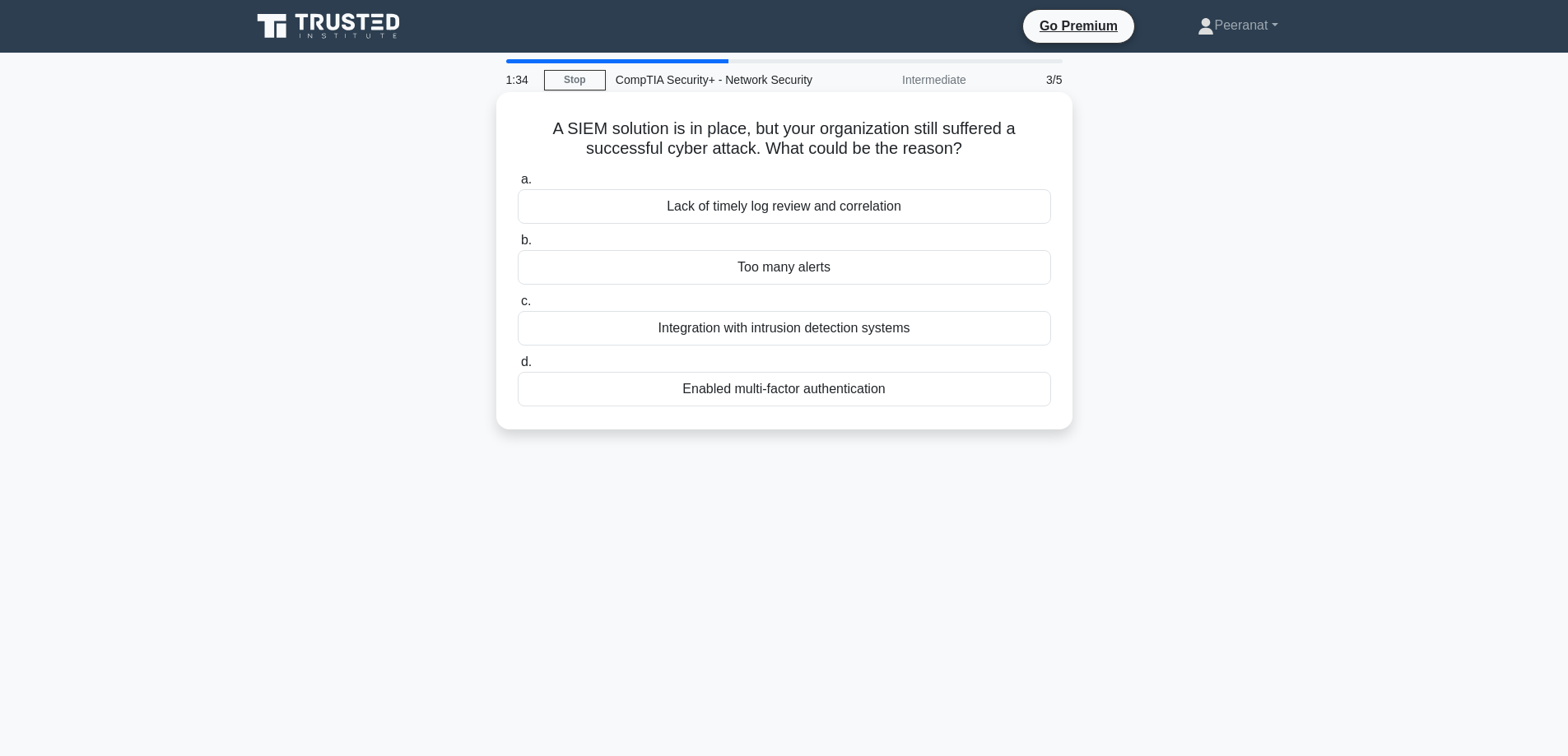
click at [837, 209] on div "Lack of timely log review and correlation" at bounding box center [784, 206] width 534 height 35
click at [517, 185] on input "a. Lack of timely log review and correlation" at bounding box center [517, 179] width 0 height 11
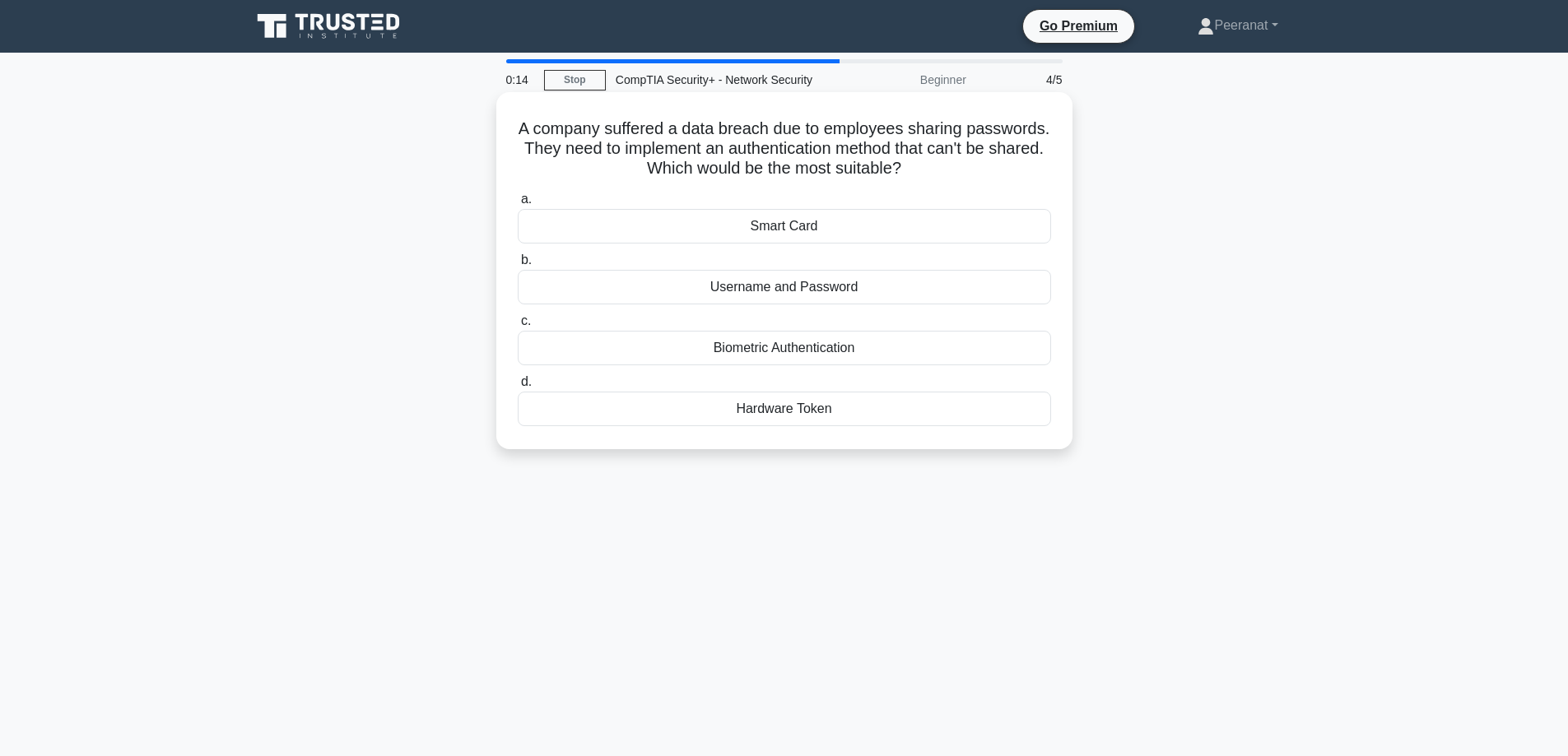
click at [841, 358] on div "Biometric Authentication" at bounding box center [784, 348] width 534 height 35
click at [517, 326] on input "c. Biometric Authentication" at bounding box center [517, 320] width 0 height 11
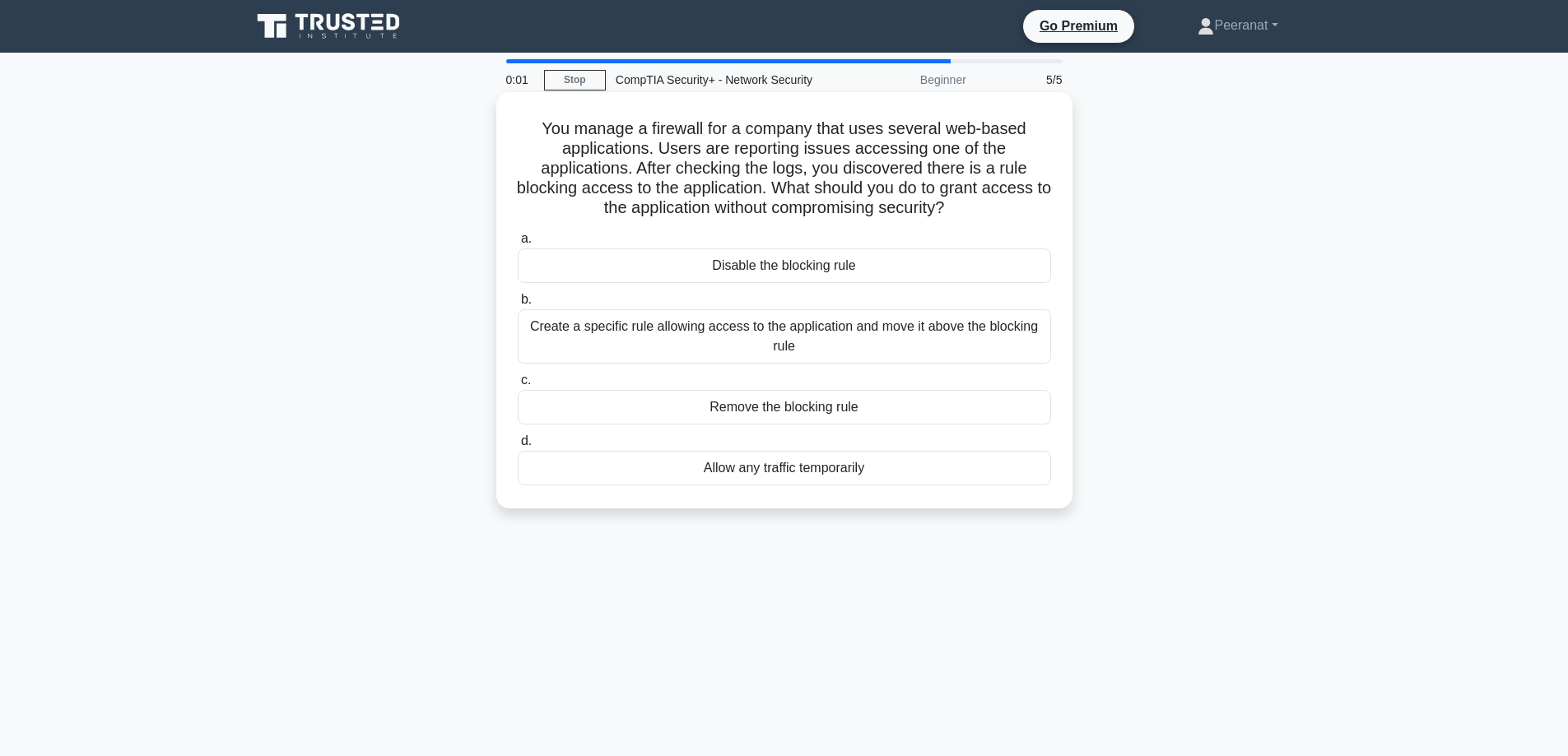
click at [808, 343] on div "Create a specific rule allowing access to the application and move it above the…" at bounding box center [784, 337] width 534 height 54
click at [517, 305] on input "b. Create a specific rule allowing access to the application and move it above …" at bounding box center [517, 299] width 0 height 11
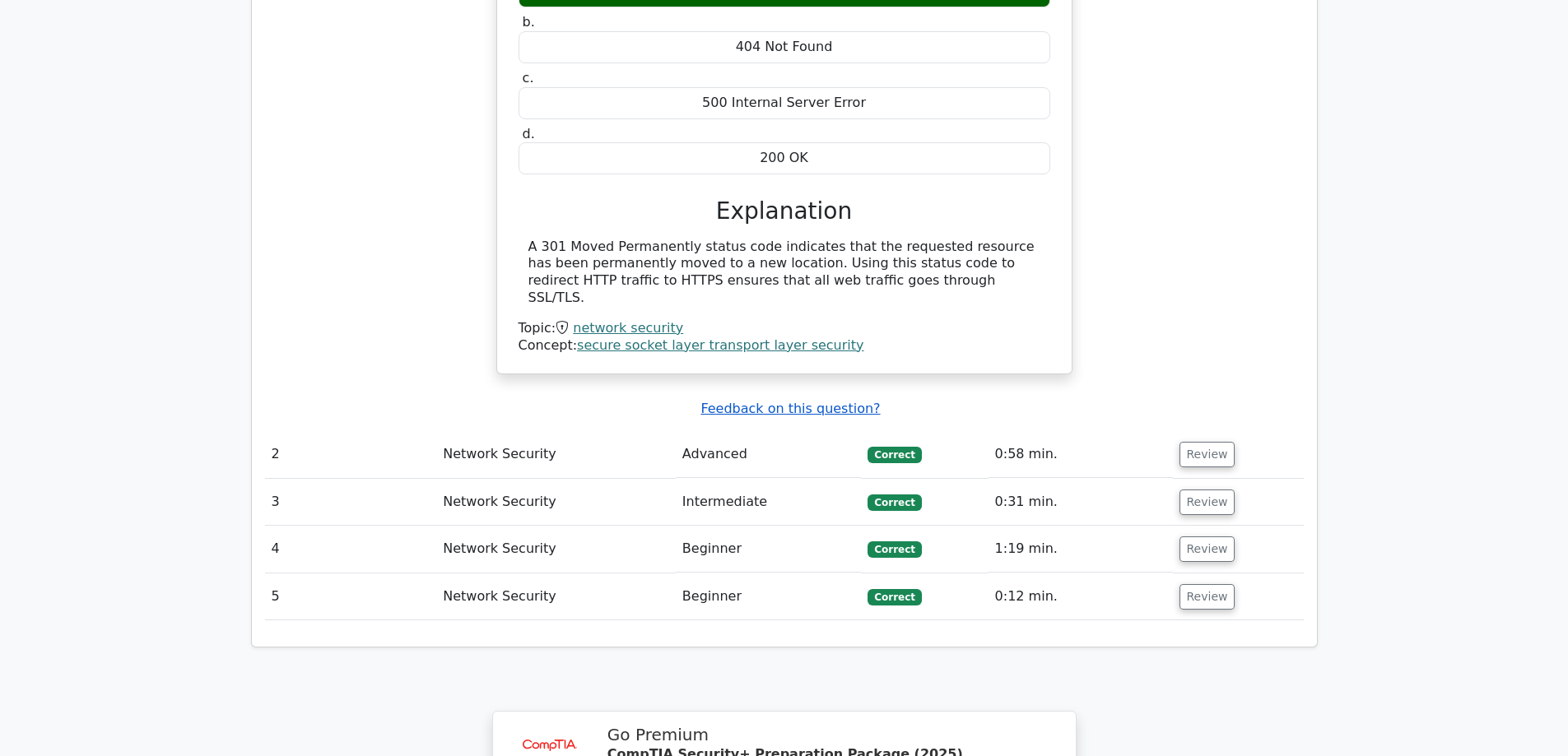
scroll to position [1399, 0]
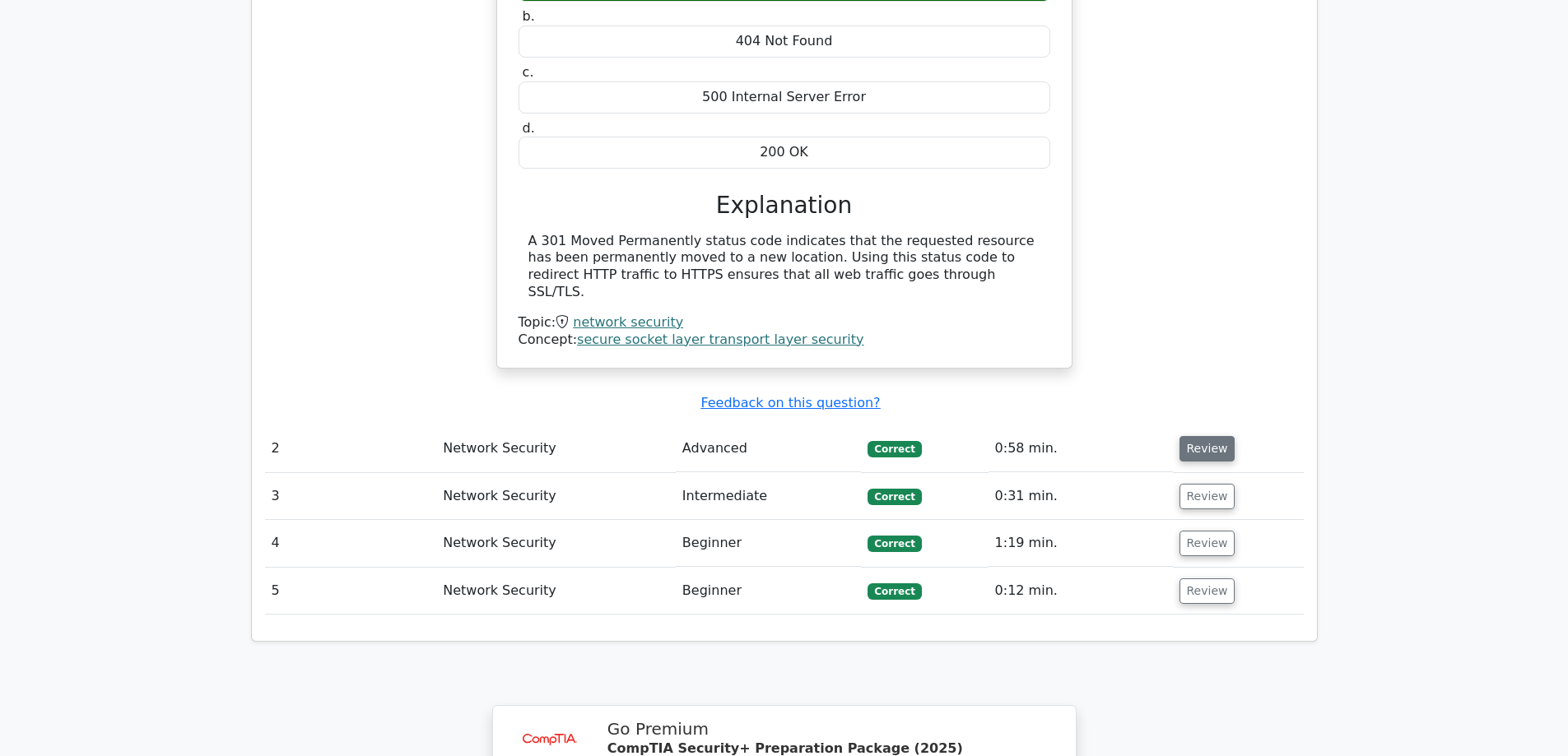
click at [1183, 436] on button "Review" at bounding box center [1208, 448] width 56 height 25
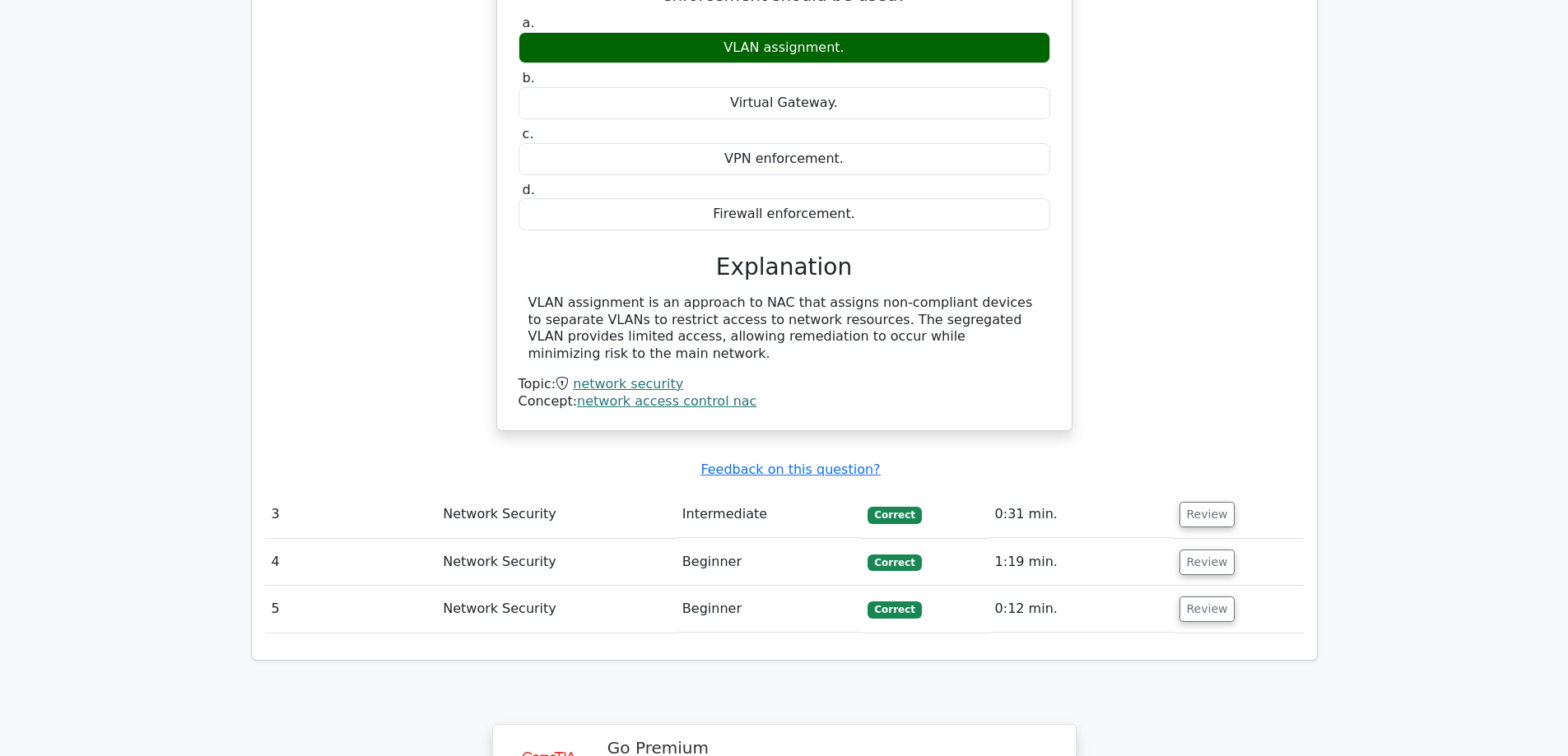
scroll to position [1974, 0]
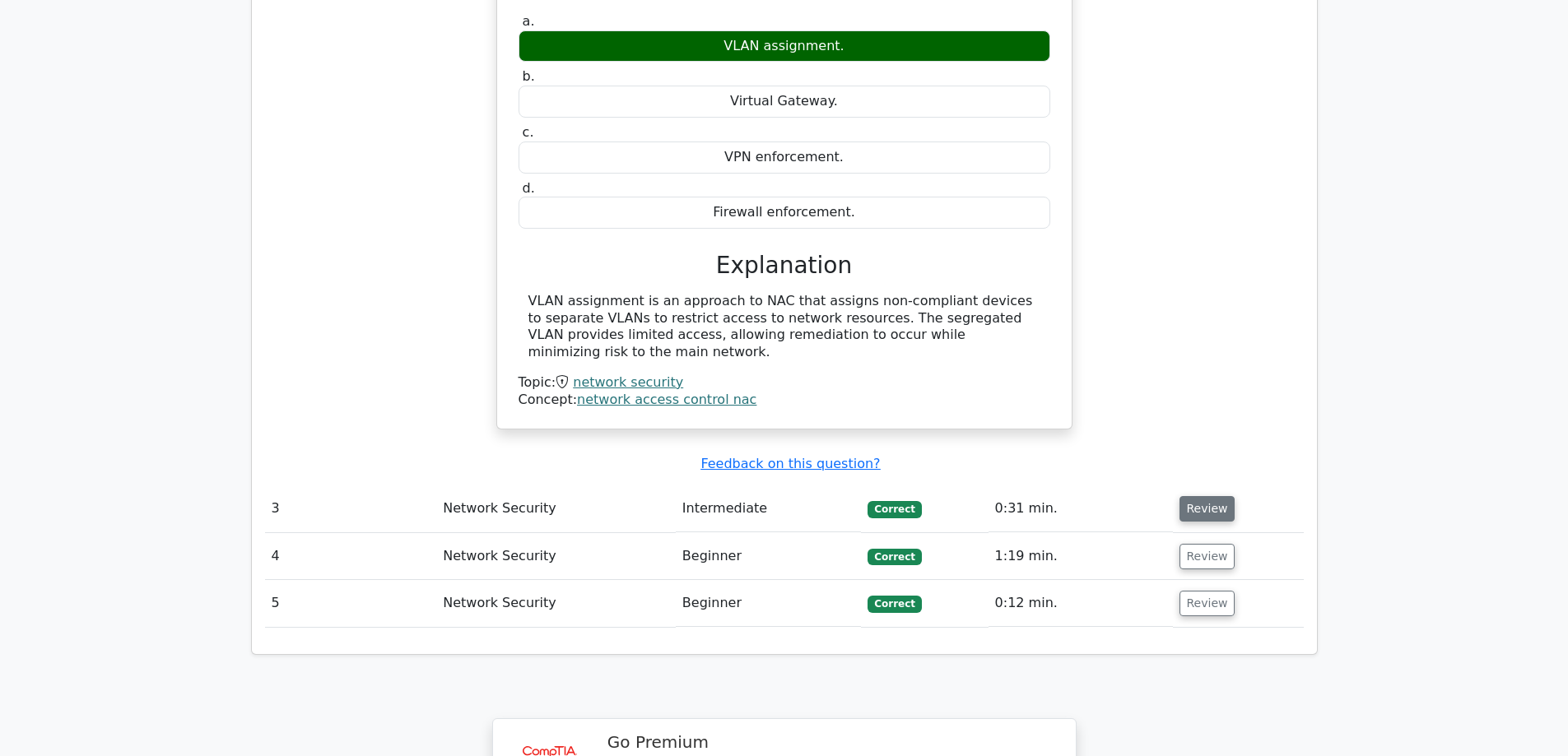
click at [1203, 496] on button "Review" at bounding box center [1208, 508] width 56 height 25
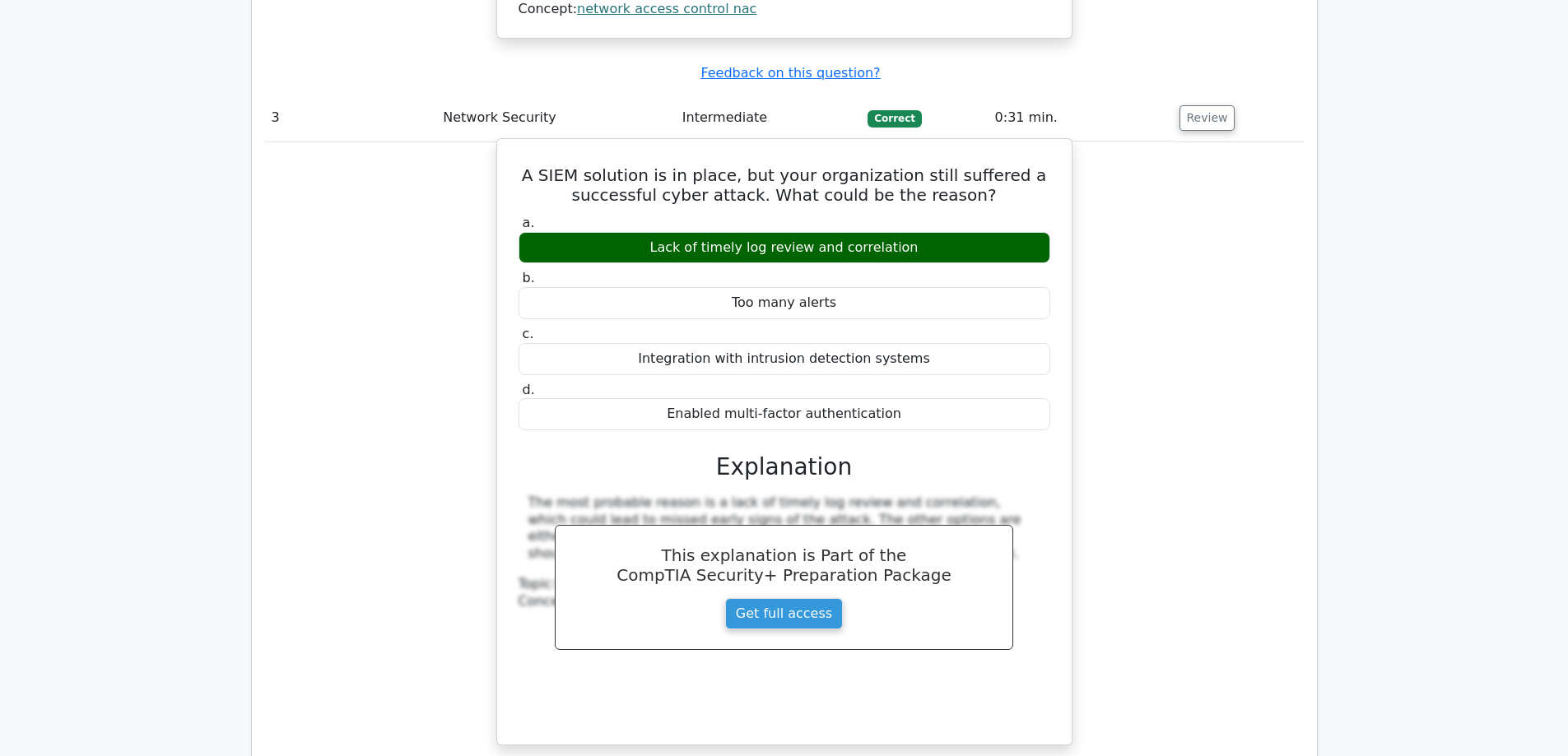
scroll to position [2550, 0]
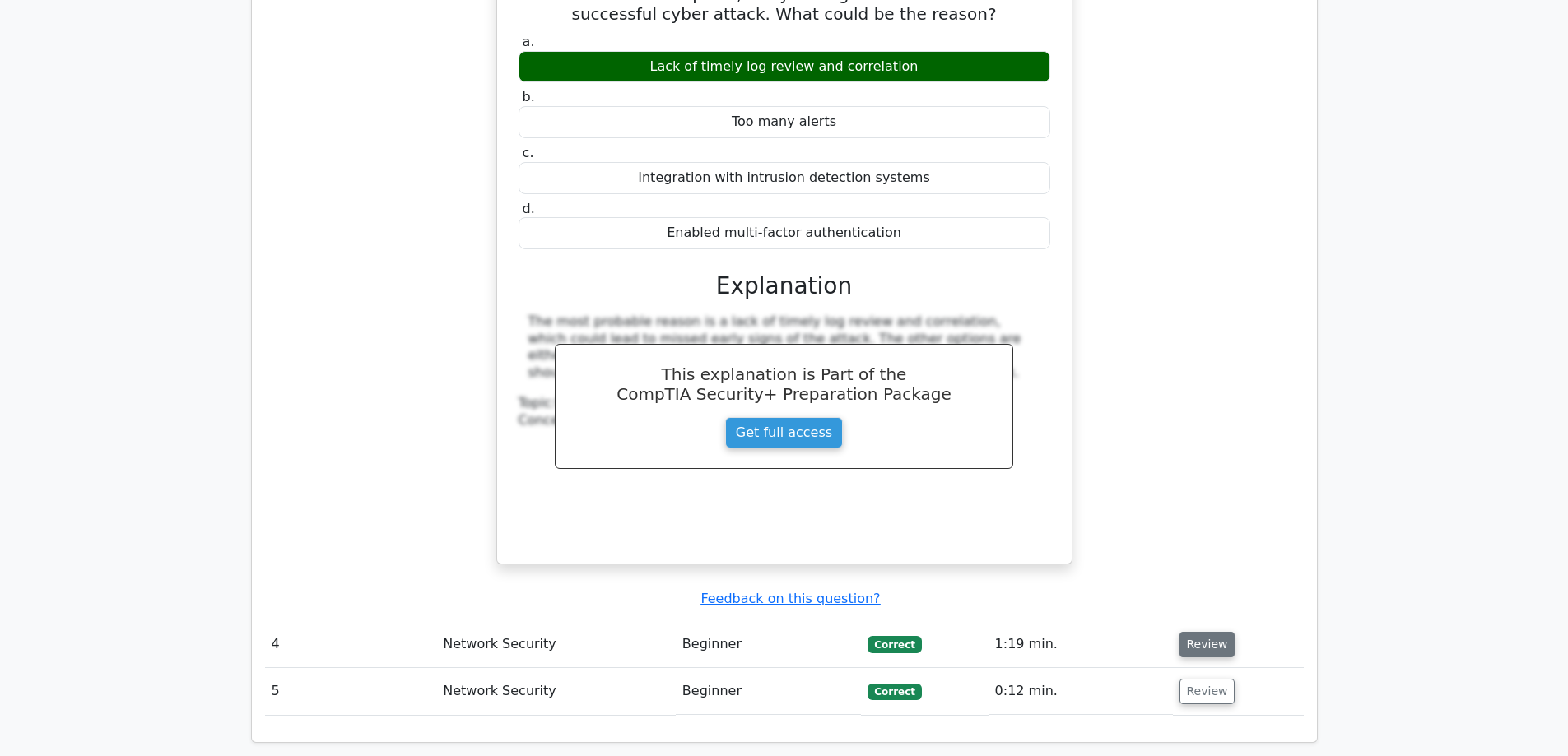
click at [1185, 632] on button "Review" at bounding box center [1208, 645] width 56 height 25
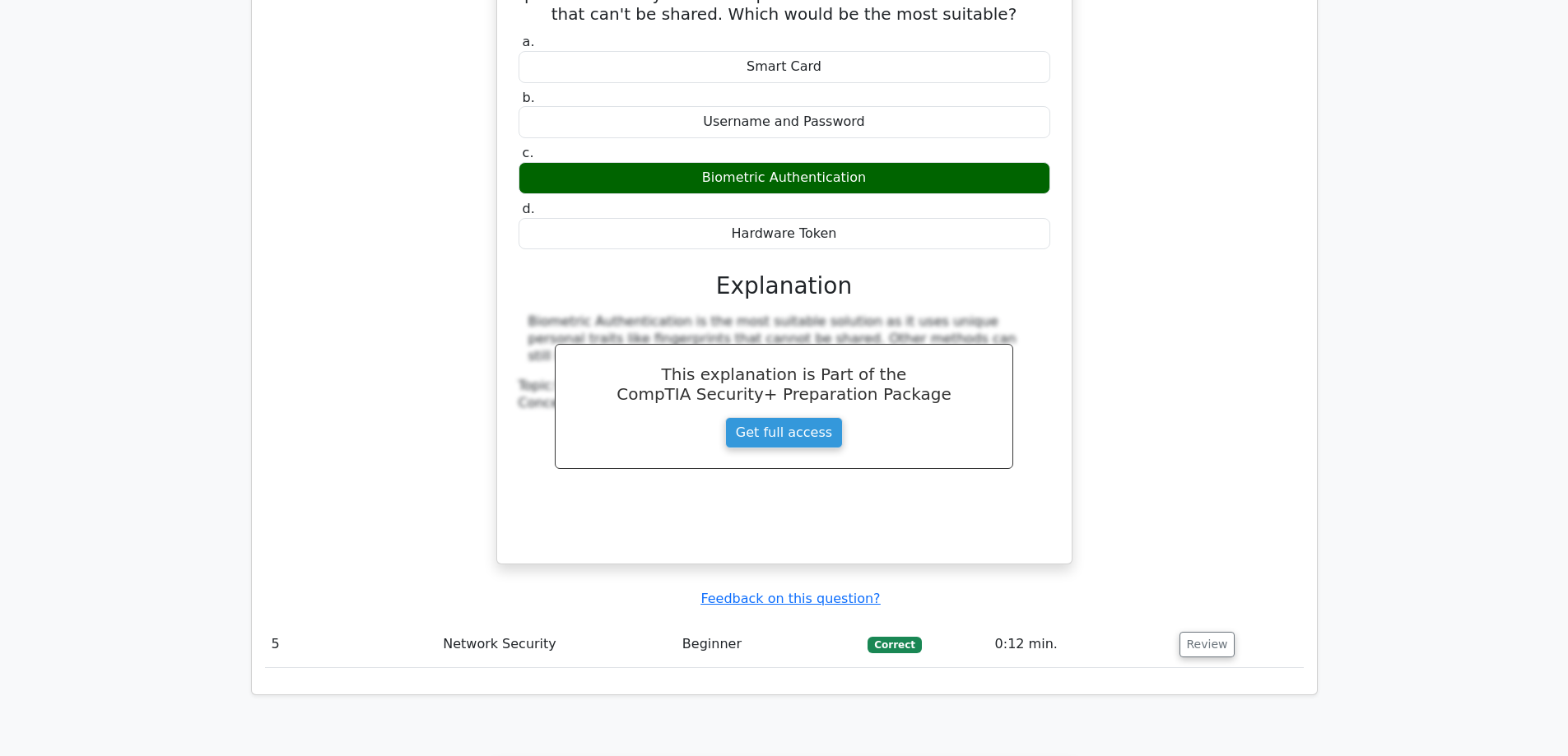
scroll to position [3290, 0]
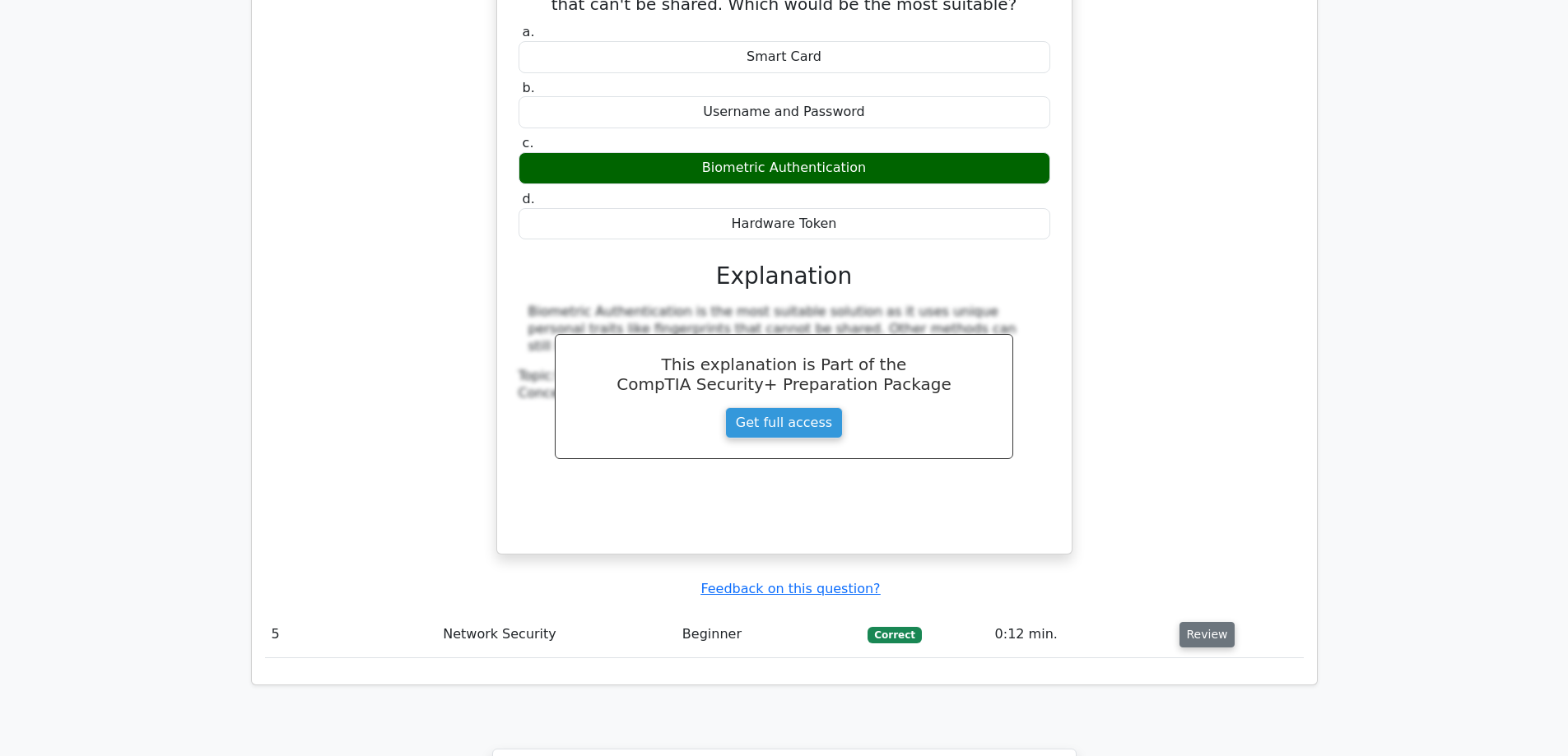
click at [1213, 621] on button "Review" at bounding box center [1208, 634] width 56 height 25
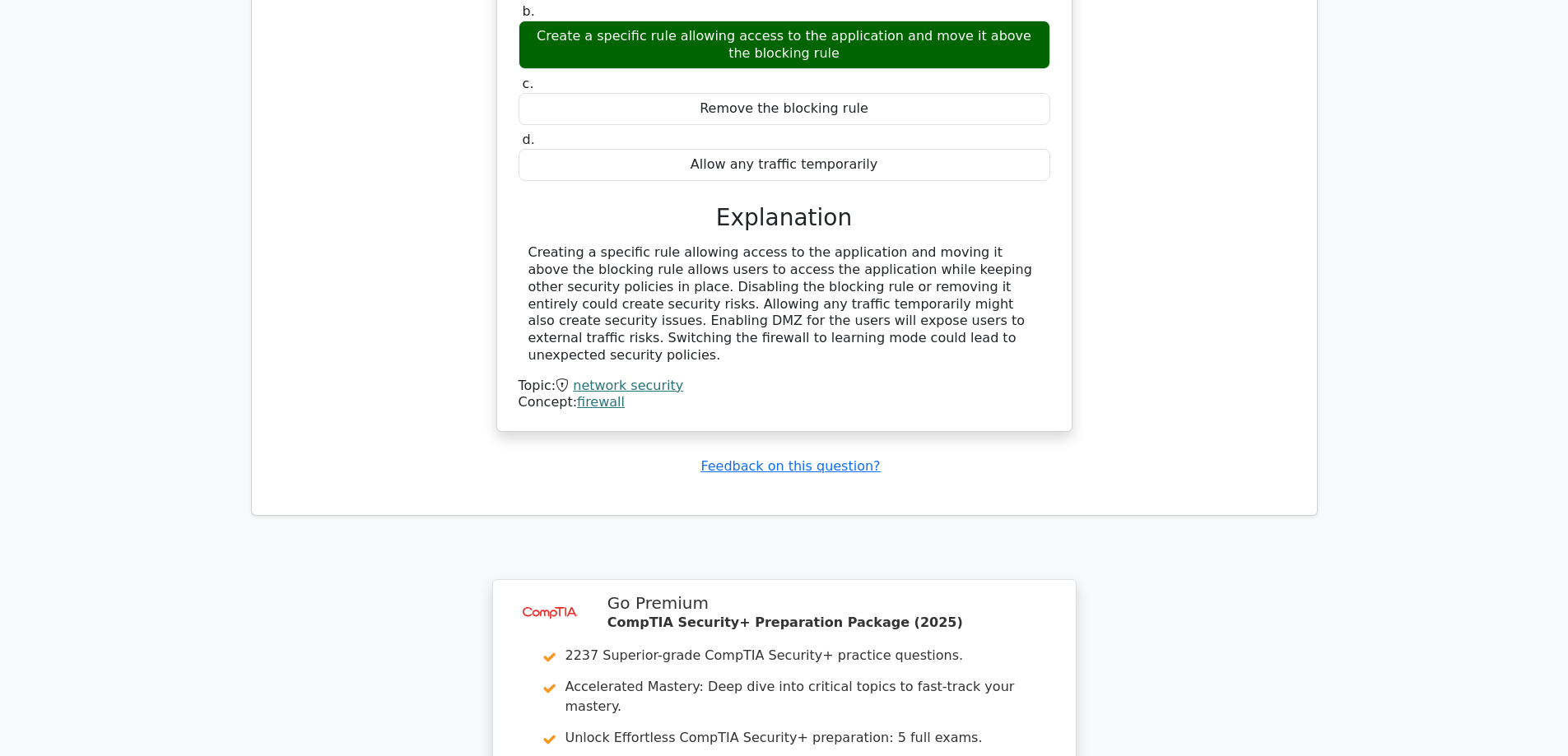
scroll to position [4102, 0]
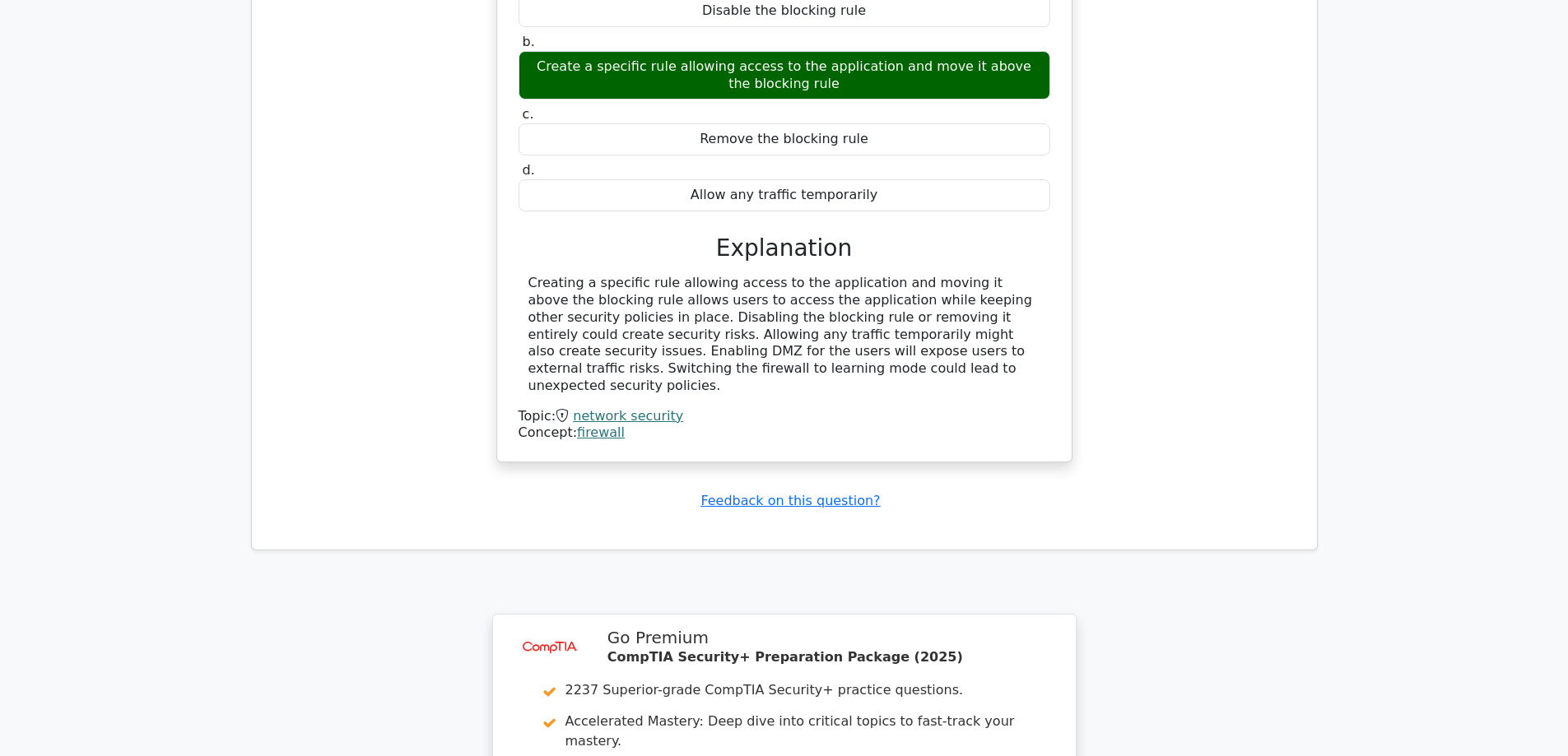
click at [591, 424] on link "firewall" at bounding box center [600, 432] width 47 height 15
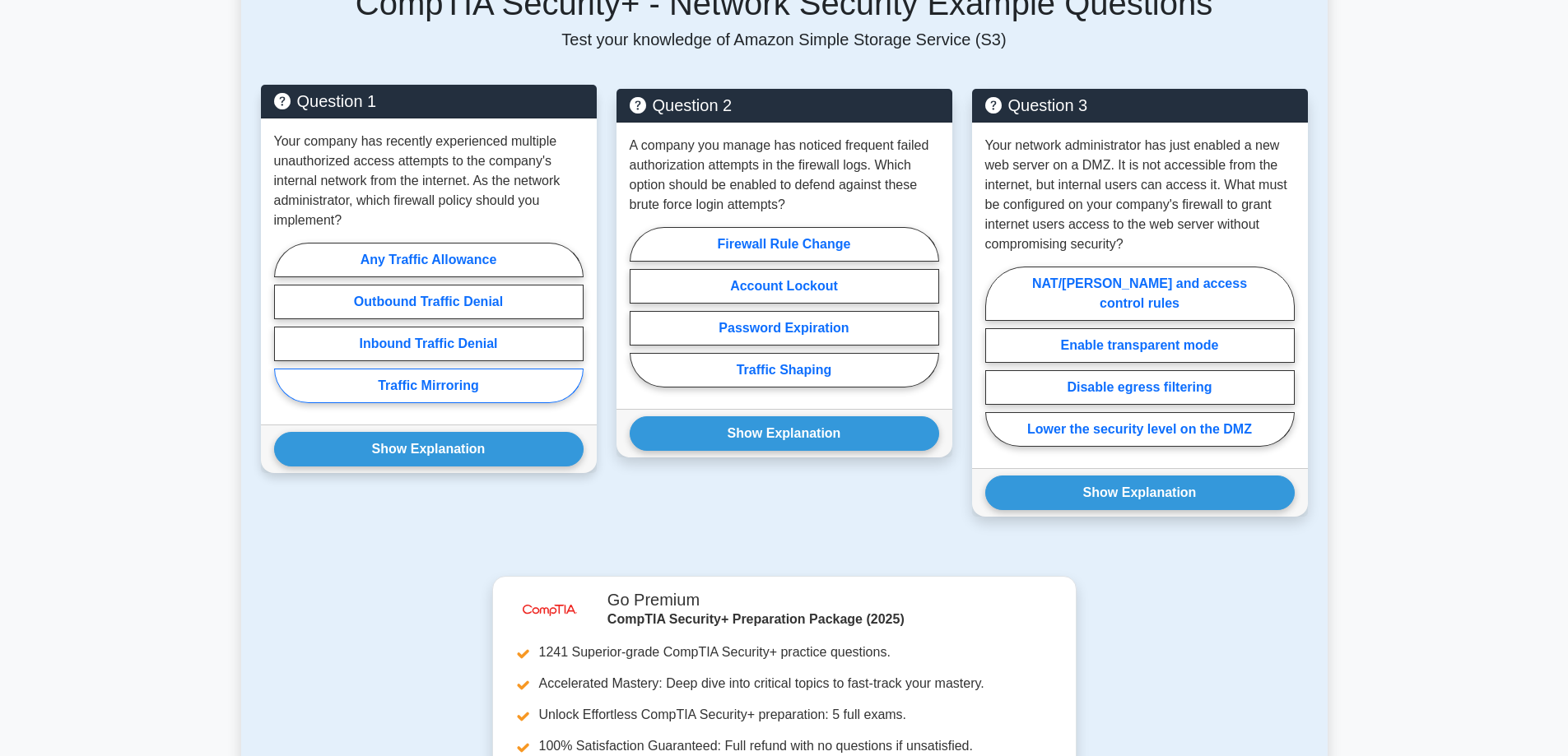
scroll to position [1316, 0]
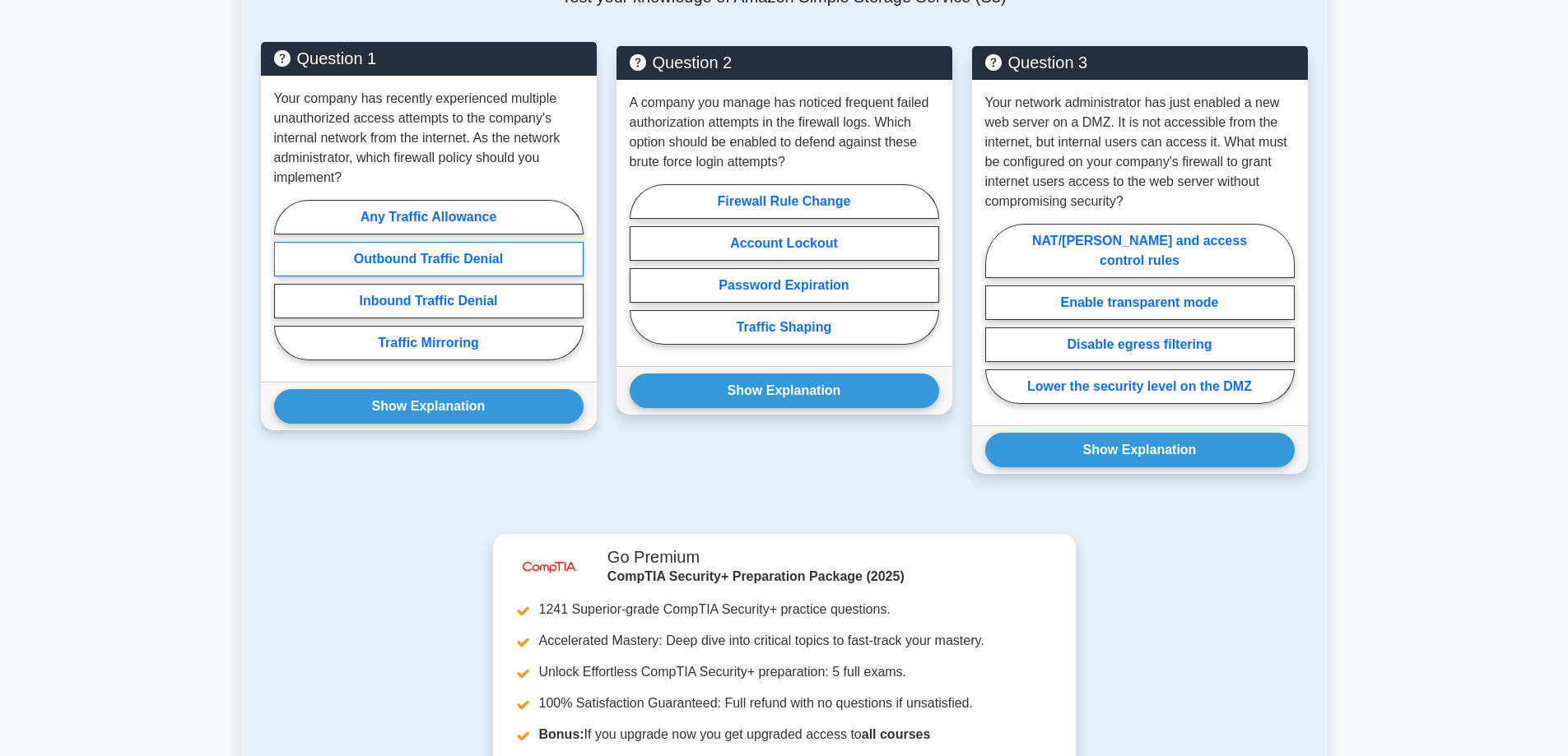
click at [501, 258] on label "Outbound Traffic Denial" at bounding box center [429, 259] width 310 height 35
click at [285, 280] on input "Outbound Traffic Denial" at bounding box center [279, 285] width 11 height 11
radio input "true"
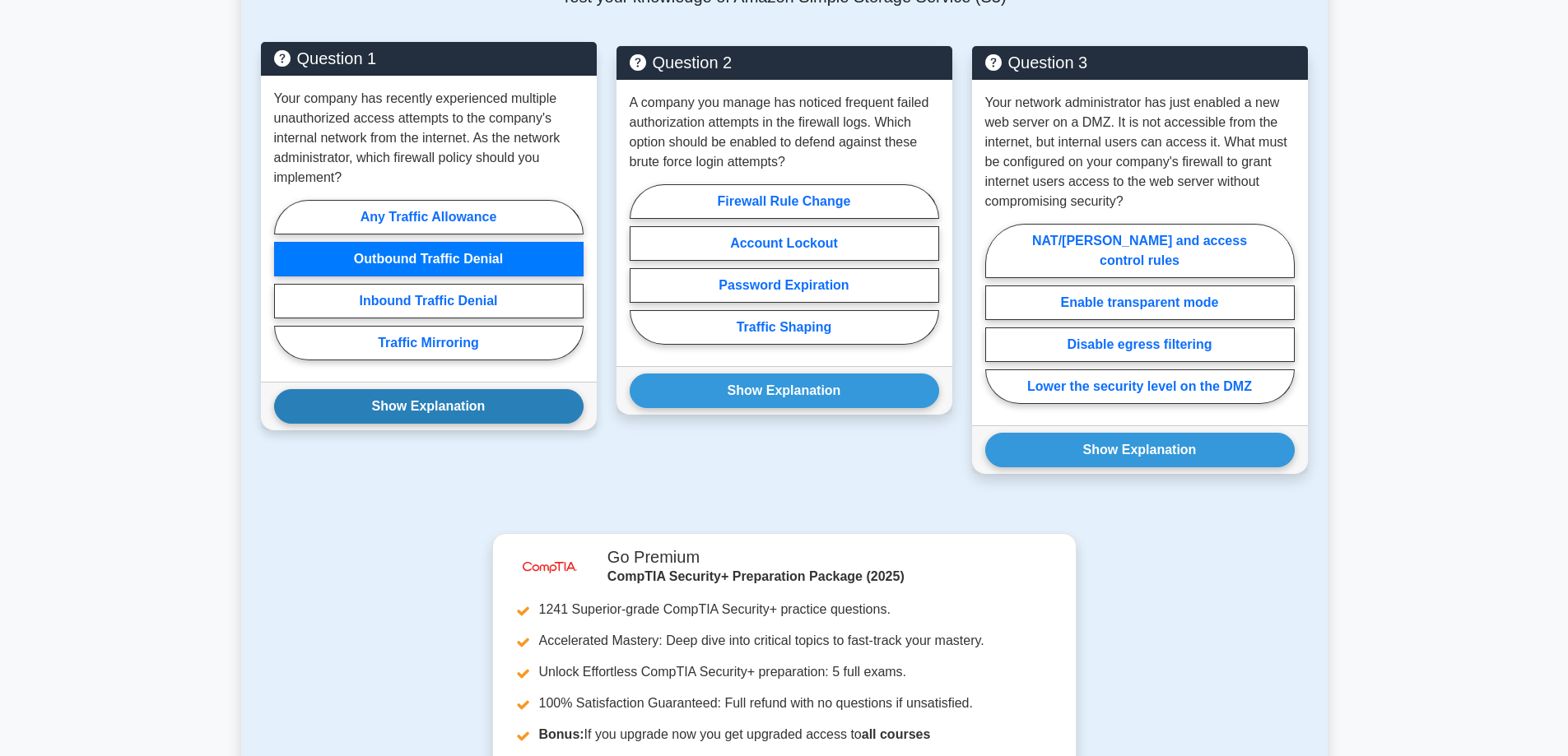
click at [446, 403] on button "Show Explanation" at bounding box center [429, 407] width 310 height 35
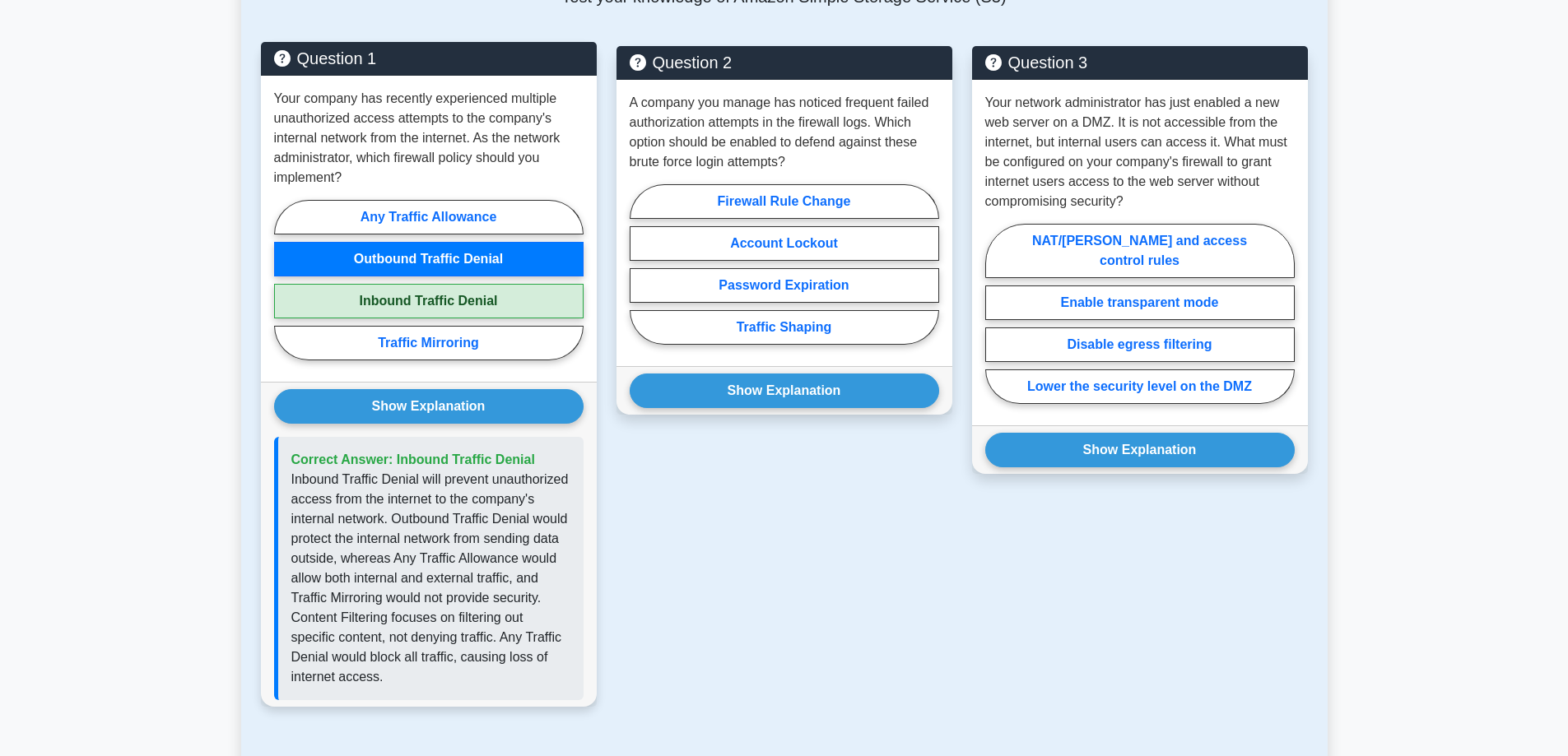
click at [470, 300] on label "Inbound Traffic Denial" at bounding box center [429, 301] width 310 height 35
click at [285, 290] on input "Inbound Traffic Denial" at bounding box center [279, 285] width 11 height 11
radio input "true"
